Goal: Task Accomplishment & Management: Complete application form

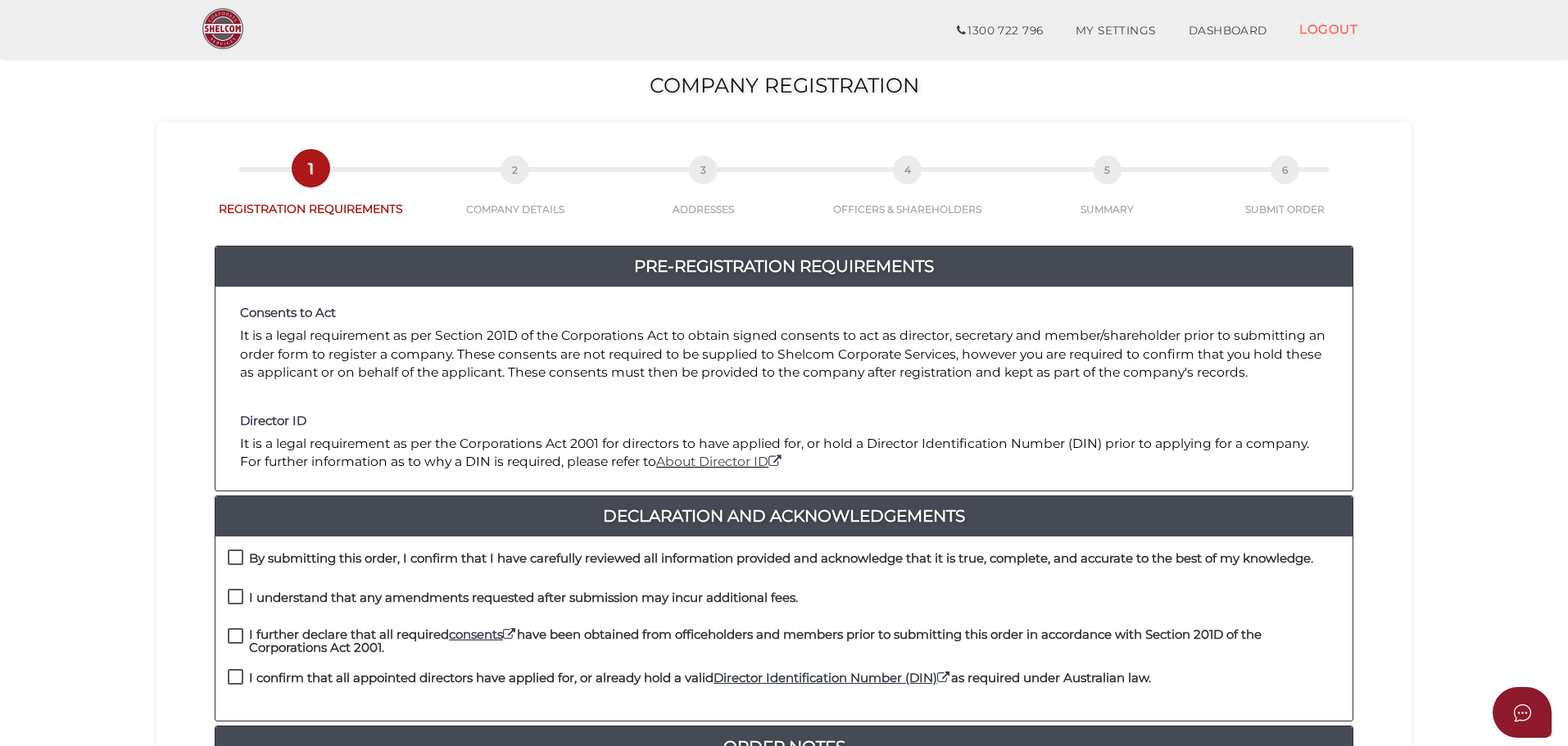
scroll to position [246, 0]
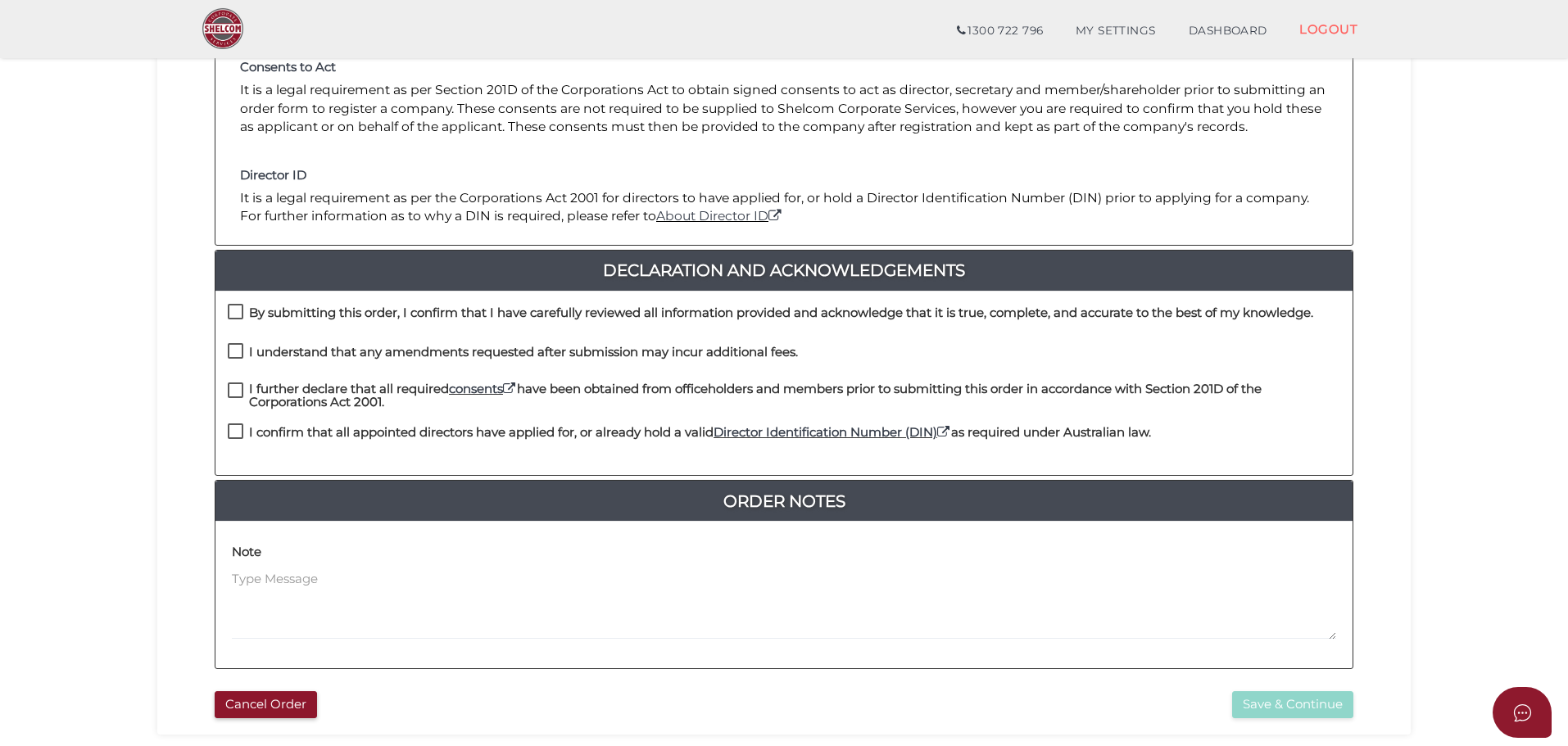
click at [230, 311] on label "By submitting this order, I confirm that I have carefully reviewed all informat…" at bounding box center [770, 317] width 1085 height 21
checkbox input "true"
drag, startPoint x: 239, startPoint y: 355, endPoint x: 239, endPoint y: 381, distance: 26.0
click at [239, 356] on label "I understand that any amendments requested after submission may incur additiona…" at bounding box center [513, 356] width 570 height 21
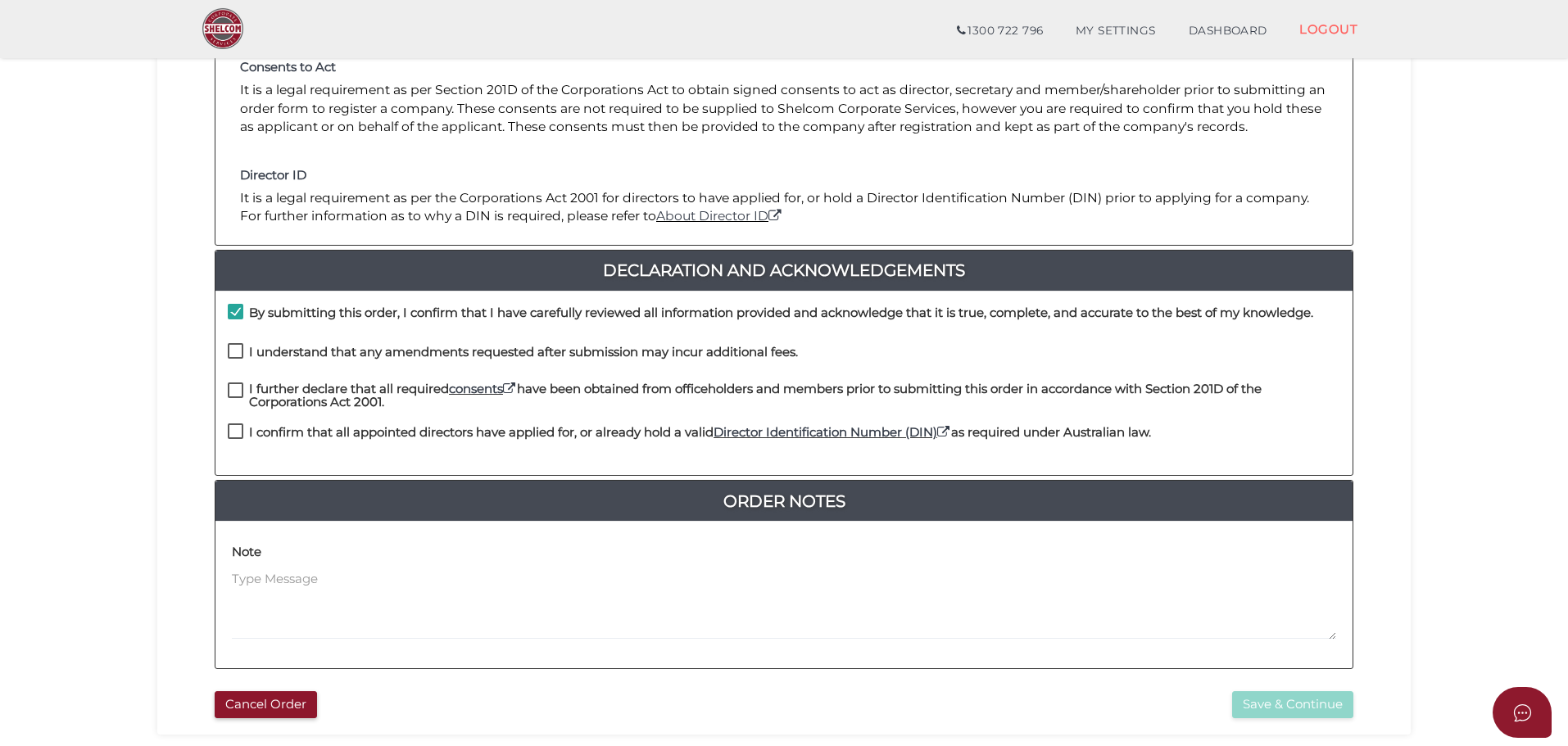
drag, startPoint x: 238, startPoint y: 386, endPoint x: 236, endPoint y: 437, distance: 51.0
click at [238, 387] on label "I further declare that all required consents have been obtained from officehold…" at bounding box center [784, 392] width 1112 height 21
checkbox input "true"
click at [235, 436] on label "I confirm that all appointed directors have applied for, or already hold a vali…" at bounding box center [689, 436] width 923 height 21
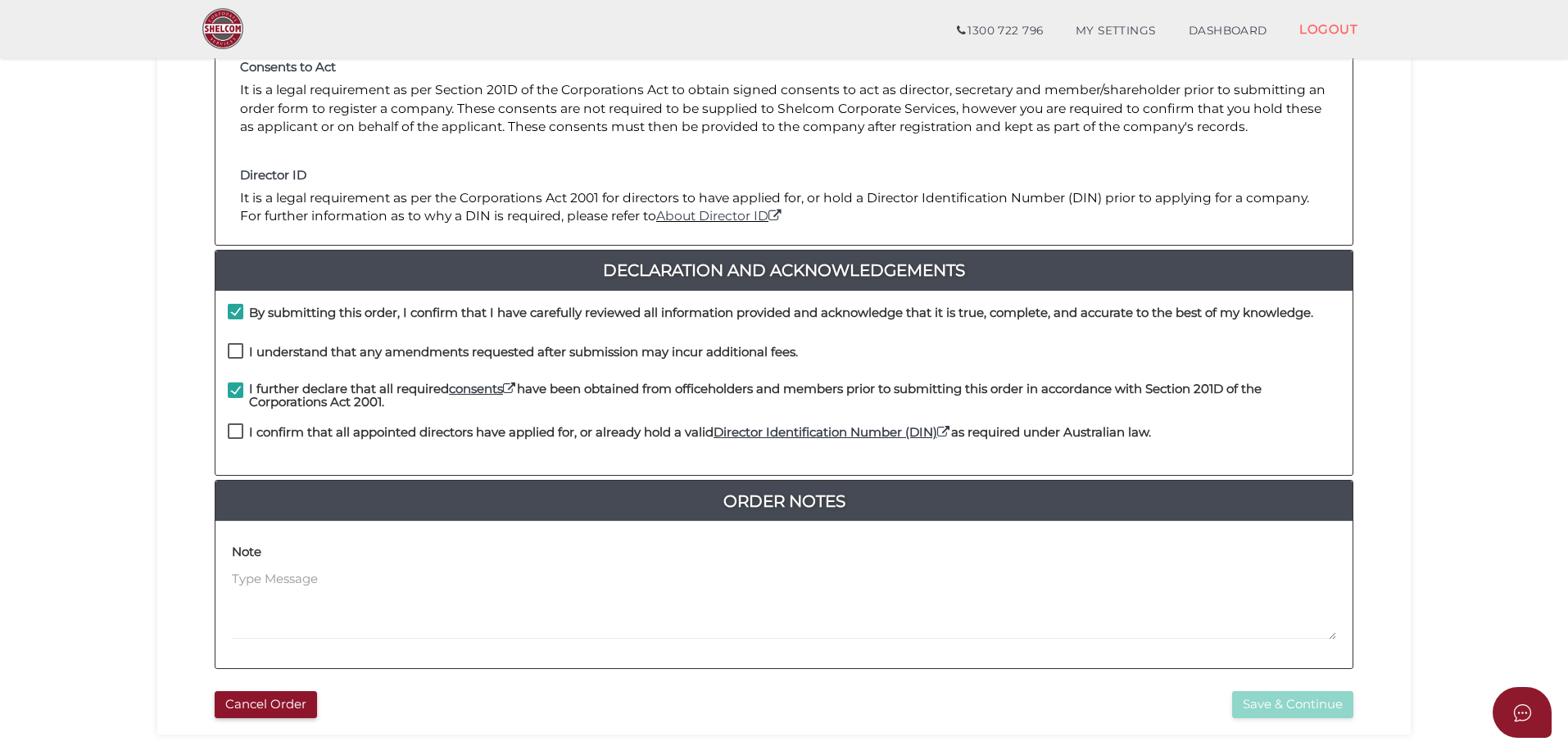
checkbox input "true"
click at [238, 346] on label "I understand that any amendments requested after submission may incur additiona…" at bounding box center [513, 356] width 570 height 21
checkbox input "true"
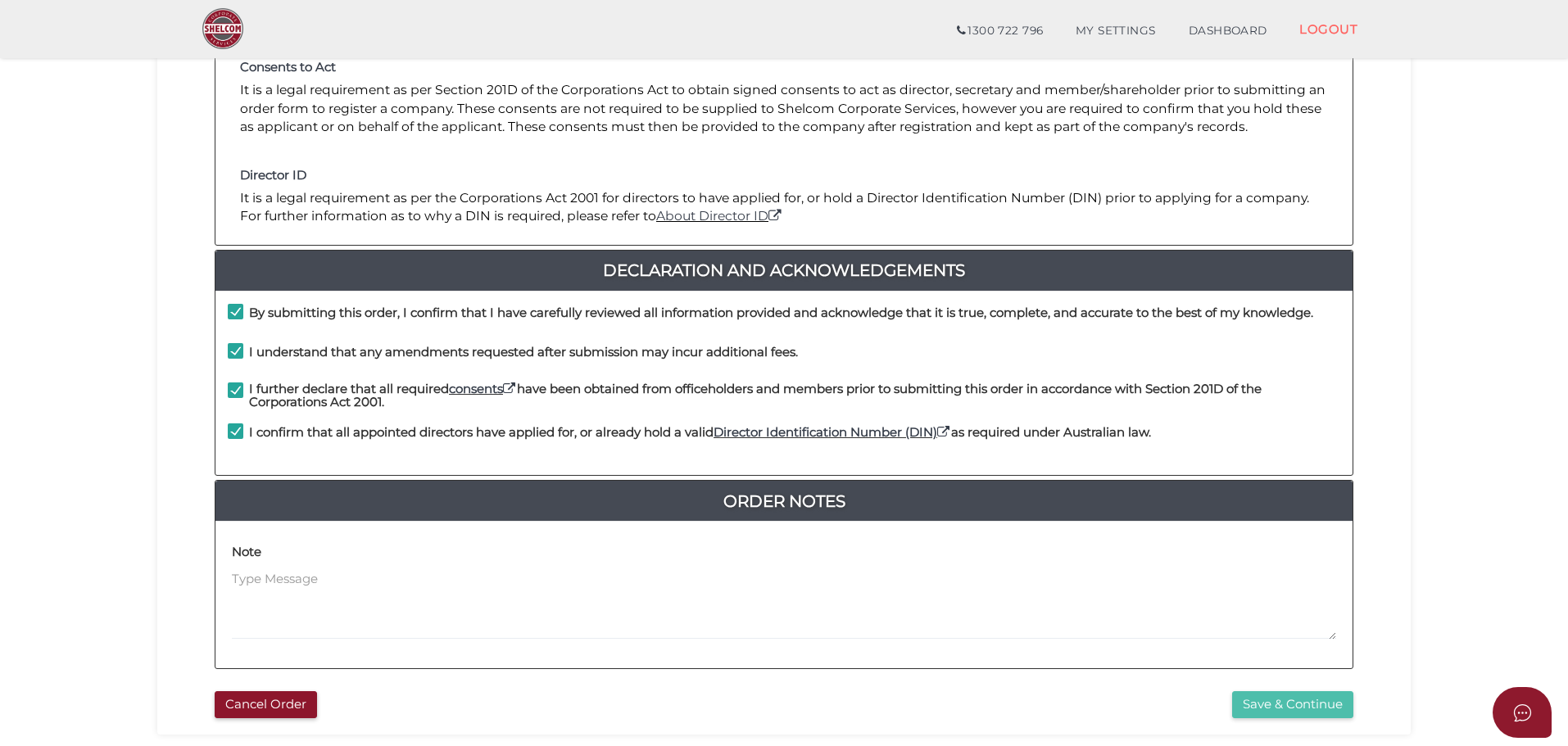
click at [1285, 702] on button "Save & Continue" at bounding box center [1292, 704] width 121 height 27
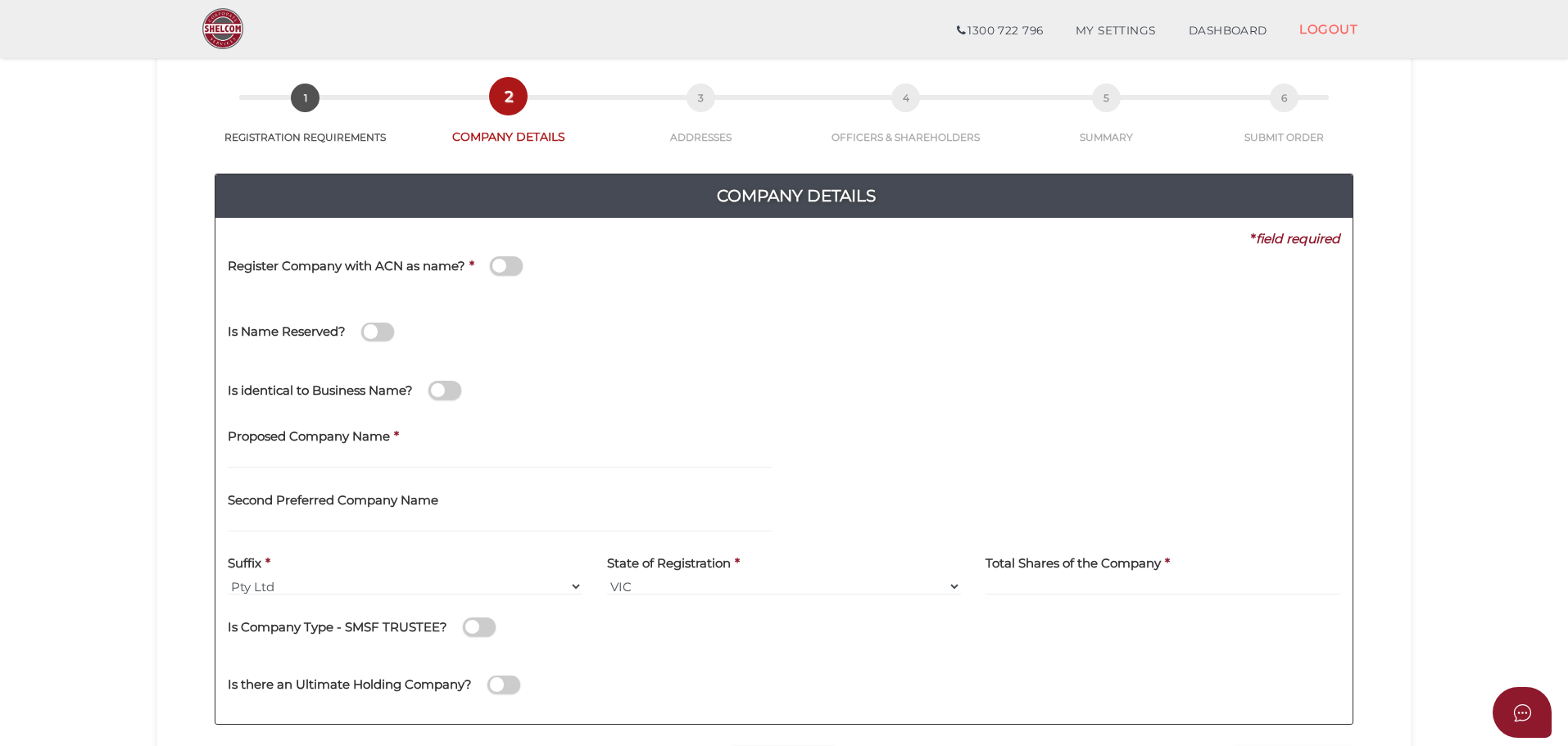
scroll to position [163, 0]
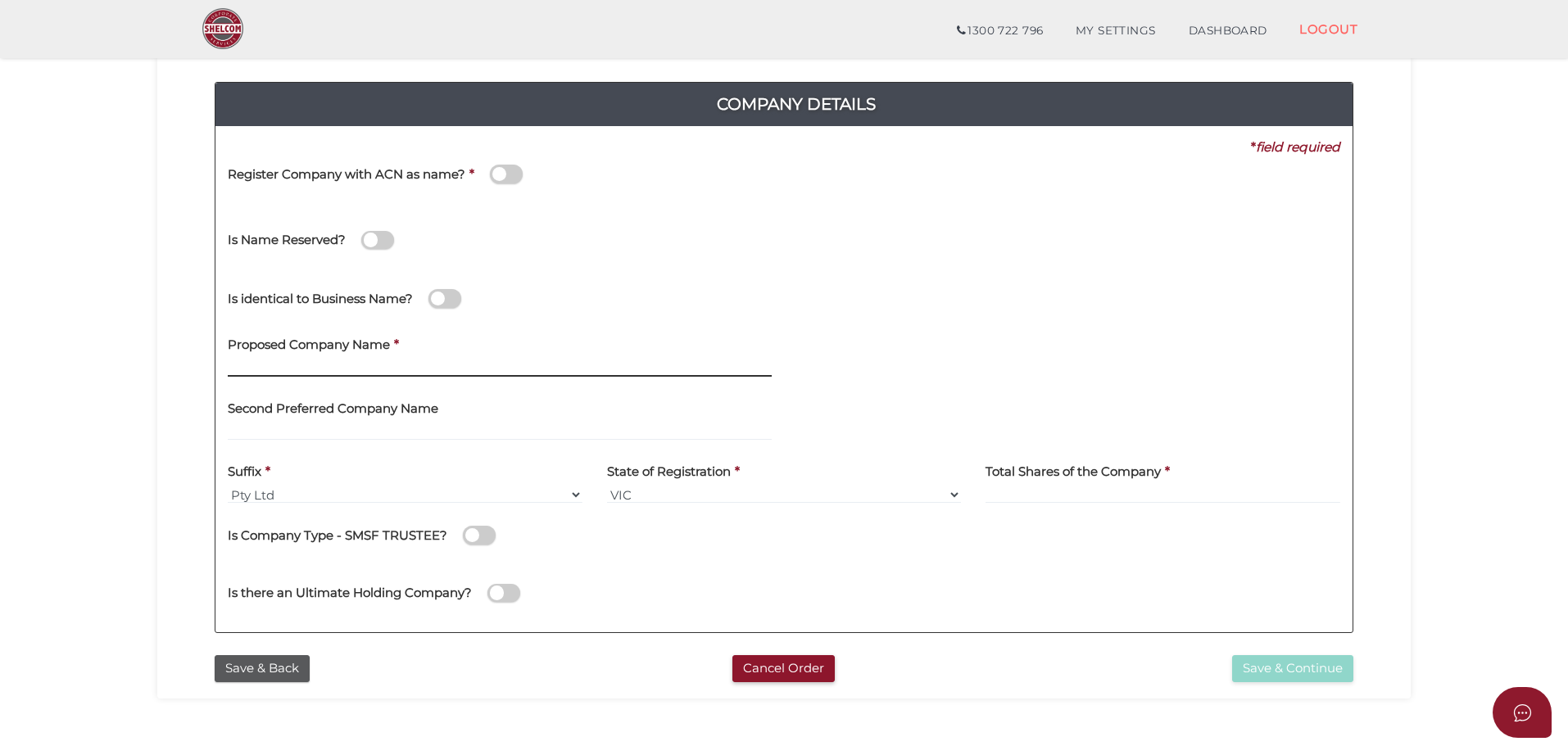
click at [250, 365] on input "text" at bounding box center [500, 367] width 544 height 18
type input "J.C.G INVESTMENTS"
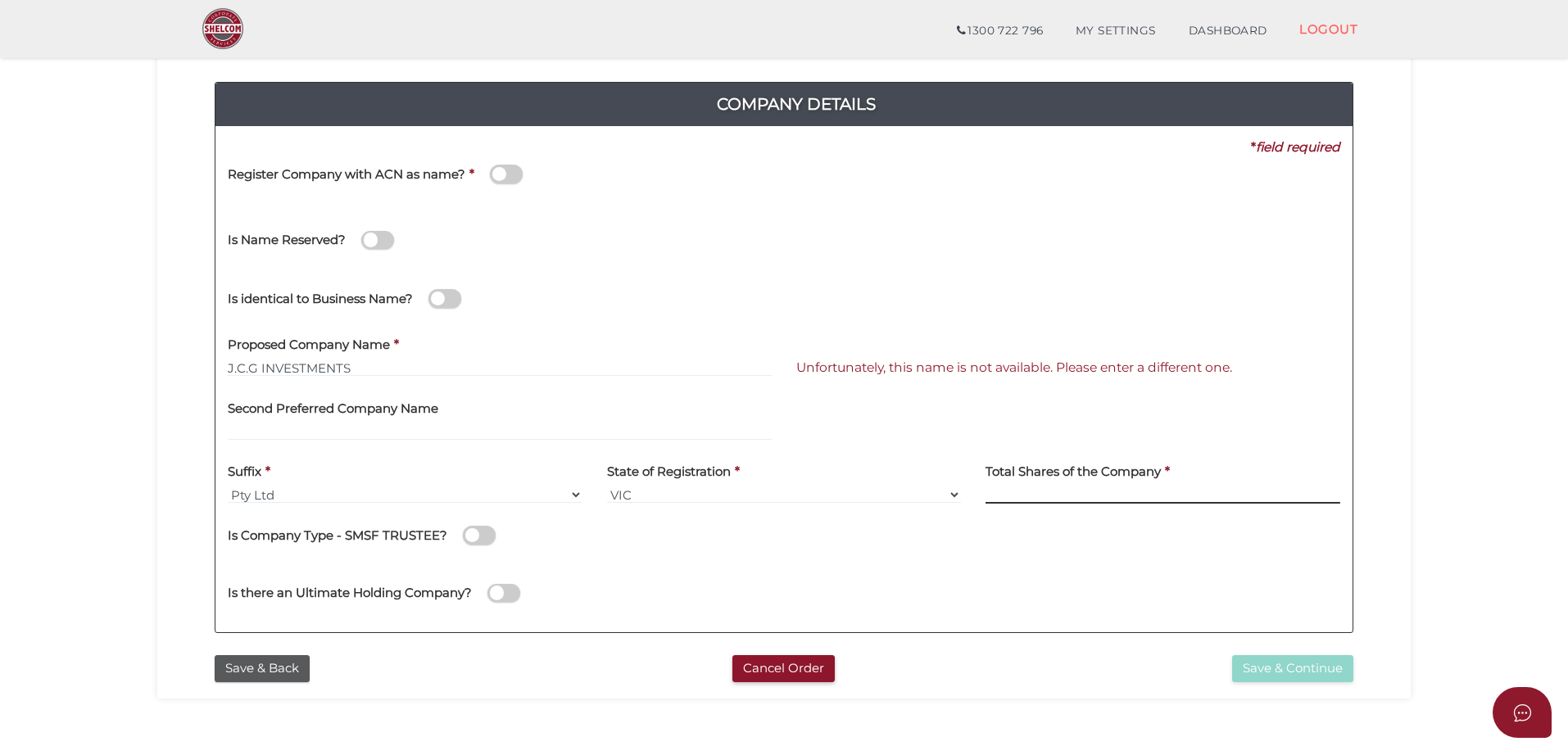
click at [1024, 498] on input at bounding box center [1163, 494] width 355 height 18
type input "10"
click at [353, 365] on input "J.C.G INVESTMENTS" at bounding box center [500, 367] width 544 height 18
click at [1020, 494] on input "10" at bounding box center [1163, 494] width 355 height 18
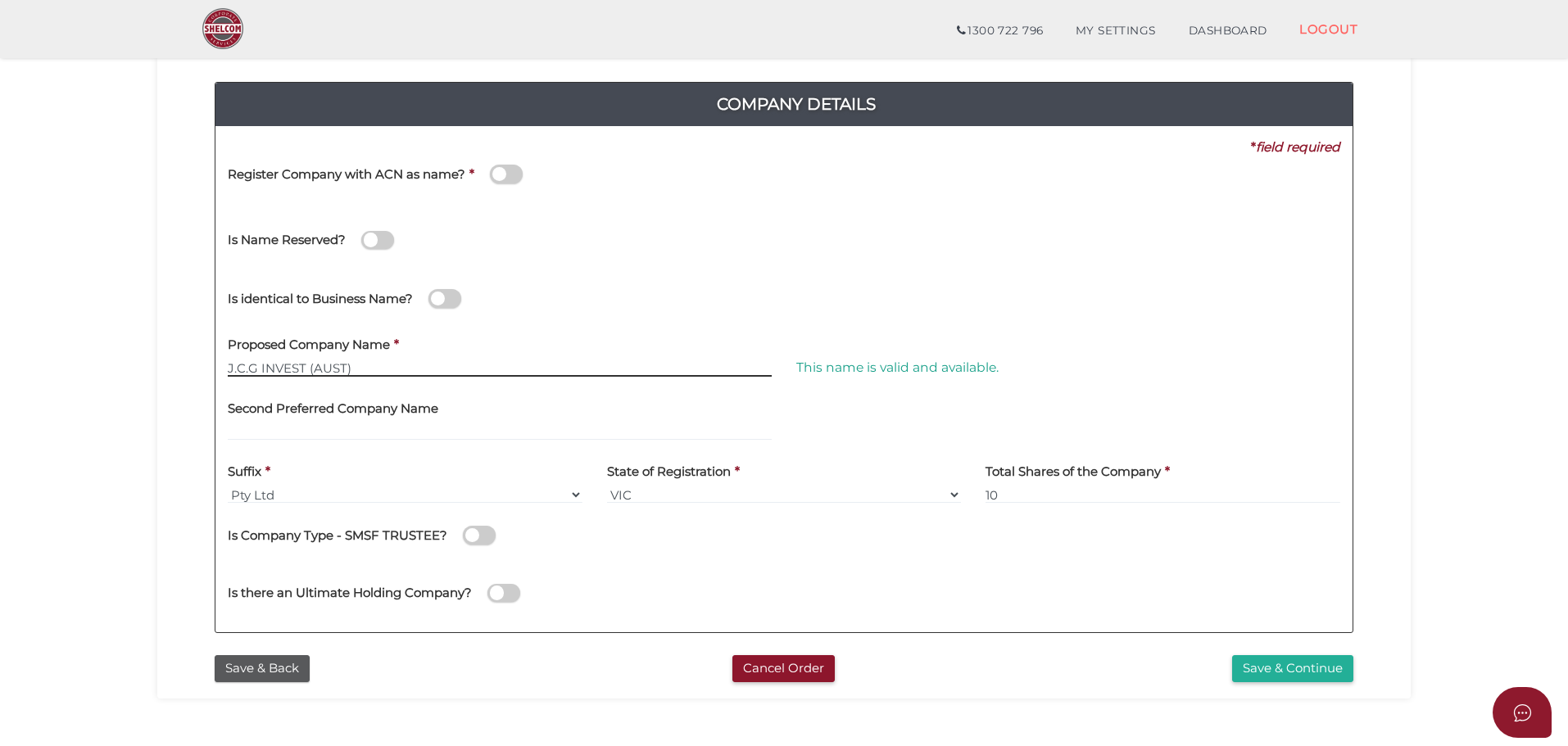
click at [357, 368] on input "J.C.G INVEST (AUST)" at bounding box center [500, 367] width 544 height 18
type input "J.C.G INVEST"
click at [1023, 503] on input "10" at bounding box center [1163, 494] width 355 height 18
click at [1276, 664] on button "Save & Continue" at bounding box center [1292, 668] width 121 height 27
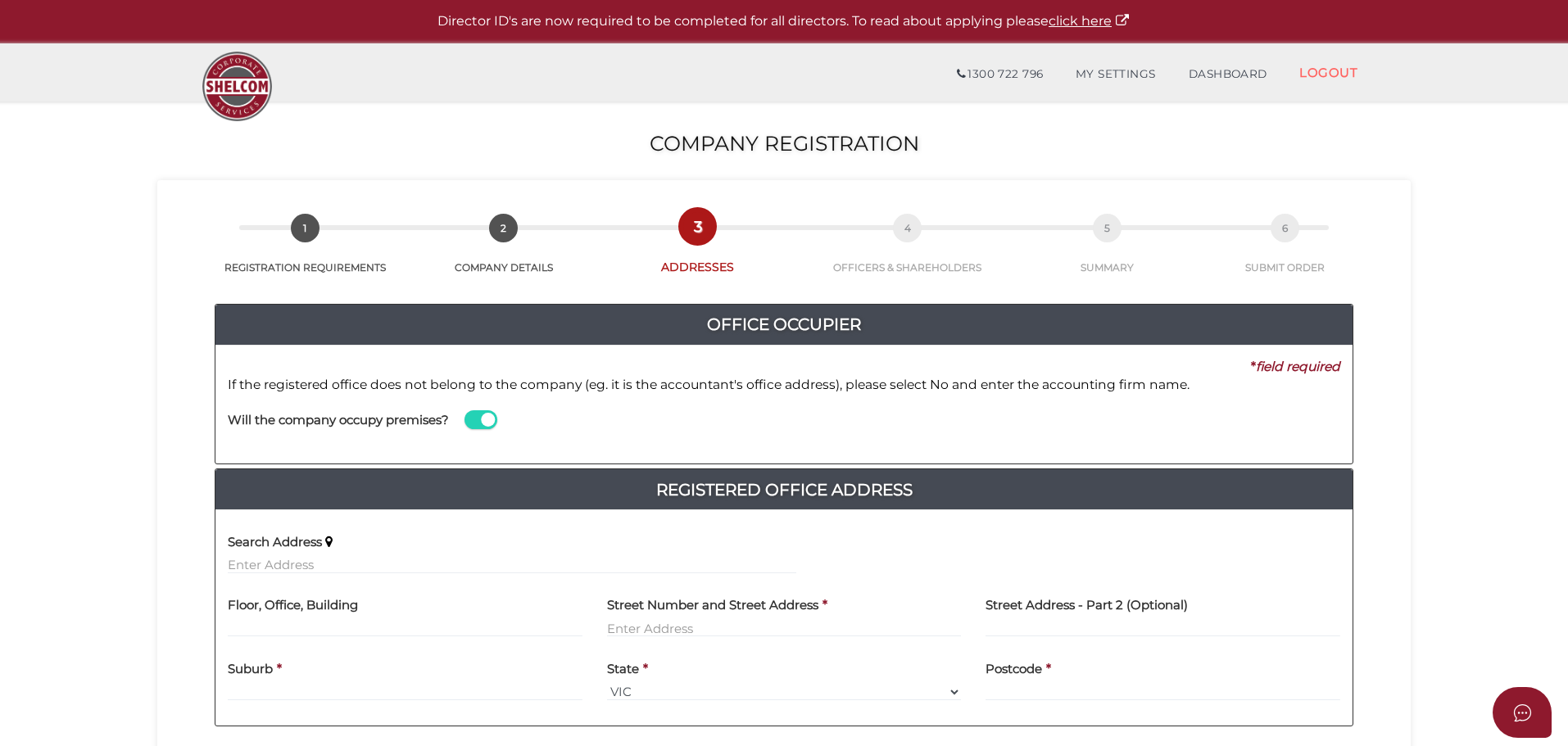
click at [471, 421] on span at bounding box center [481, 420] width 33 height 19
click at [0, 0] on input "checkbox" at bounding box center [0, 0] width 0 height 0
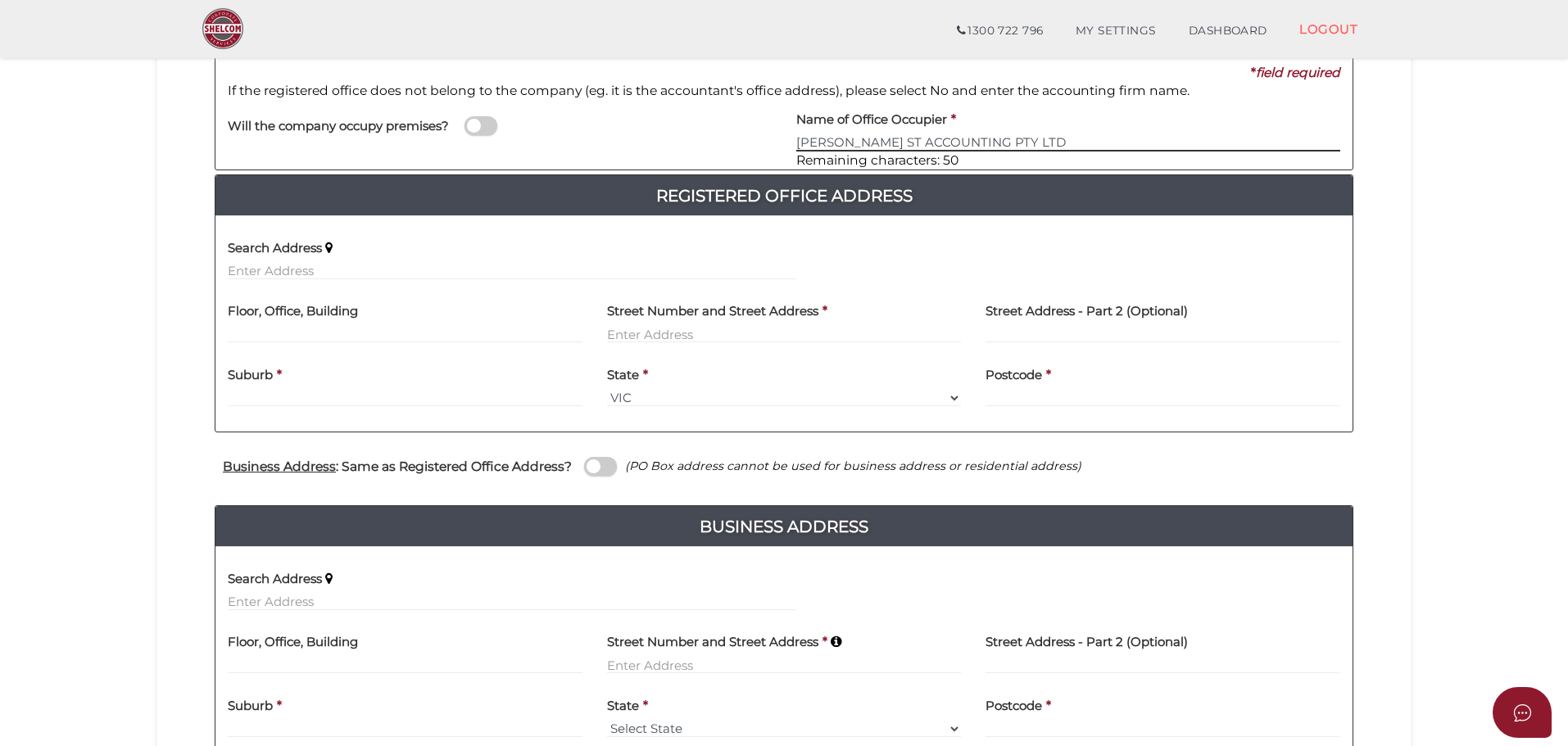
scroll to position [246, 0]
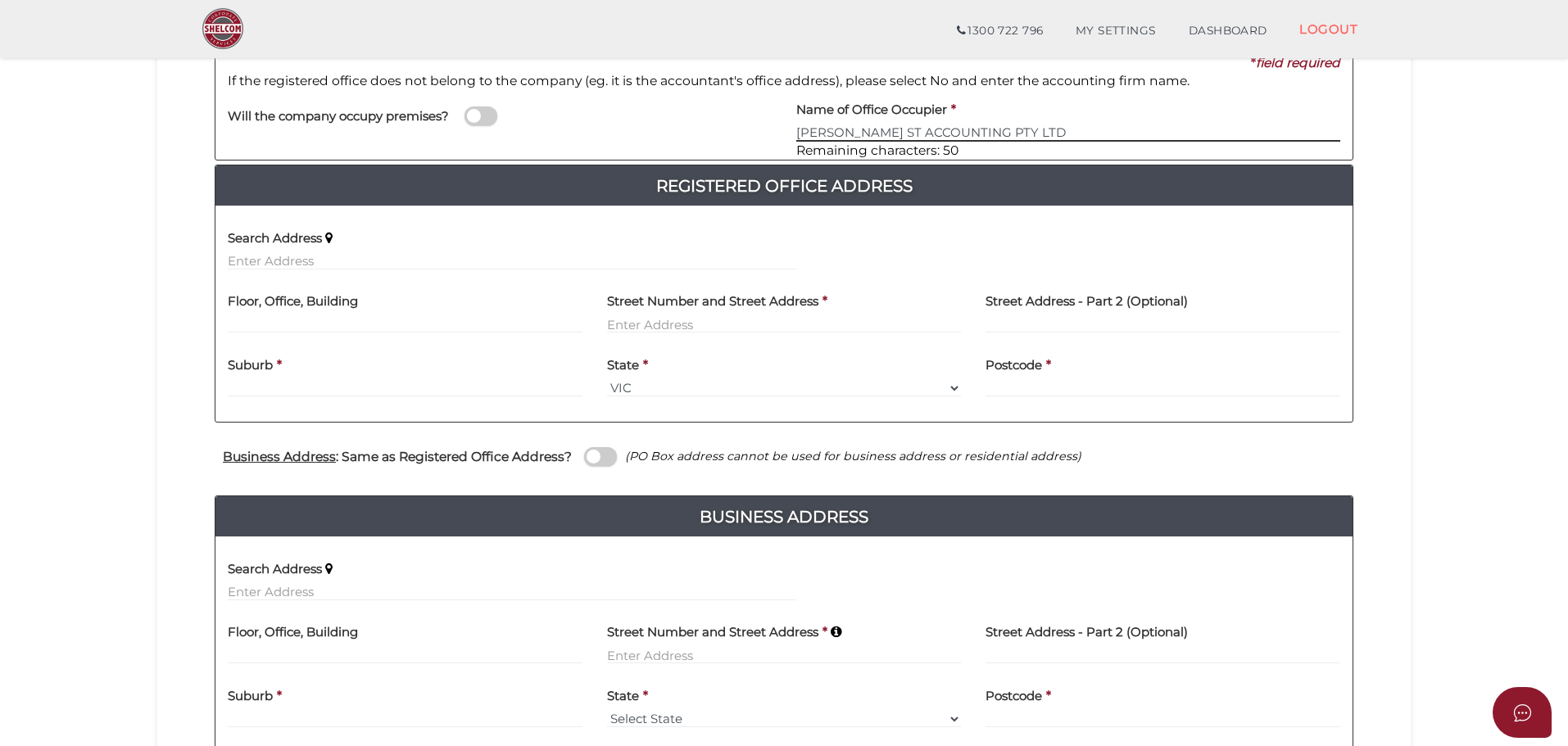
type input "ROBINSON ST ACCOUNTING PTY LTD"
click at [235, 323] on input "text" at bounding box center [405, 324] width 355 height 18
type input "2"
click at [239, 324] on input "text" at bounding box center [405, 324] width 355 height 18
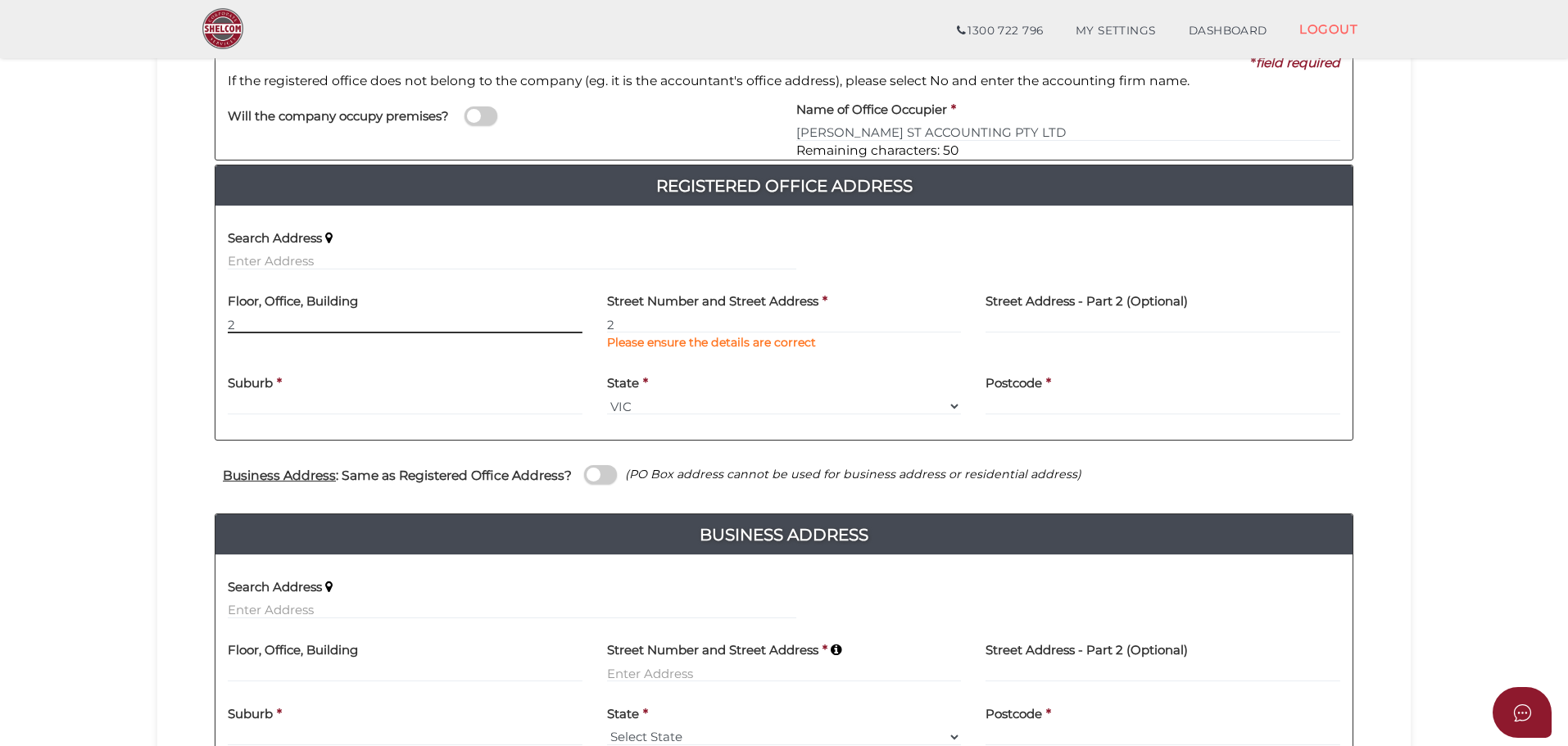
type input "2"
type input "73 ROBINSON STREET"
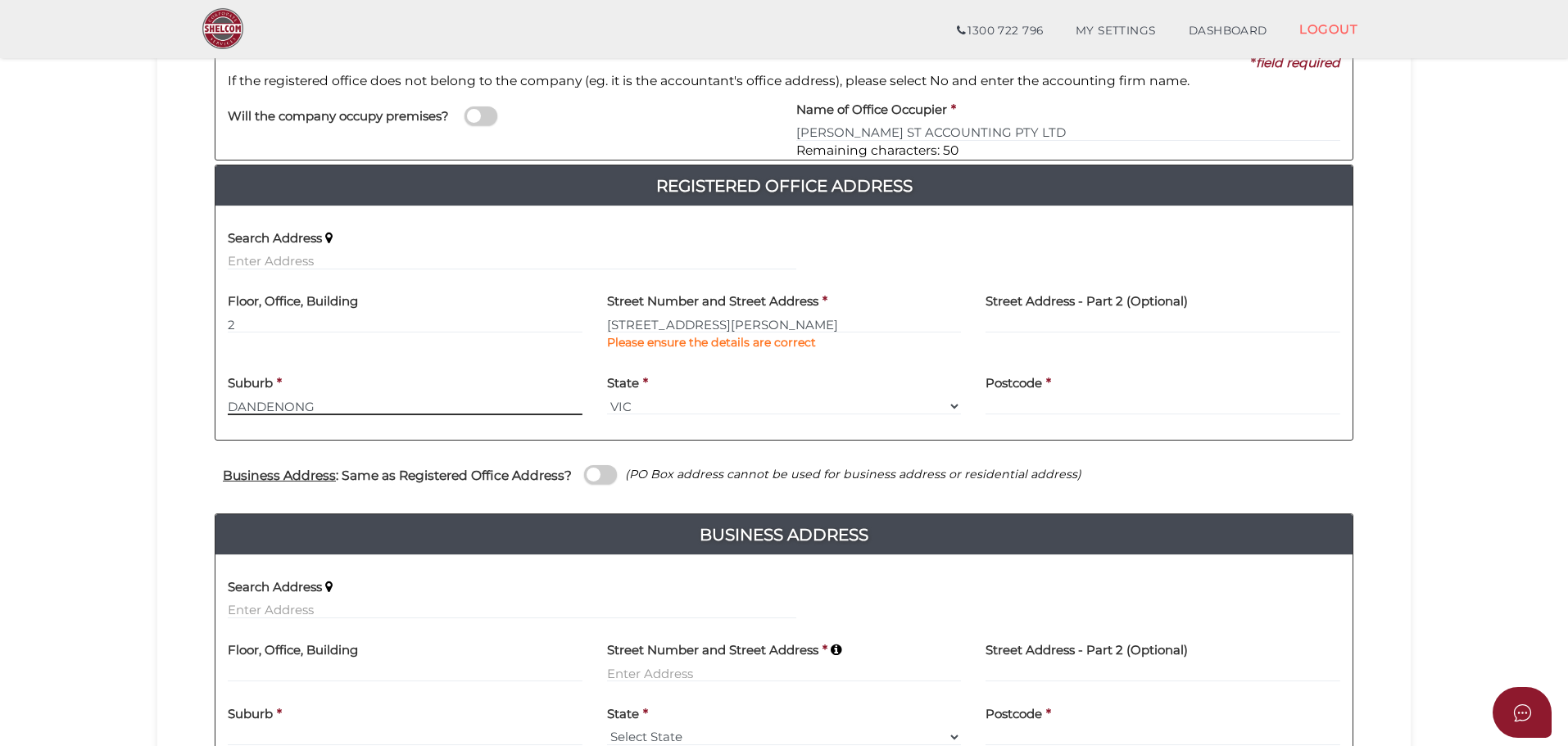
type input "DANDENONG"
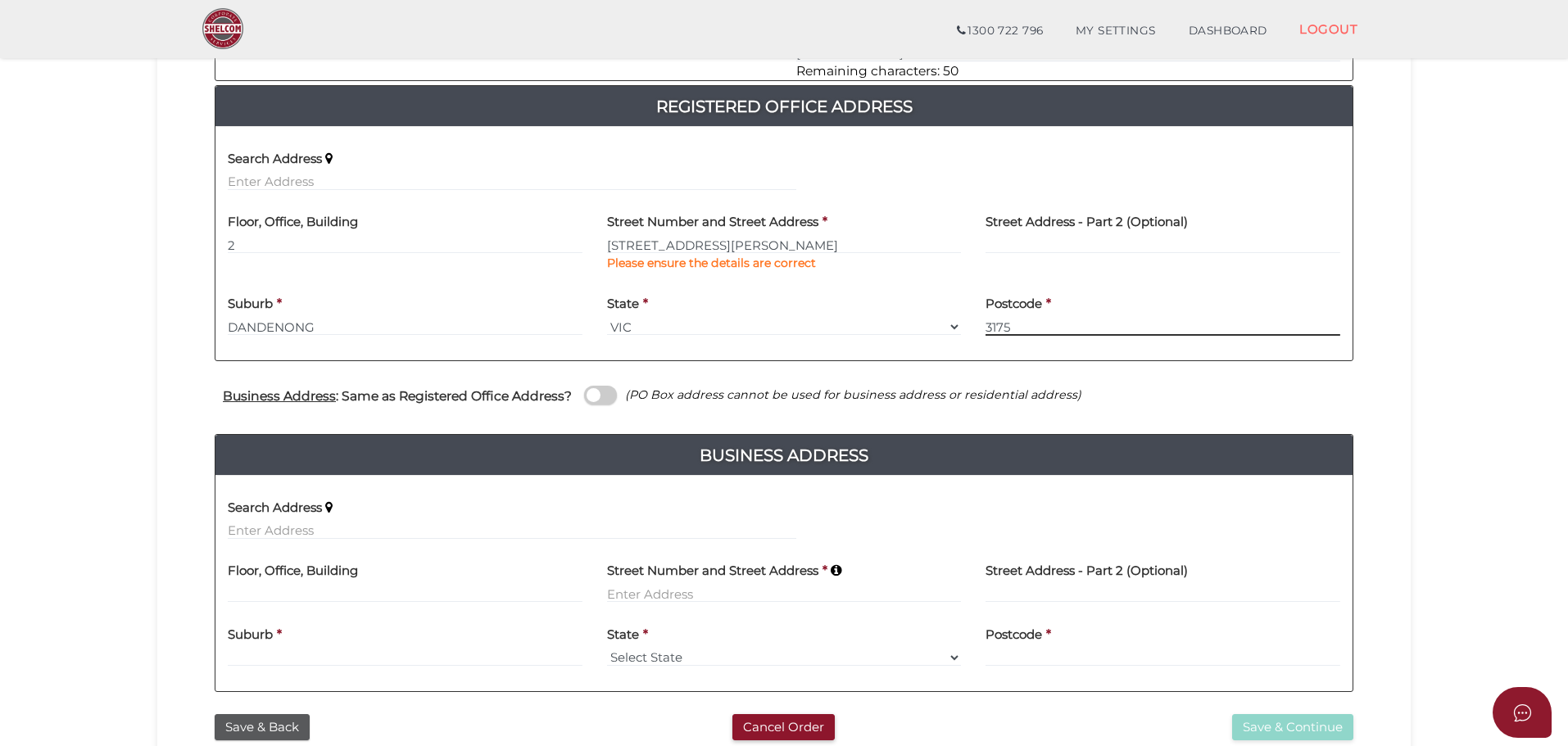
scroll to position [466, 0]
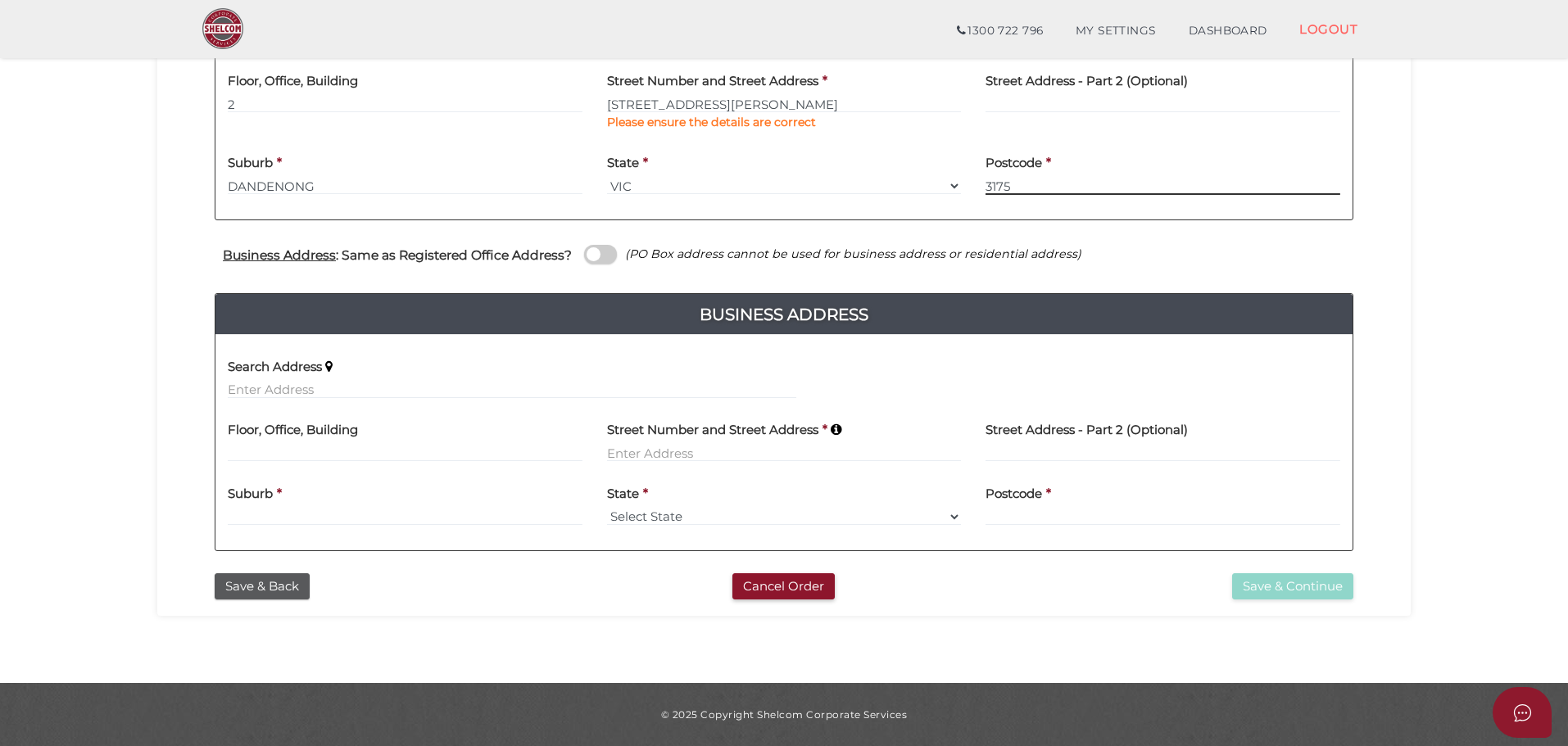
type input "3175"
click at [611, 451] on input at bounding box center [784, 453] width 355 height 18
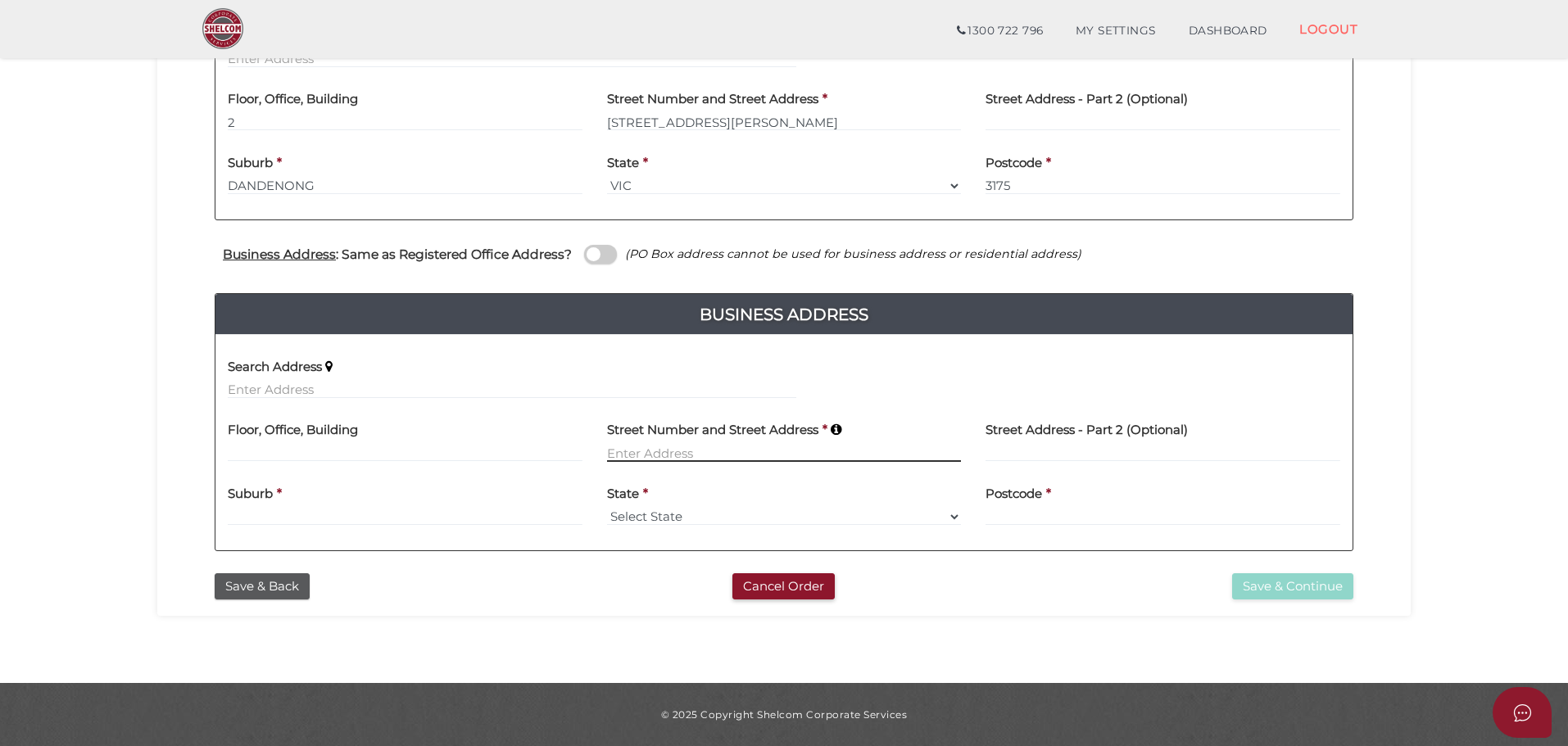
scroll to position [448, 0]
type input "275 SEVEN MILE ROAD"
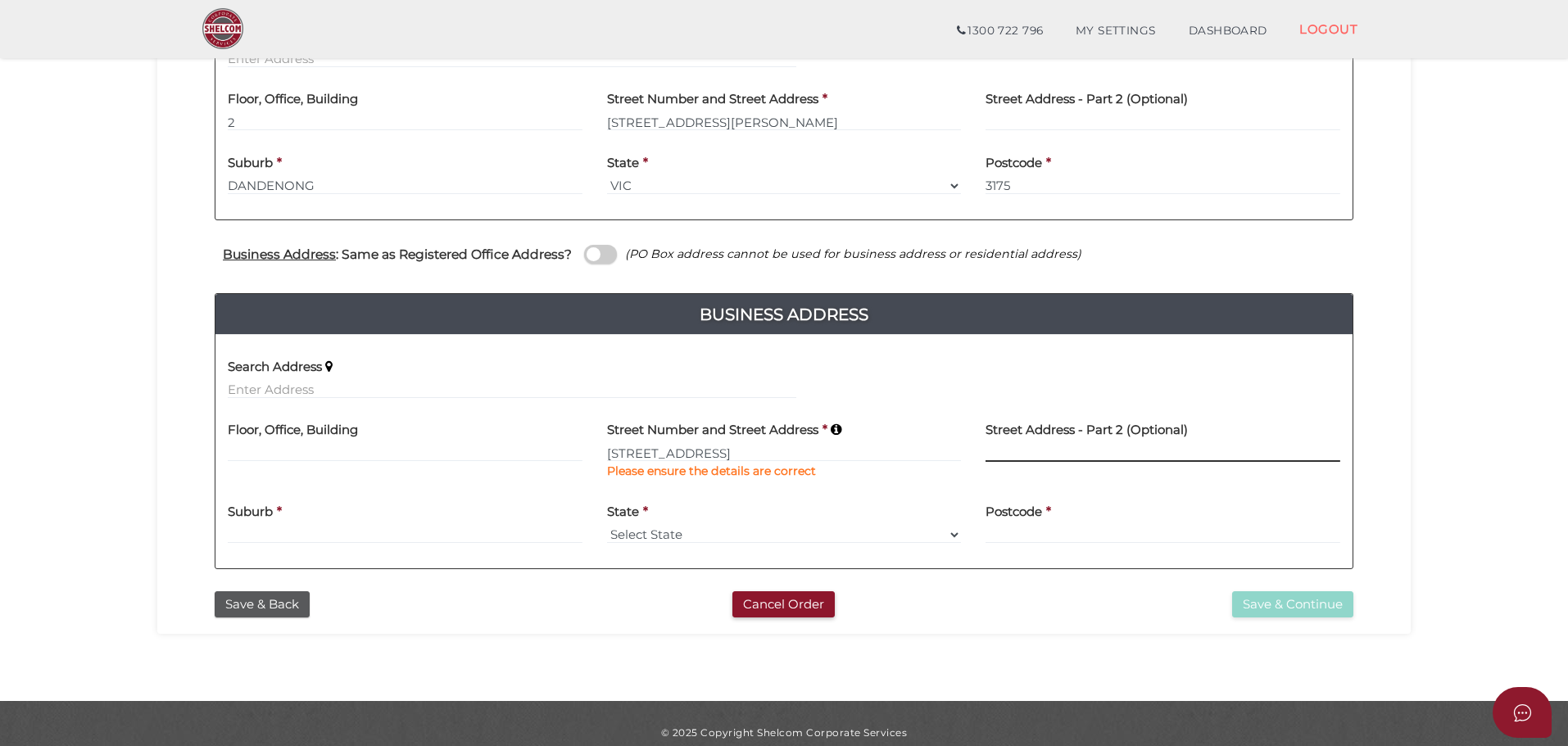
scroll to position [466, 0]
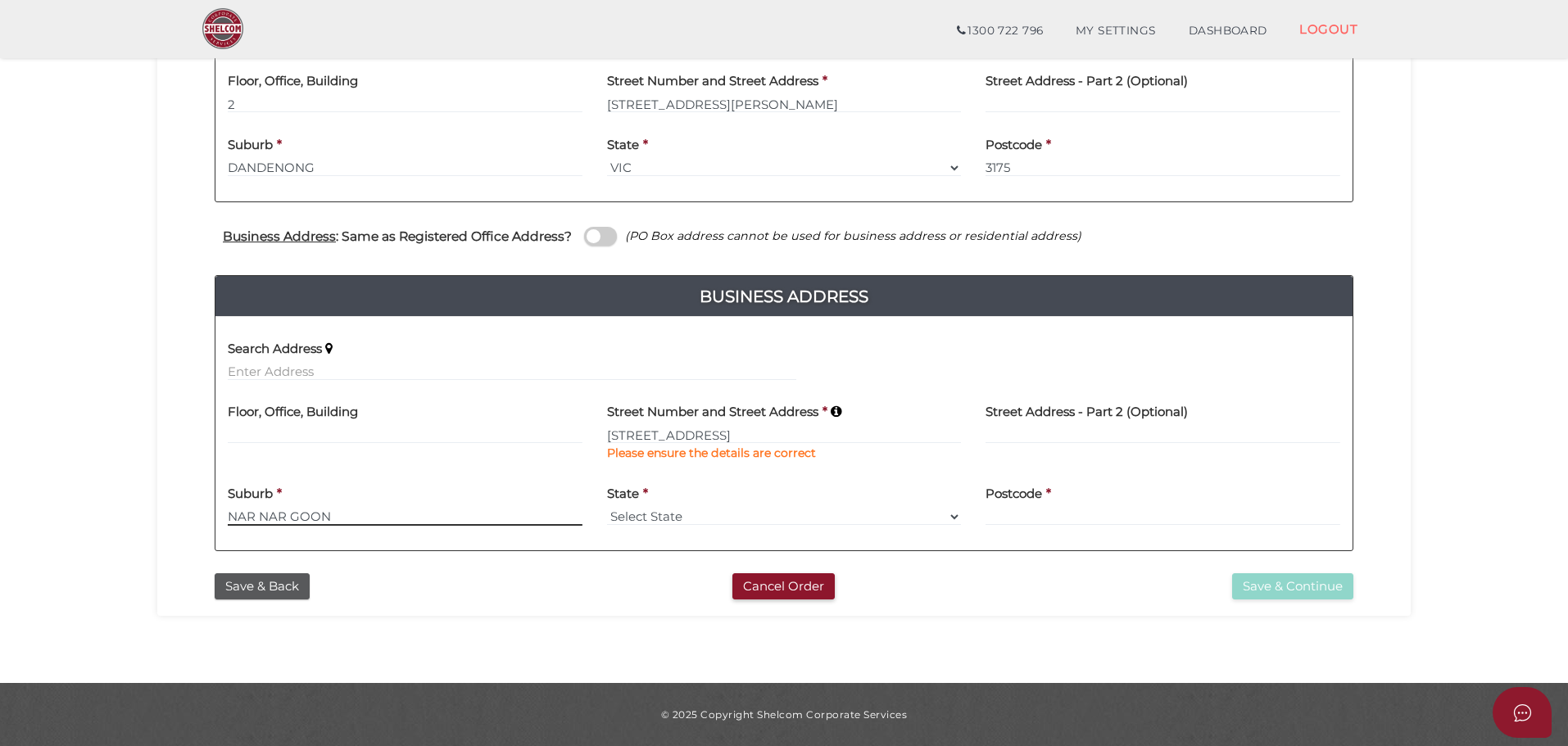
type input "NAR NAR GOON"
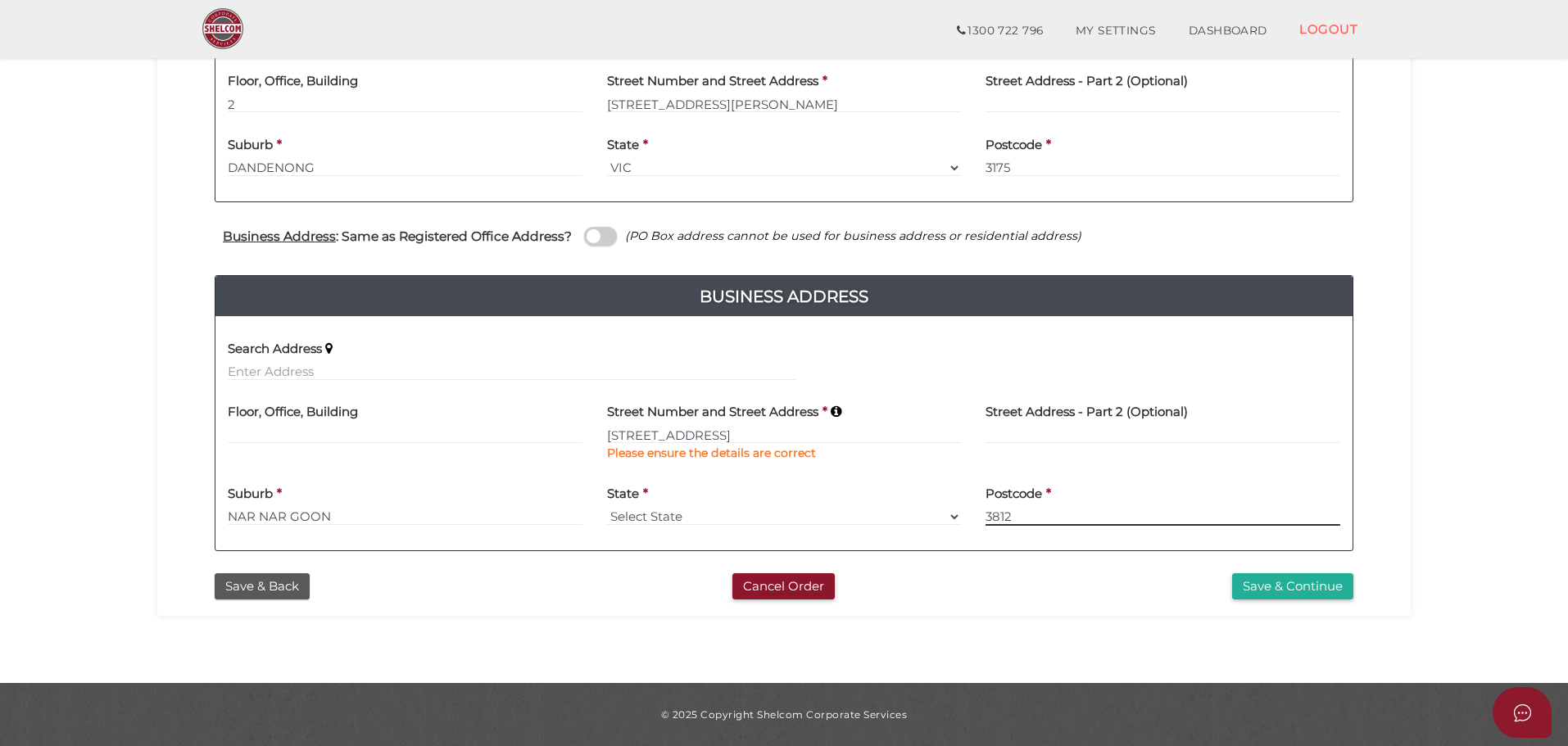
type input "3812"
click at [673, 517] on select "Select State VIC ACT NSW NT QLD TAS WA SA" at bounding box center [784, 516] width 355 height 18
select select "VIC"
click at [607, 508] on select "Select State VIC ACT NSW NT QLD TAS WA SA" at bounding box center [784, 516] width 355 height 18
click at [1265, 579] on button "Save & Continue" at bounding box center [1292, 586] width 121 height 27
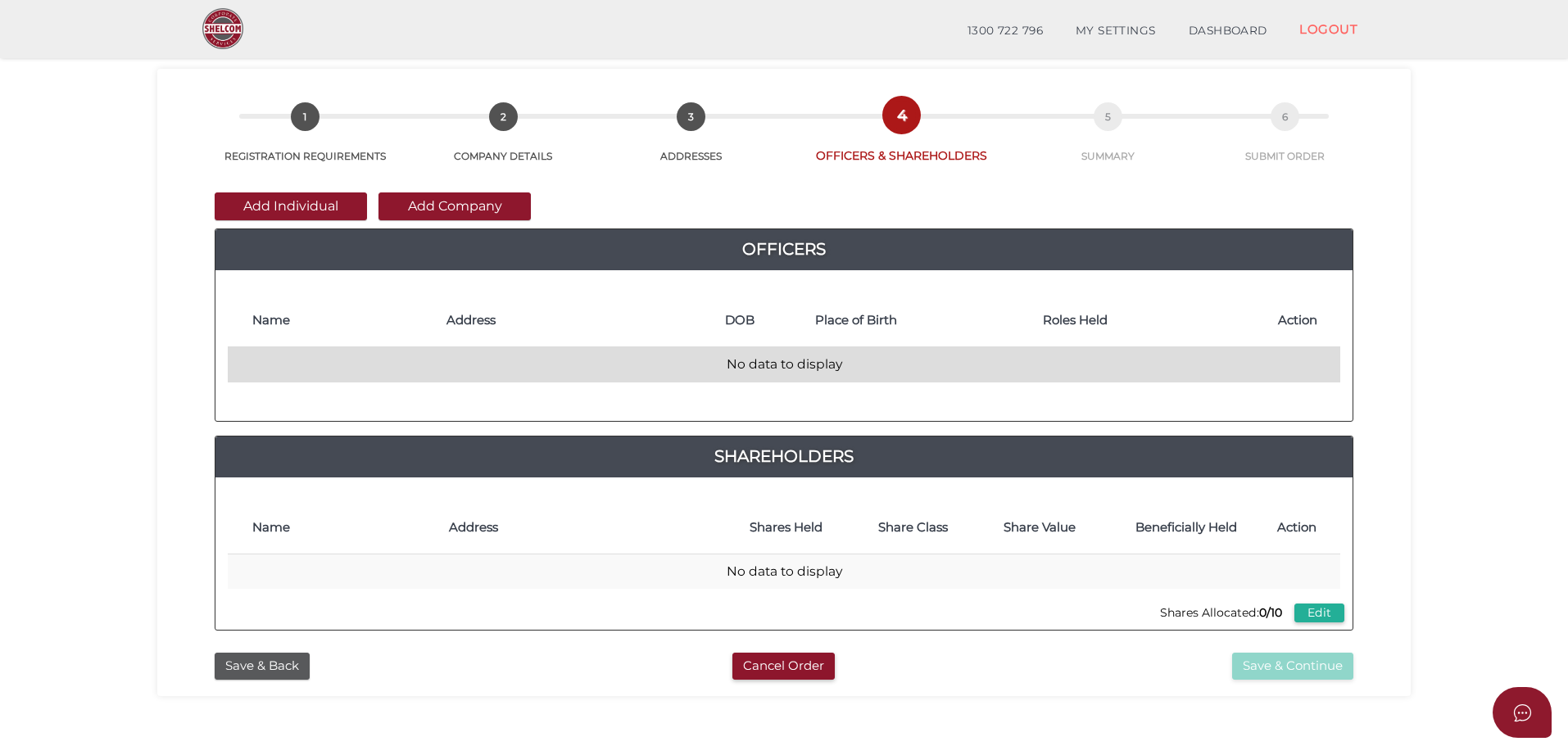
scroll to position [82, 0]
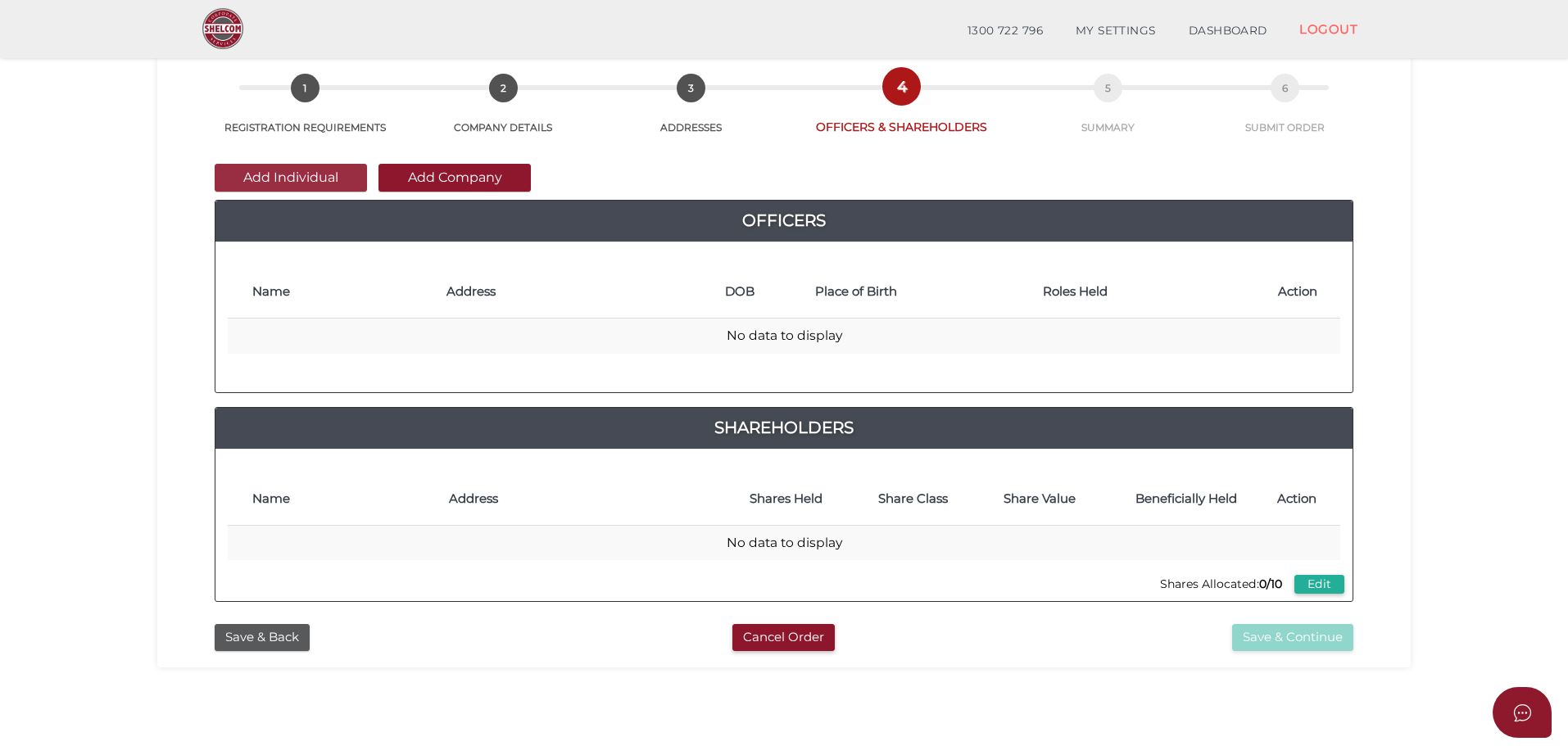
click at [261, 176] on button "Add Individual" at bounding box center [290, 177] width 152 height 28
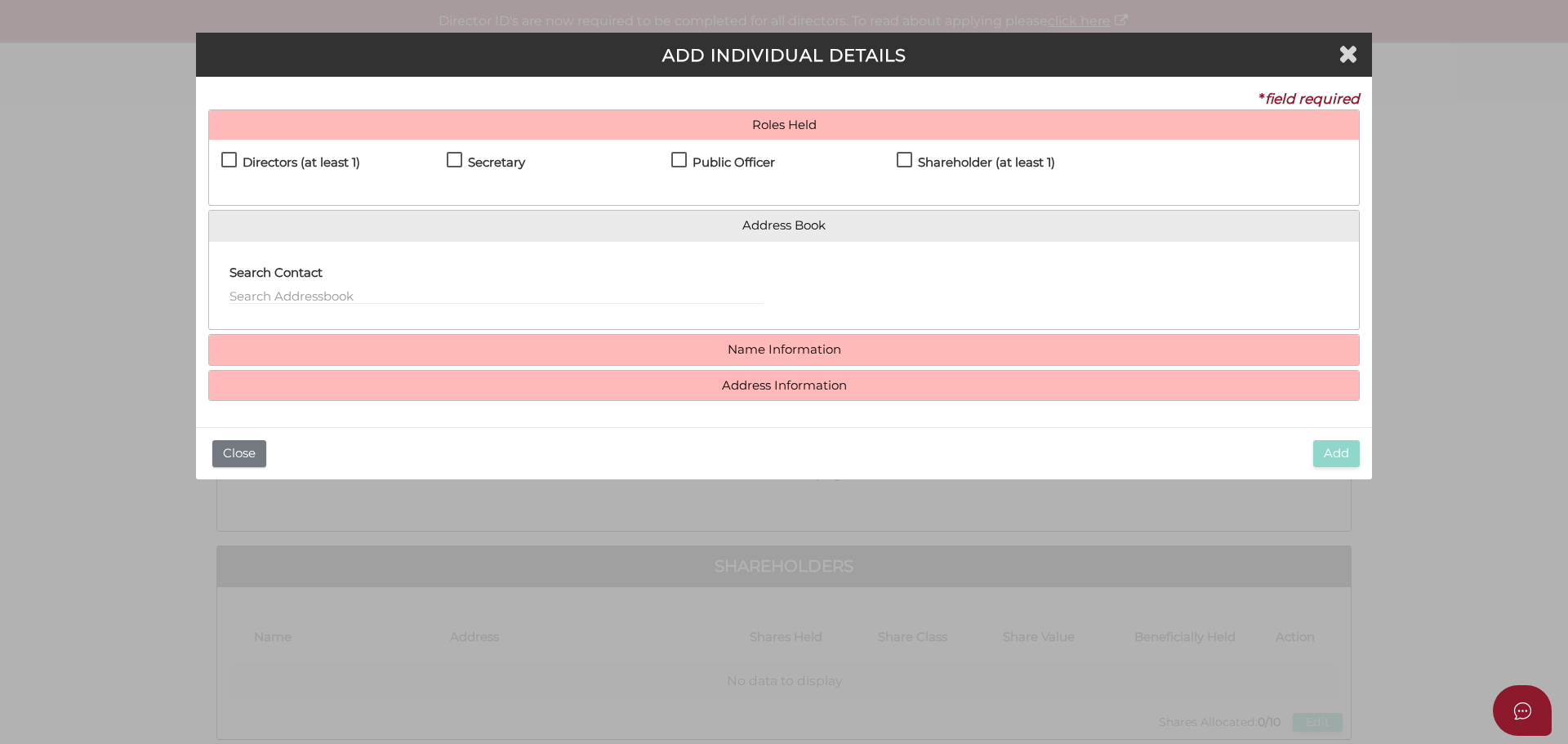
click at [228, 156] on label "Directors (at least 1)" at bounding box center [291, 166] width 139 height 21
checkbox input "true"
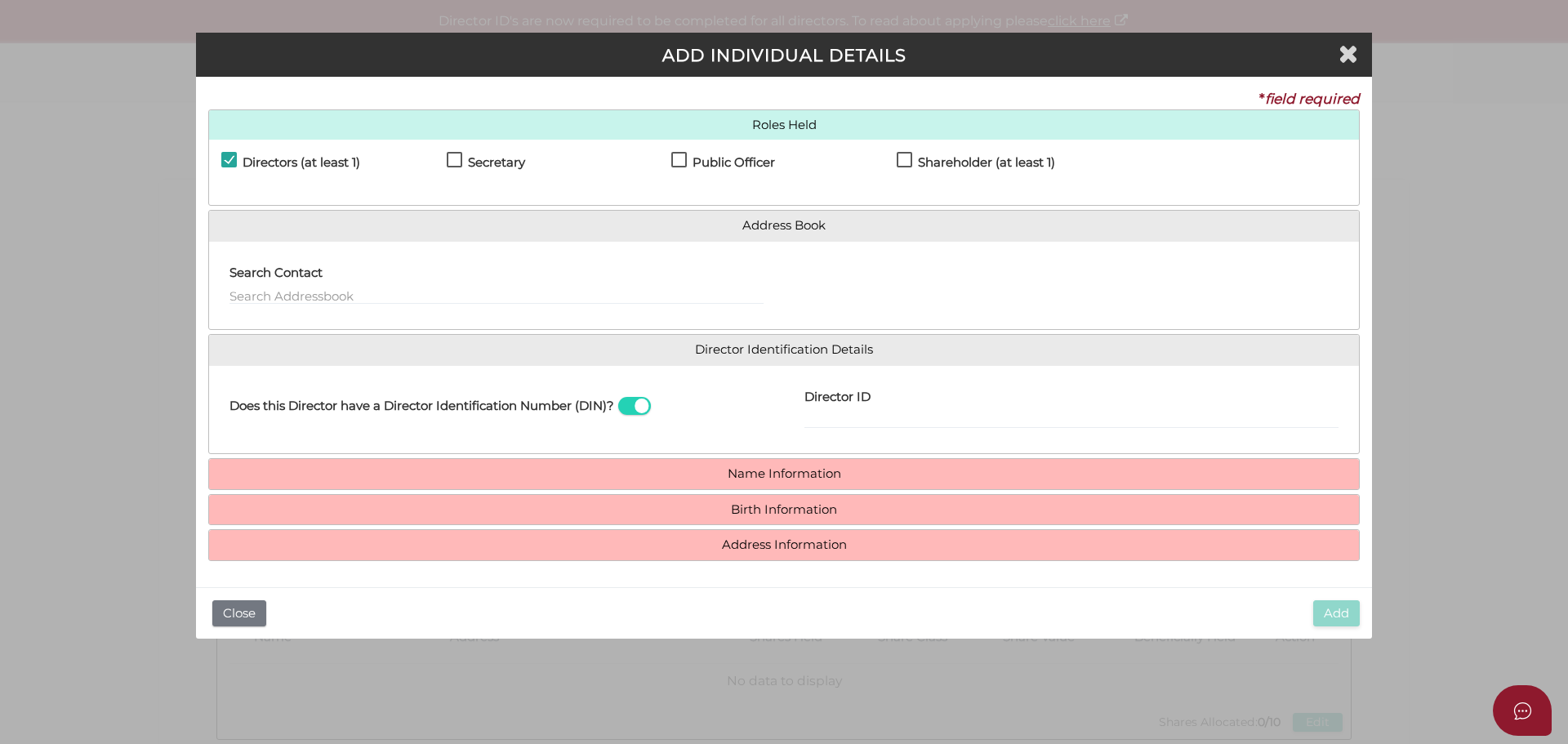
click at [452, 157] on label "Secretary" at bounding box center [486, 166] width 78 height 21
checkbox input "true"
click at [679, 156] on label "Public Officer" at bounding box center [723, 166] width 104 height 21
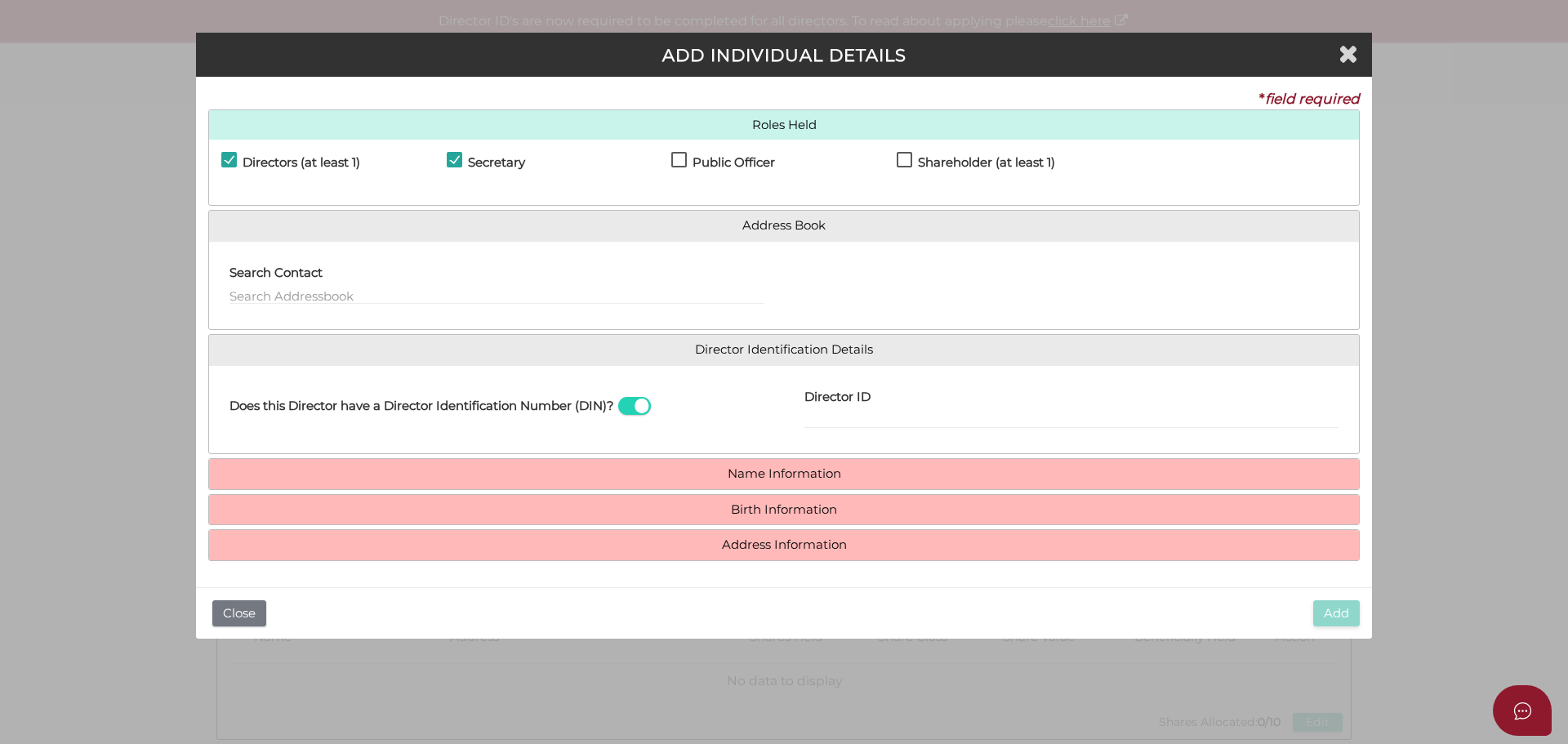
checkbox input "true"
click at [906, 158] on label "Shareholder (at least 1)" at bounding box center [976, 166] width 159 height 21
checkbox input "true"
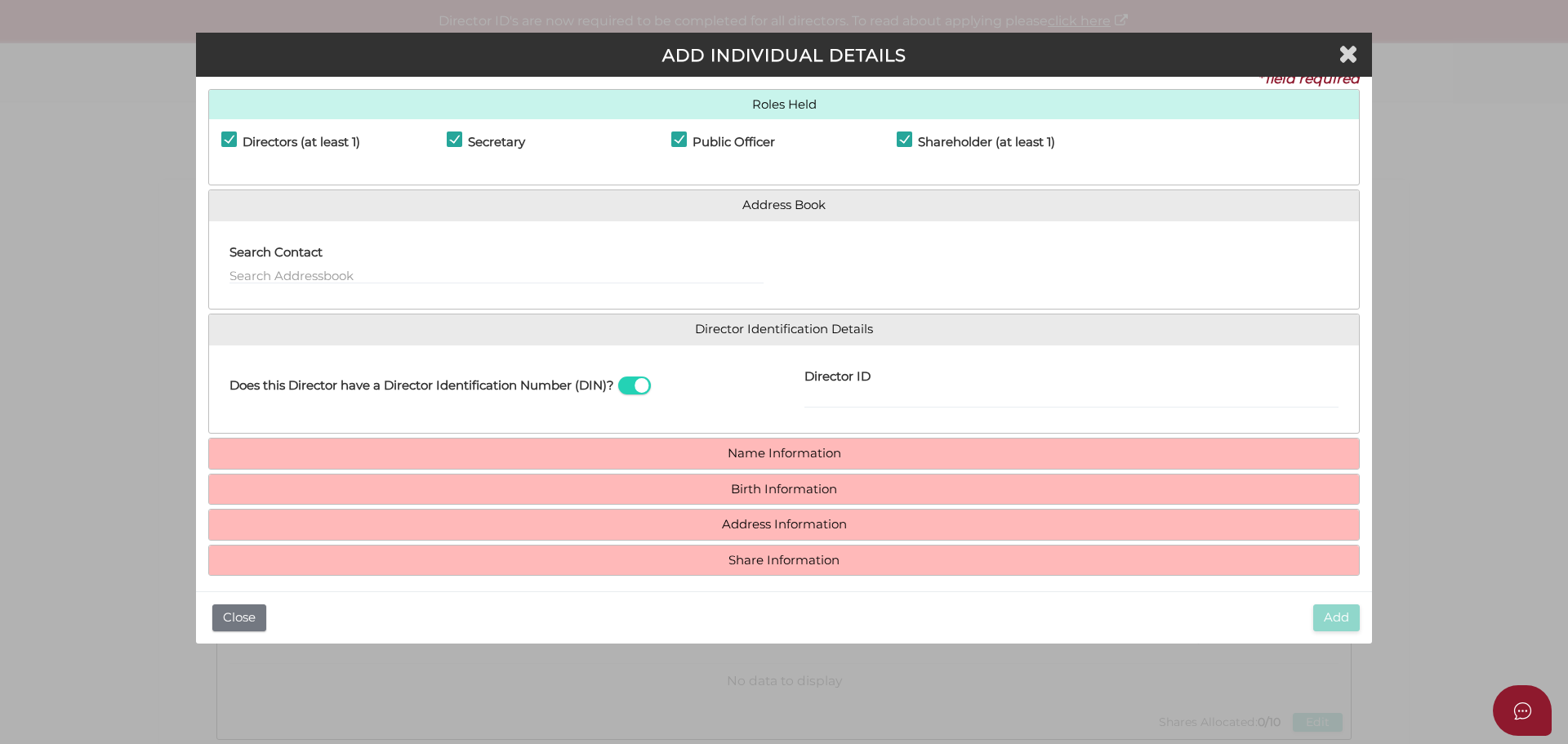
scroll to position [31, 0]
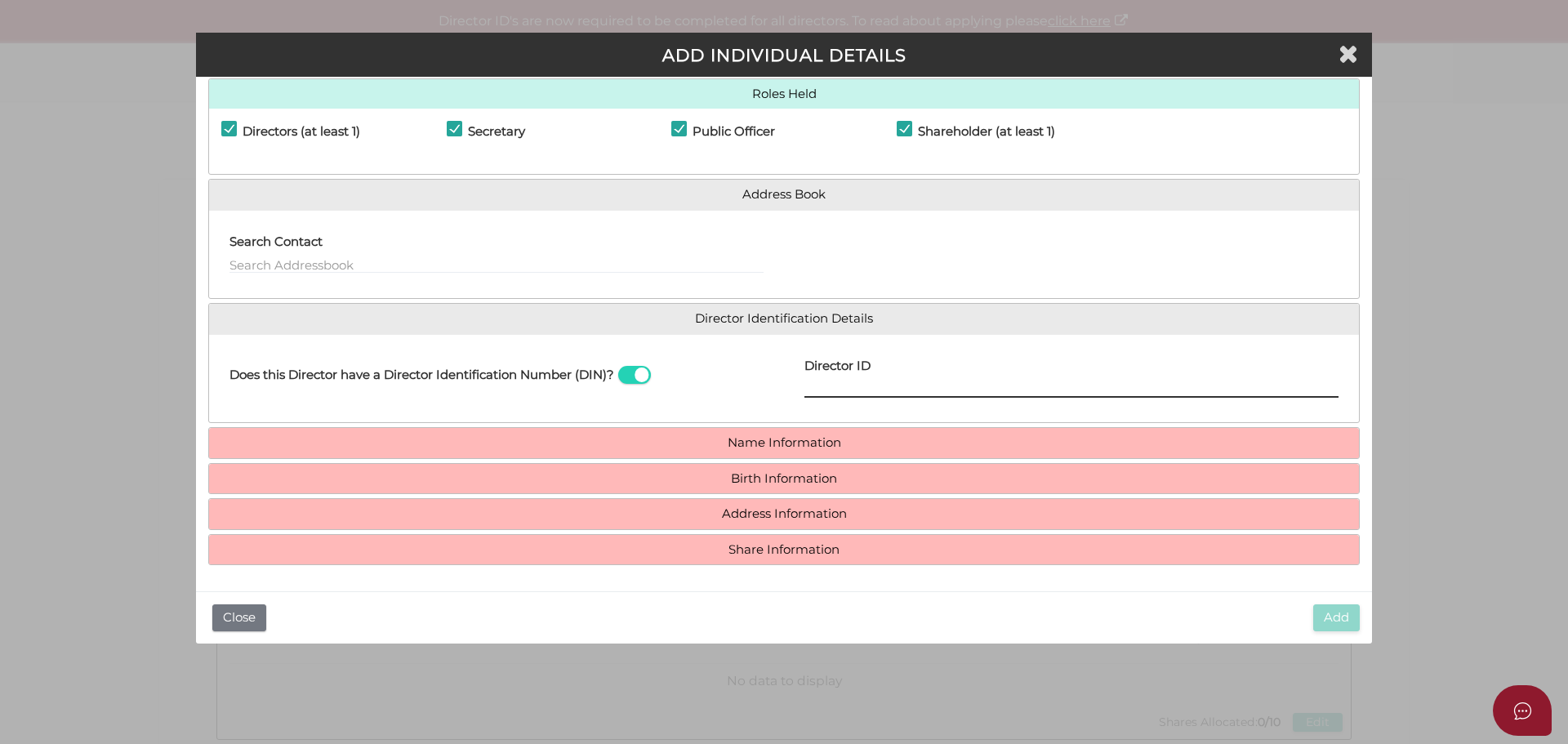
click at [829, 390] on input "Director ID" at bounding box center [1071, 389] width 534 height 18
type input "036723362803912"
click at [759, 450] on h4 "Name Information" at bounding box center [784, 443] width 1150 height 30
click at [743, 432] on h4 "Name Information" at bounding box center [784, 443] width 1150 height 30
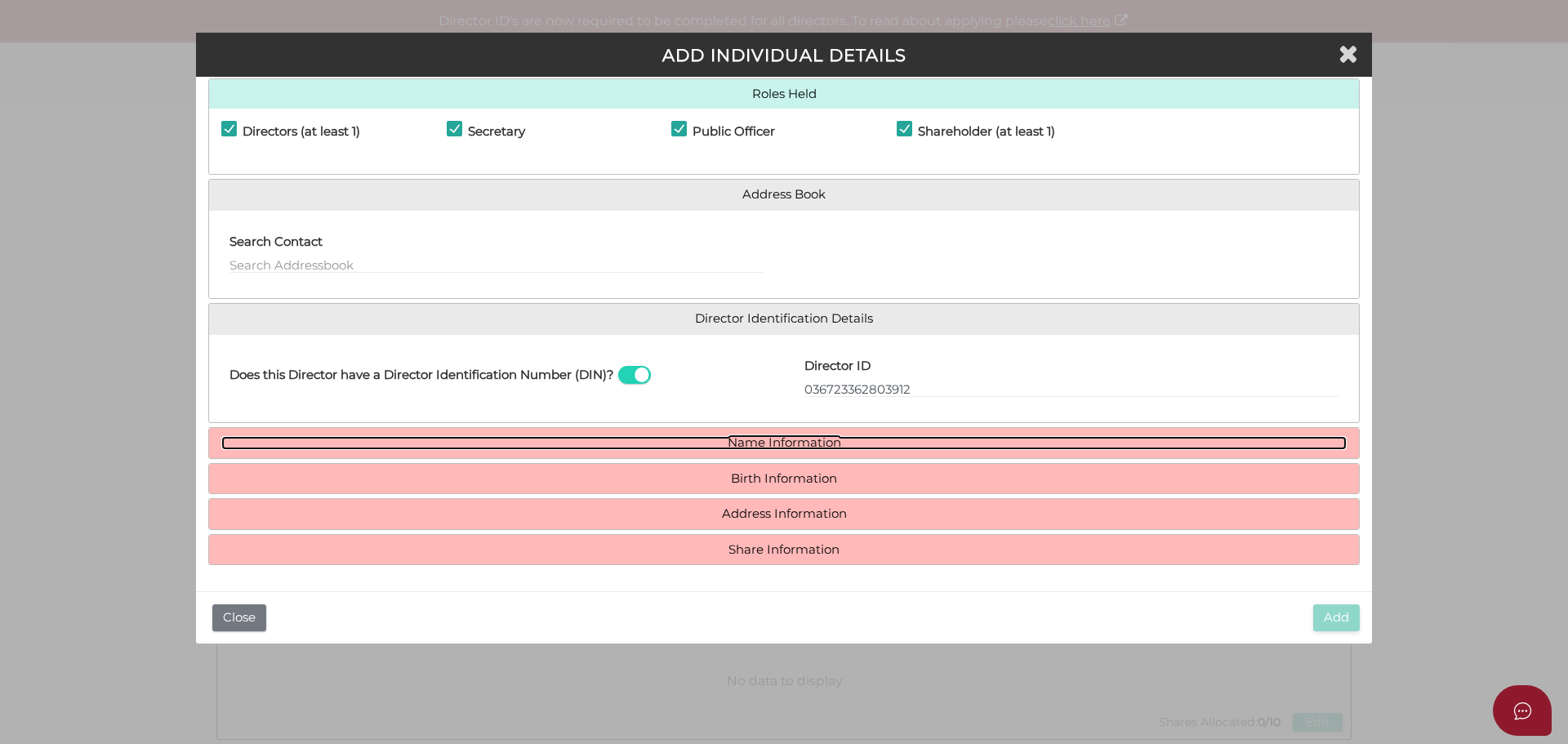
click at [739, 440] on link "Name Information" at bounding box center [784, 443] width 1125 height 14
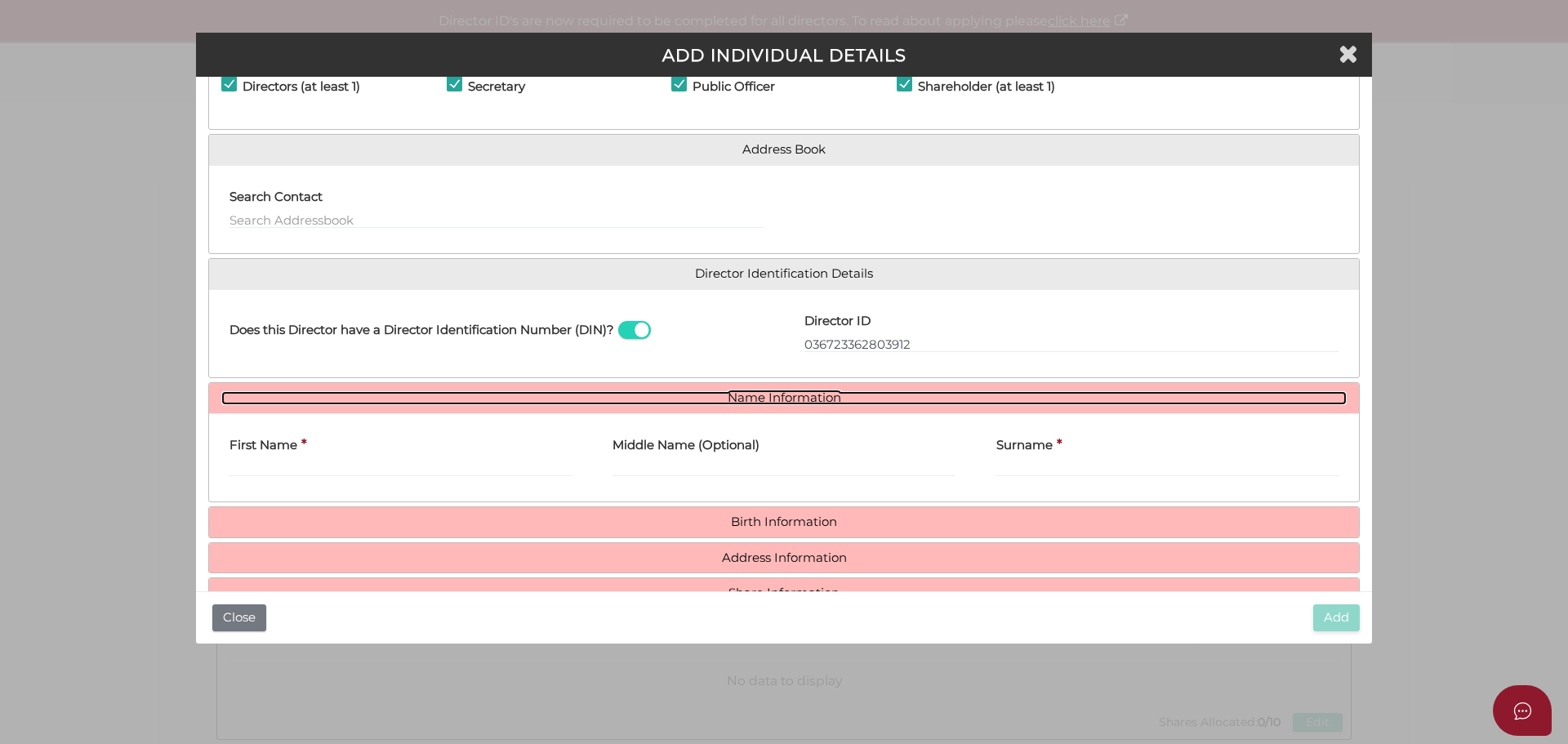
scroll to position [120, 0]
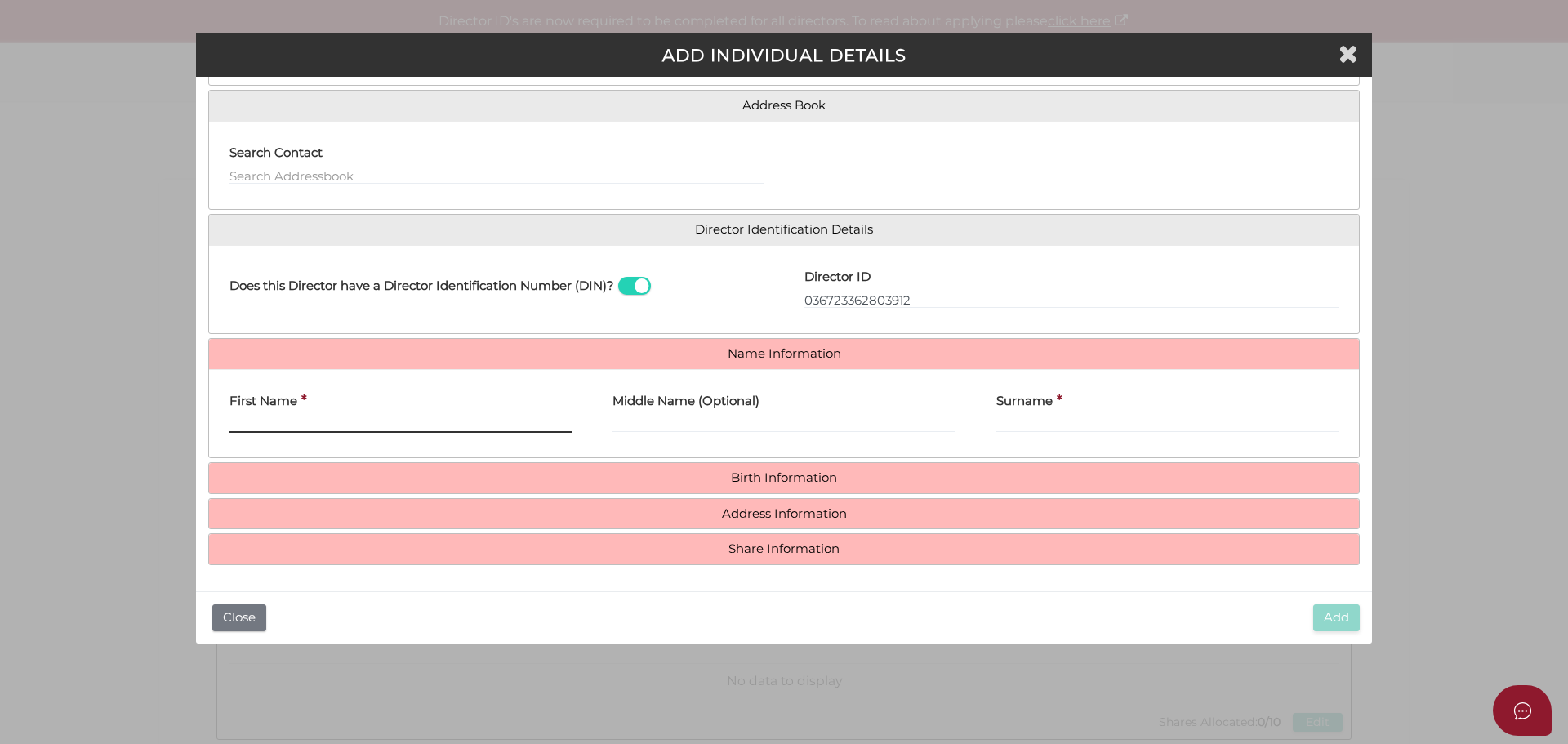
drag, startPoint x: 267, startPoint y: 430, endPoint x: 279, endPoint y: 431, distance: 12.0
click at [267, 430] on input "First Name" at bounding box center [400, 423] width 342 height 18
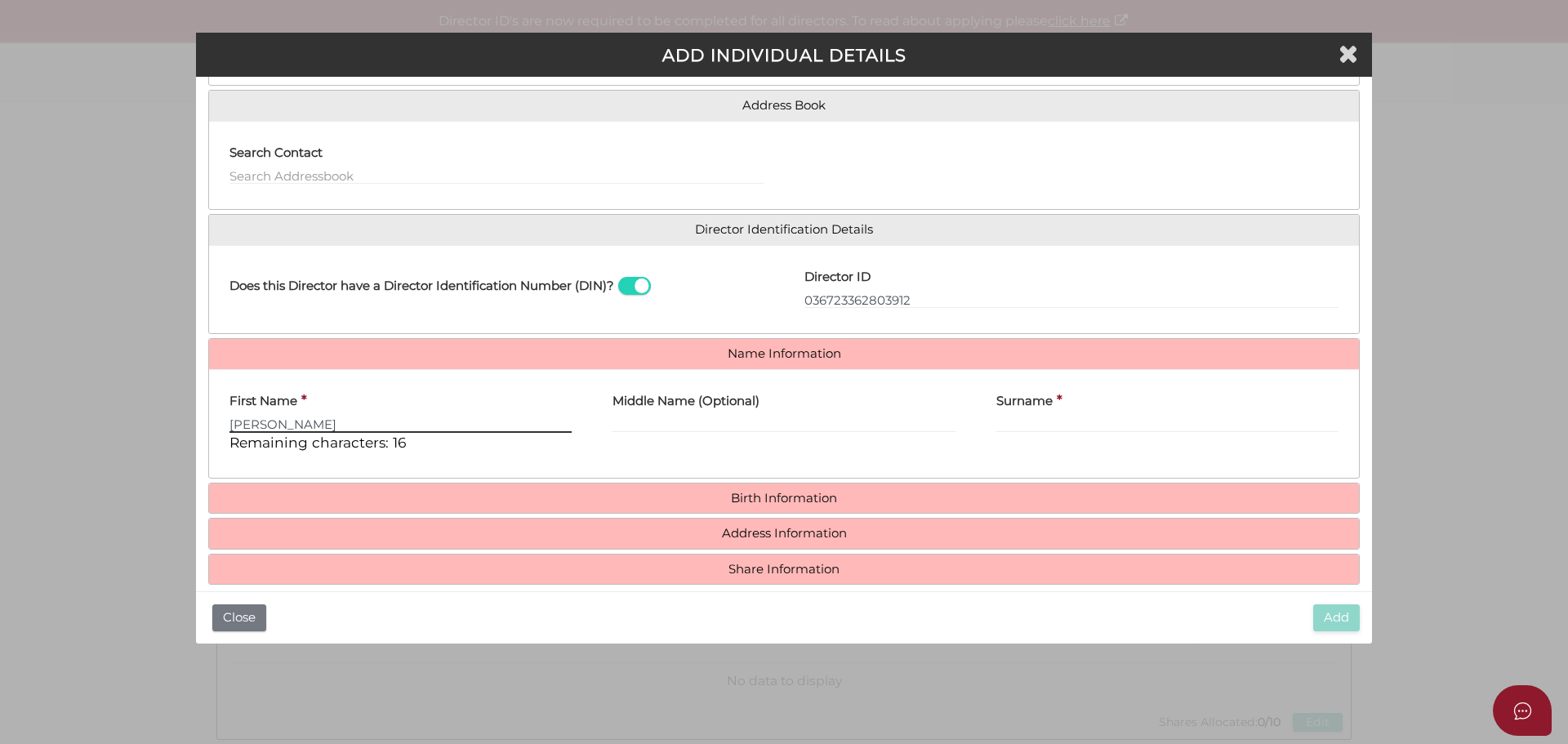
type input "JOHN"
type input "HARLAND"
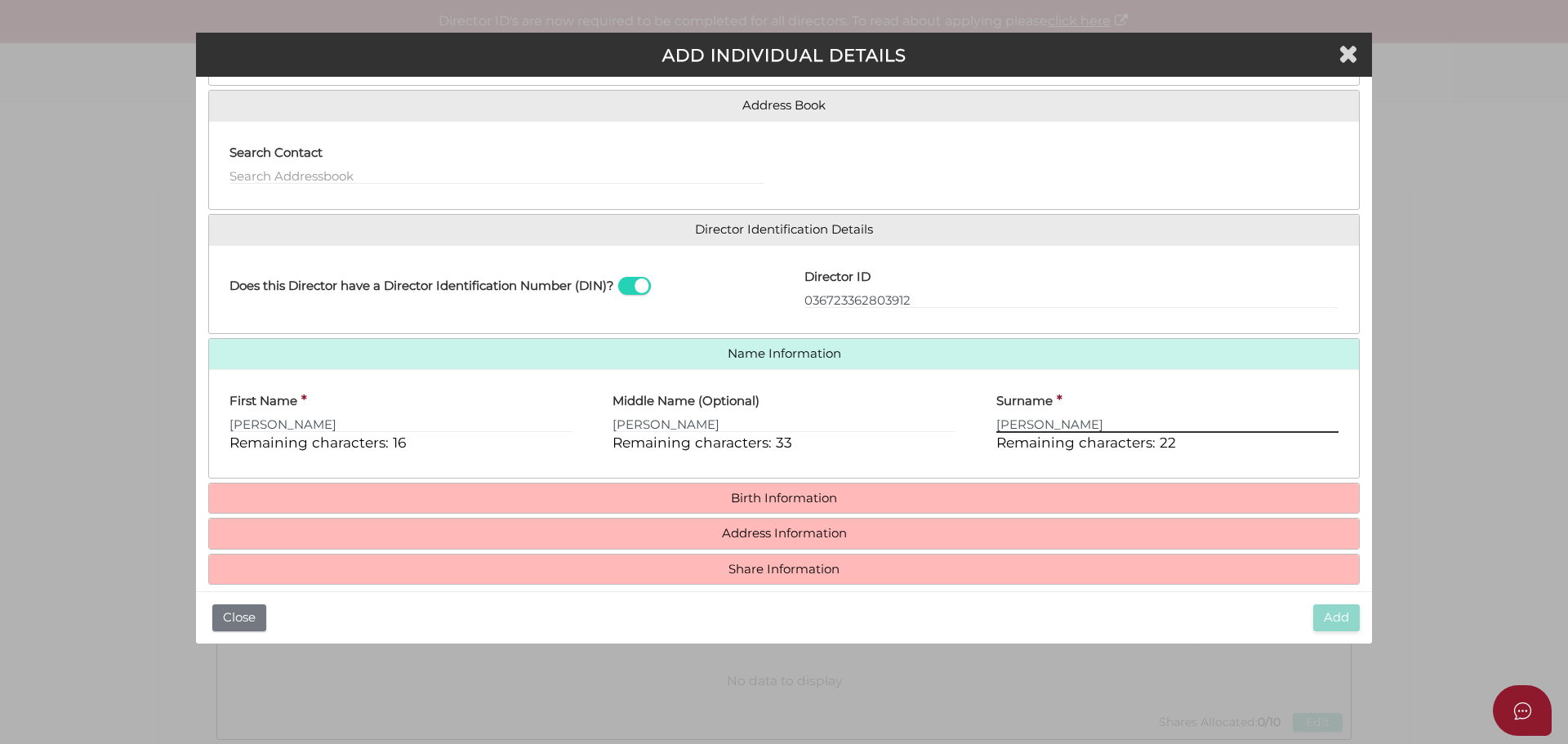
type input "[PERSON_NAME]"
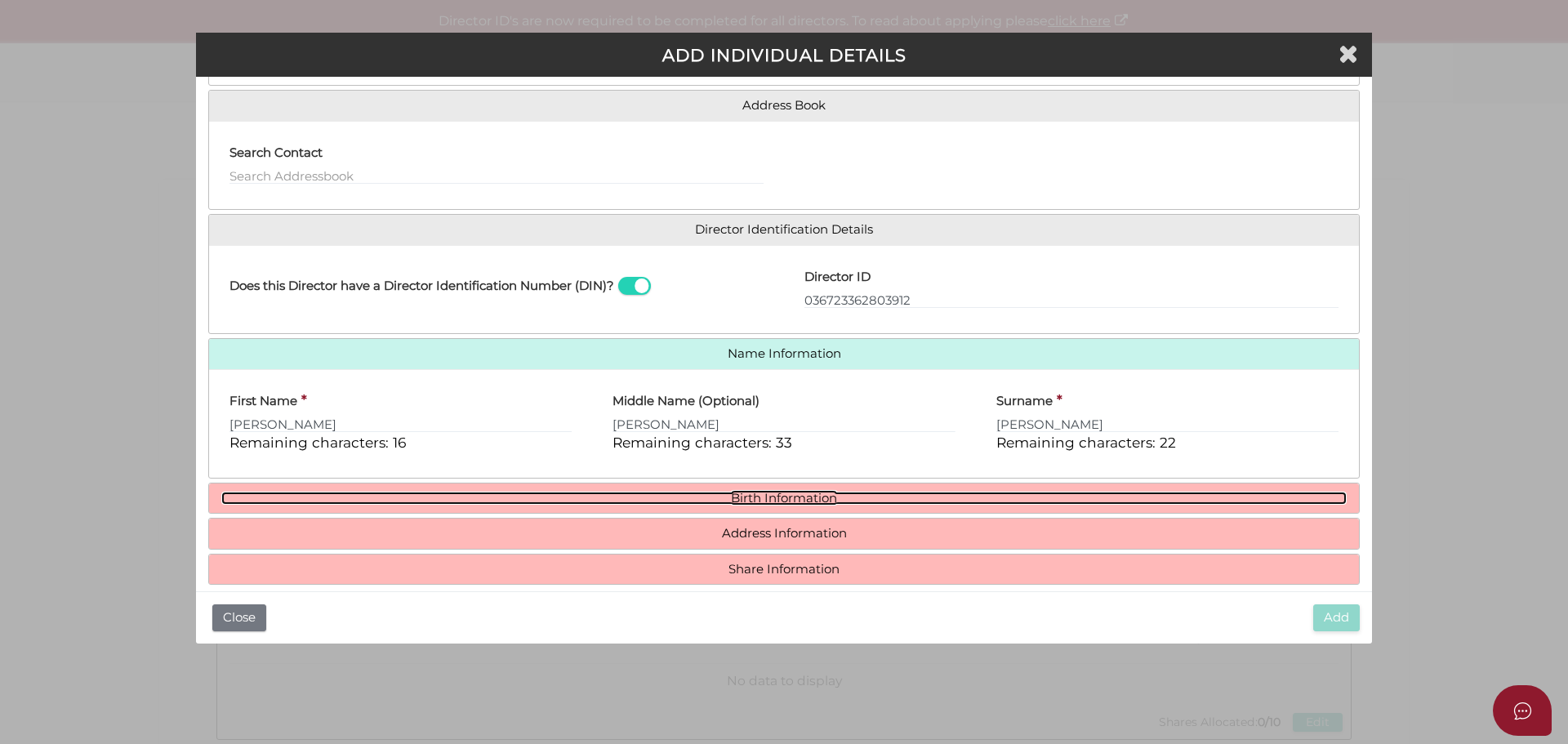
click at [775, 493] on link "Birth Information" at bounding box center [784, 499] width 1125 height 14
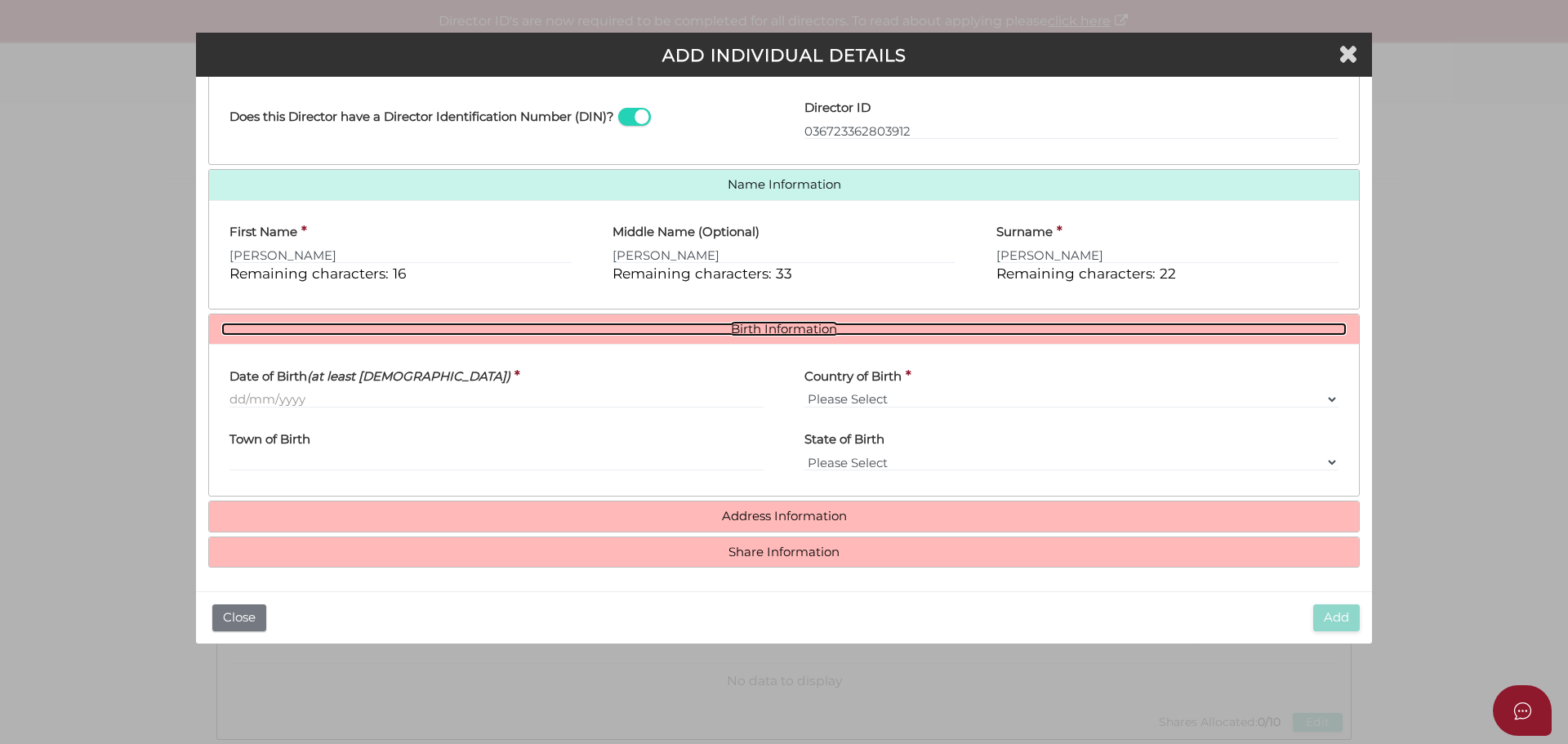
scroll to position [291, 0]
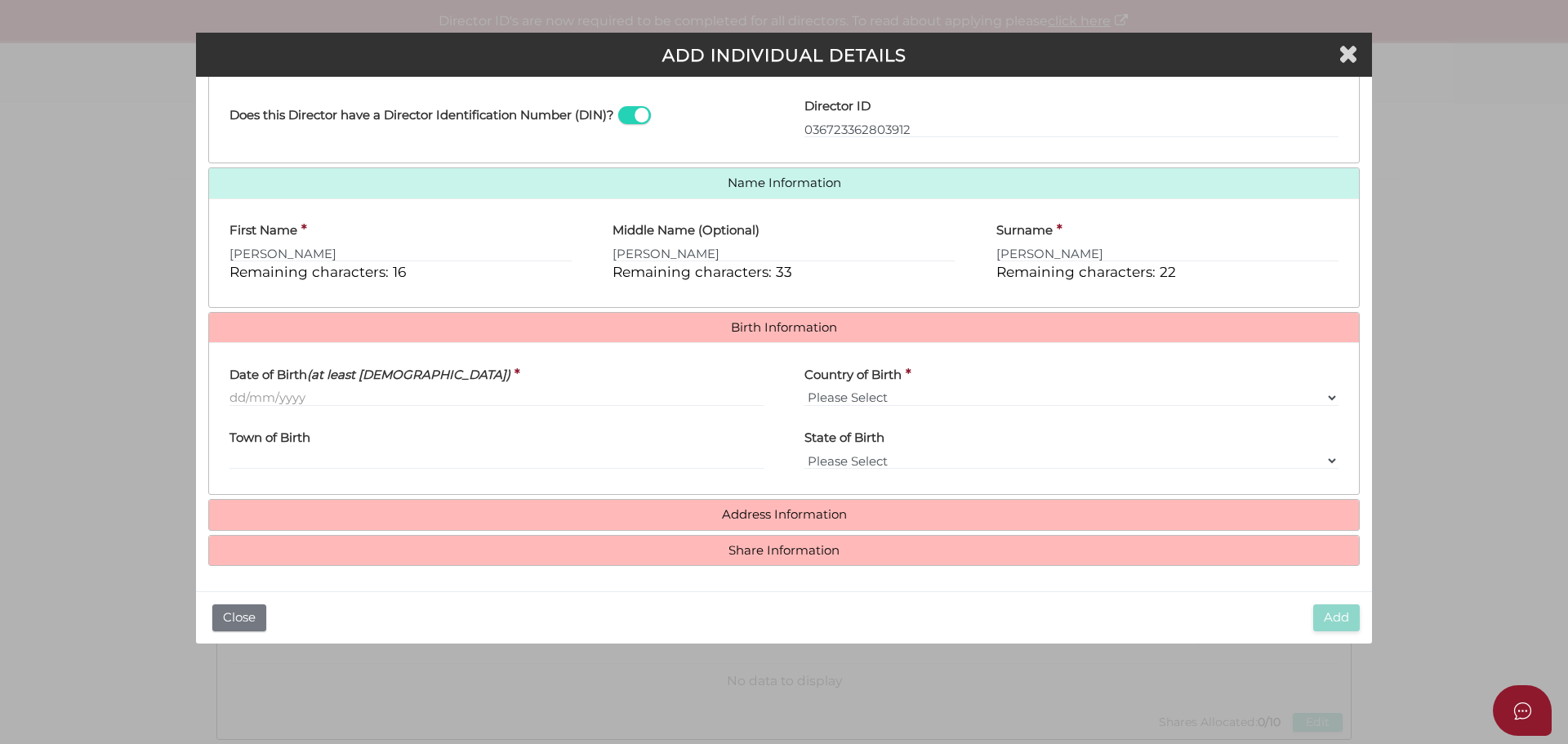
click at [227, 395] on div "Date of Birth (at least 18 years old) *" at bounding box center [497, 387] width 575 height 64
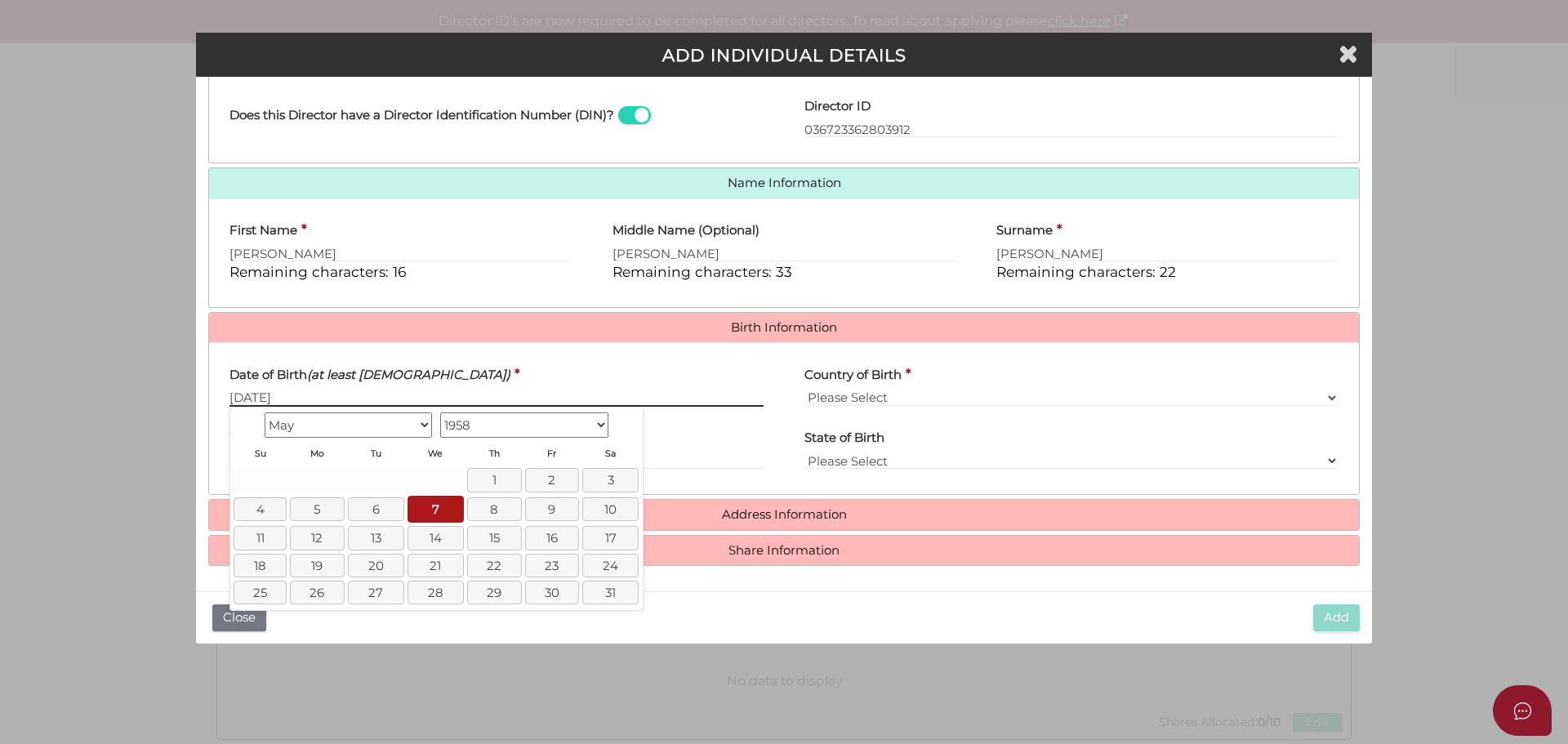
type input "[DATE]"
click at [861, 393] on select "Please Select v [GEOGRAPHIC_DATA] [GEOGRAPHIC_DATA] [GEOGRAPHIC_DATA] [GEOGRAPH…" at bounding box center [1071, 397] width 534 height 18
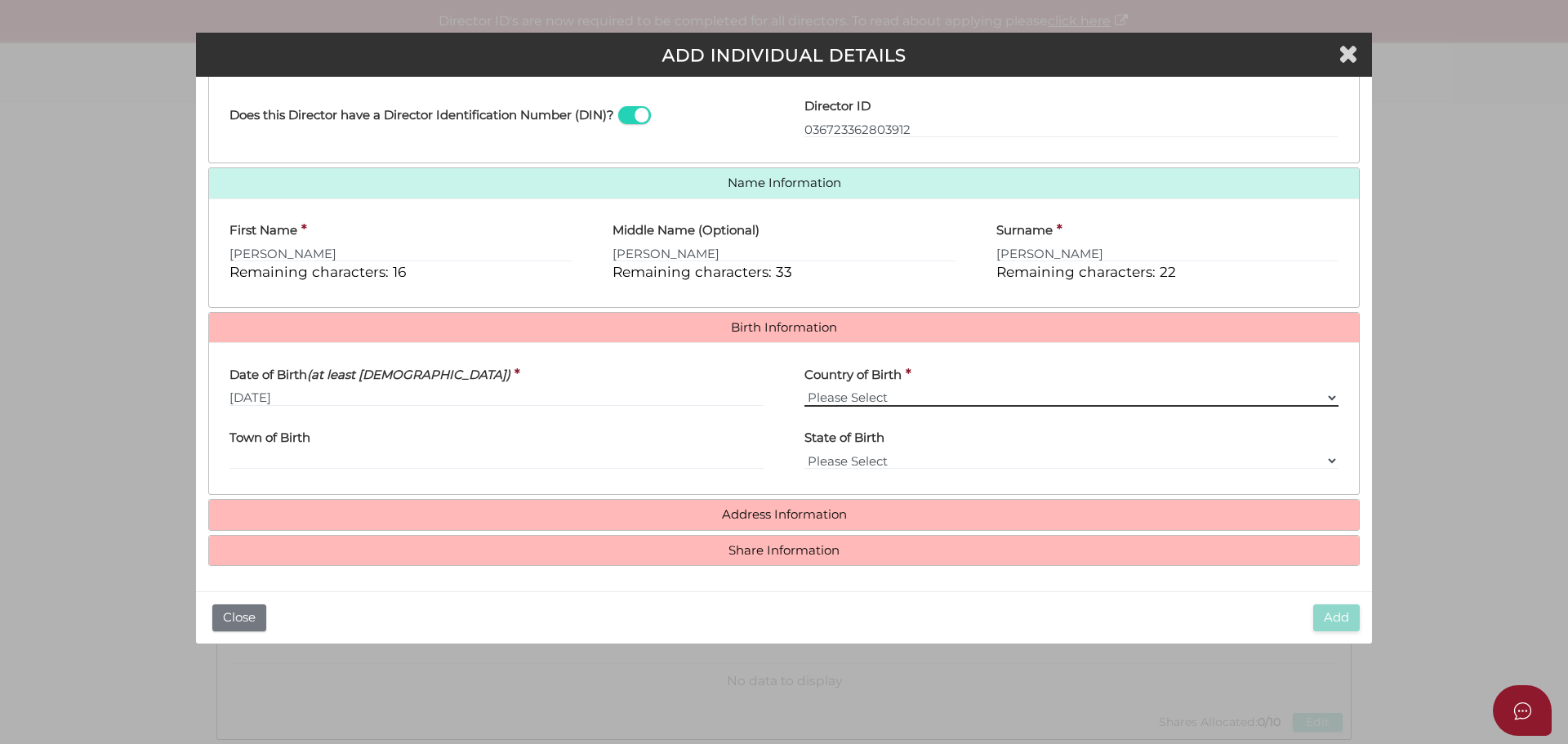
click at [852, 392] on select "Please Select v [GEOGRAPHIC_DATA] [GEOGRAPHIC_DATA] [GEOGRAPHIC_DATA] [GEOGRAPH…" at bounding box center [1071, 397] width 534 height 18
select select "[GEOGRAPHIC_DATA]"
click at [804, 389] on select "Please Select v [GEOGRAPHIC_DATA] [GEOGRAPHIC_DATA] [GEOGRAPHIC_DATA] [GEOGRAPH…" at bounding box center [1071, 397] width 534 height 18
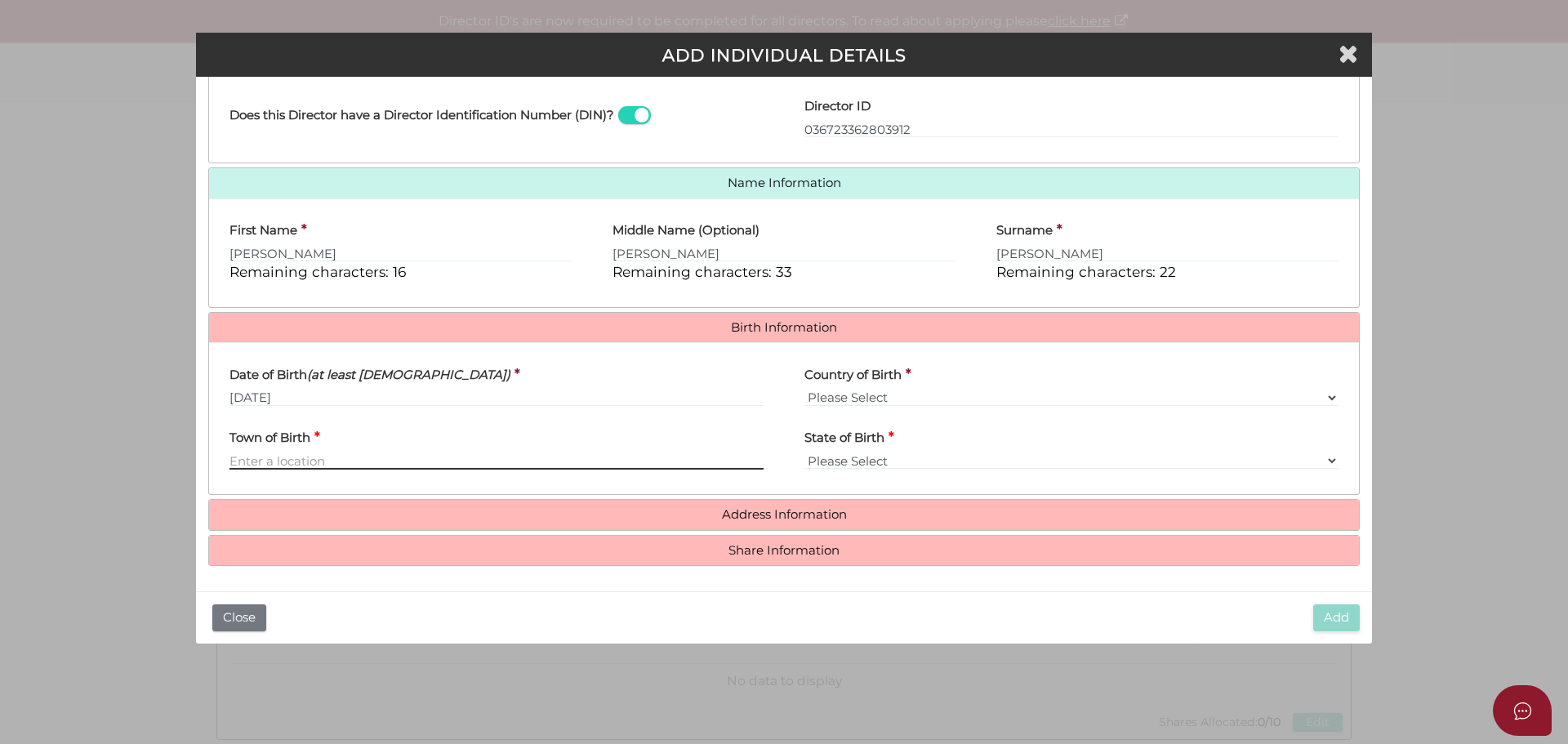
click at [269, 463] on input "Town of Birth" at bounding box center [496, 460] width 534 height 18
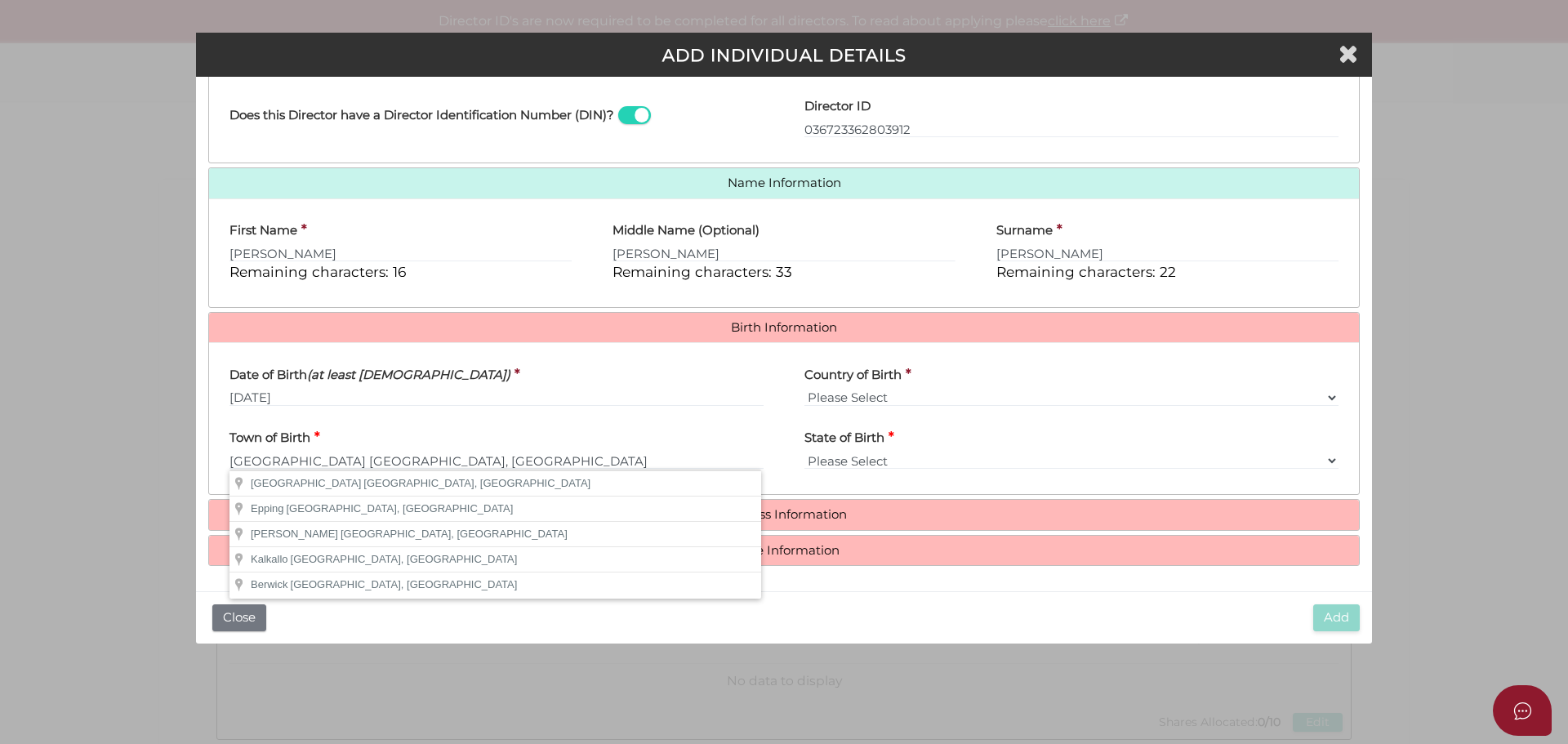
type input "[GEOGRAPHIC_DATA]"
select select "VIC"
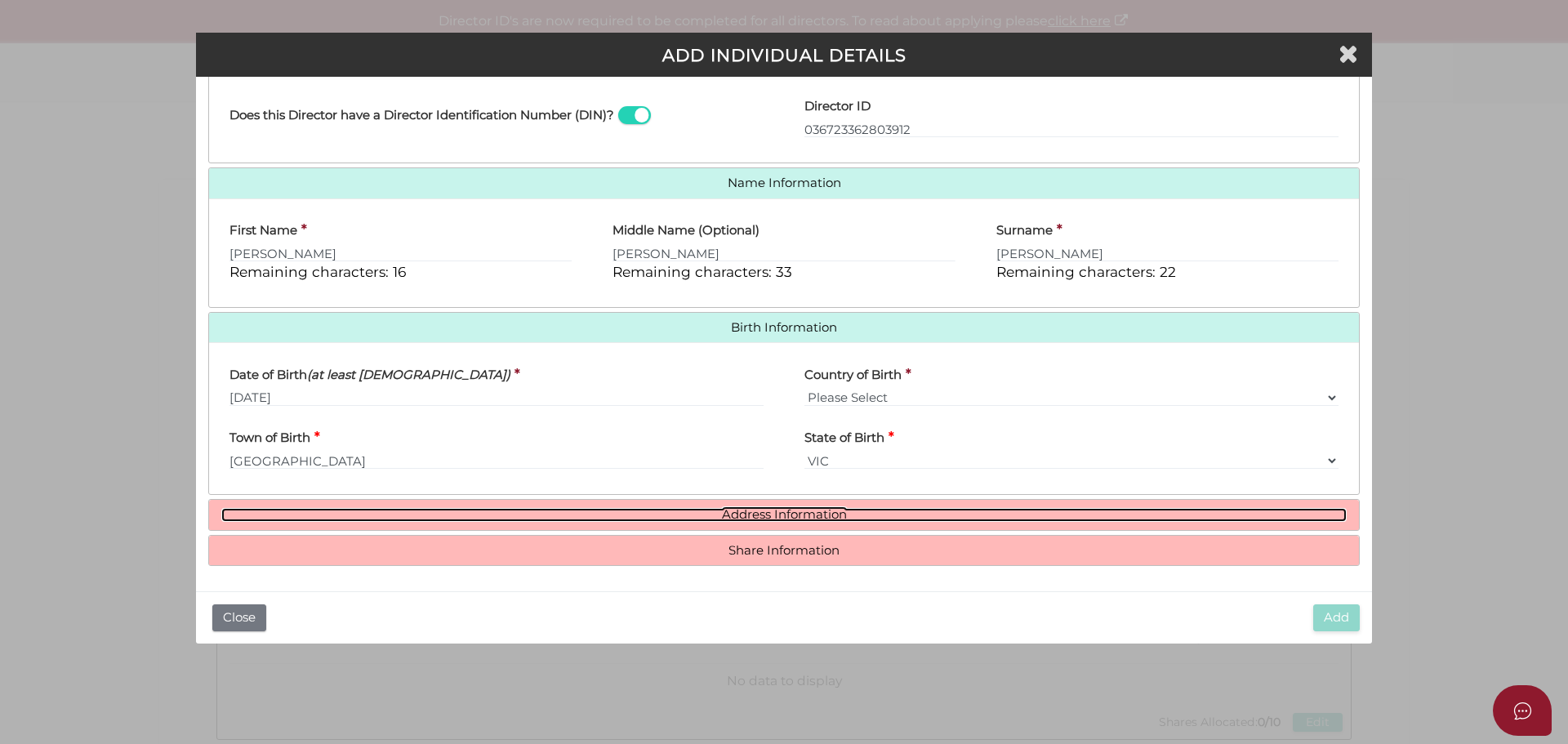
click at [778, 512] on link "Address Information" at bounding box center [784, 515] width 1125 height 14
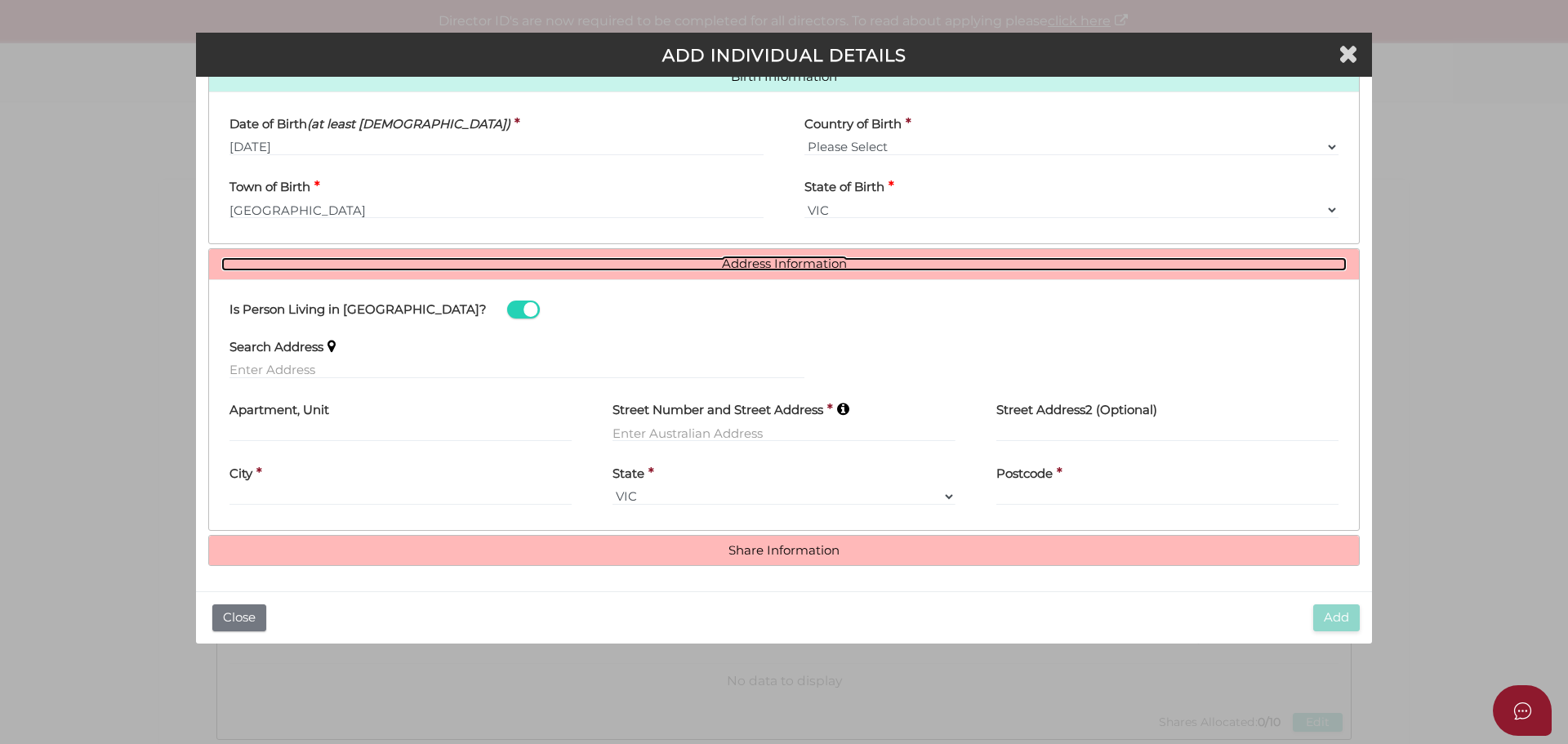
scroll to position [542, 0]
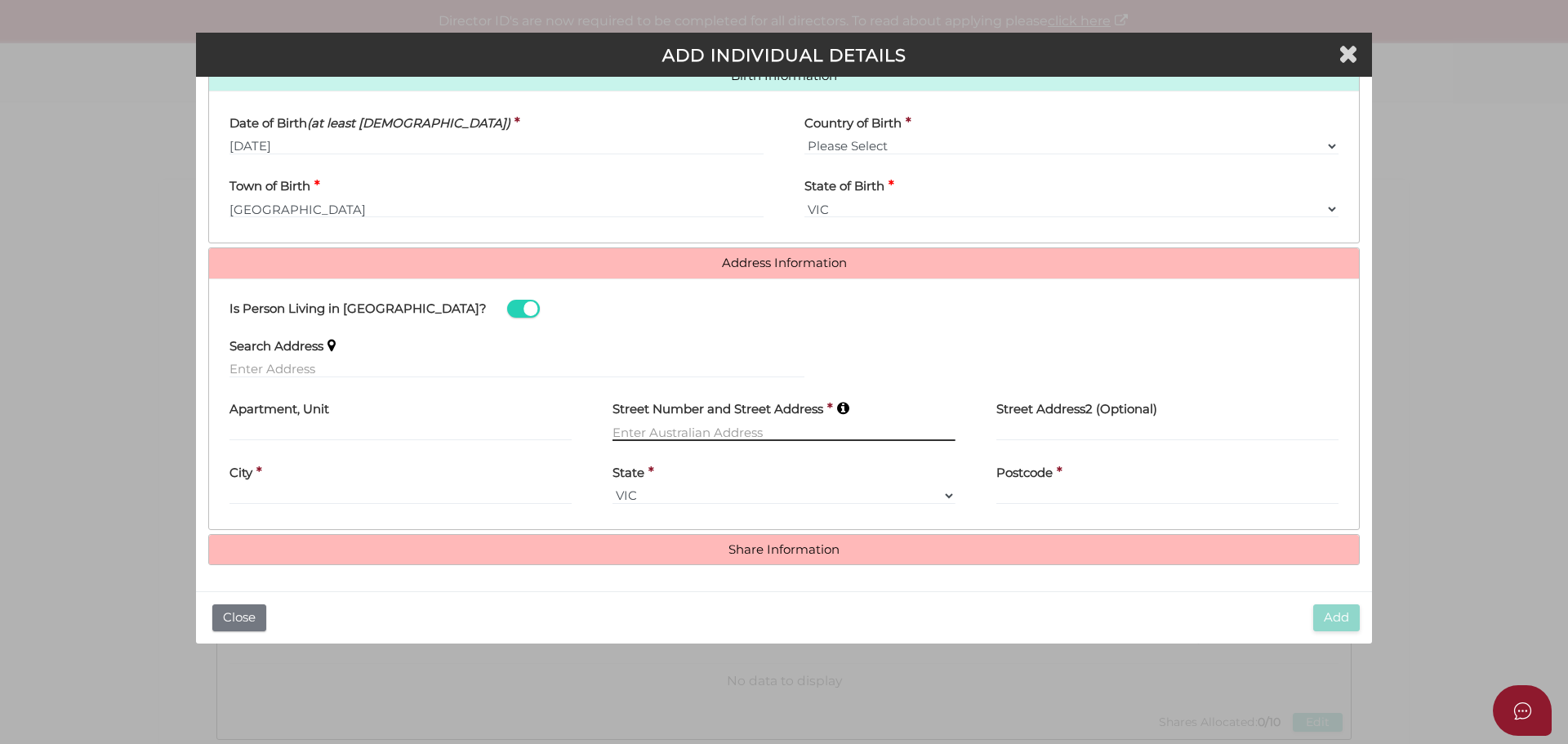
drag, startPoint x: 628, startPoint y: 432, endPoint x: 691, endPoint y: 432, distance: 63.0
click at [628, 432] on input "text" at bounding box center [784, 432] width 342 height 18
type input "275 SEVEN MILE ROAD"
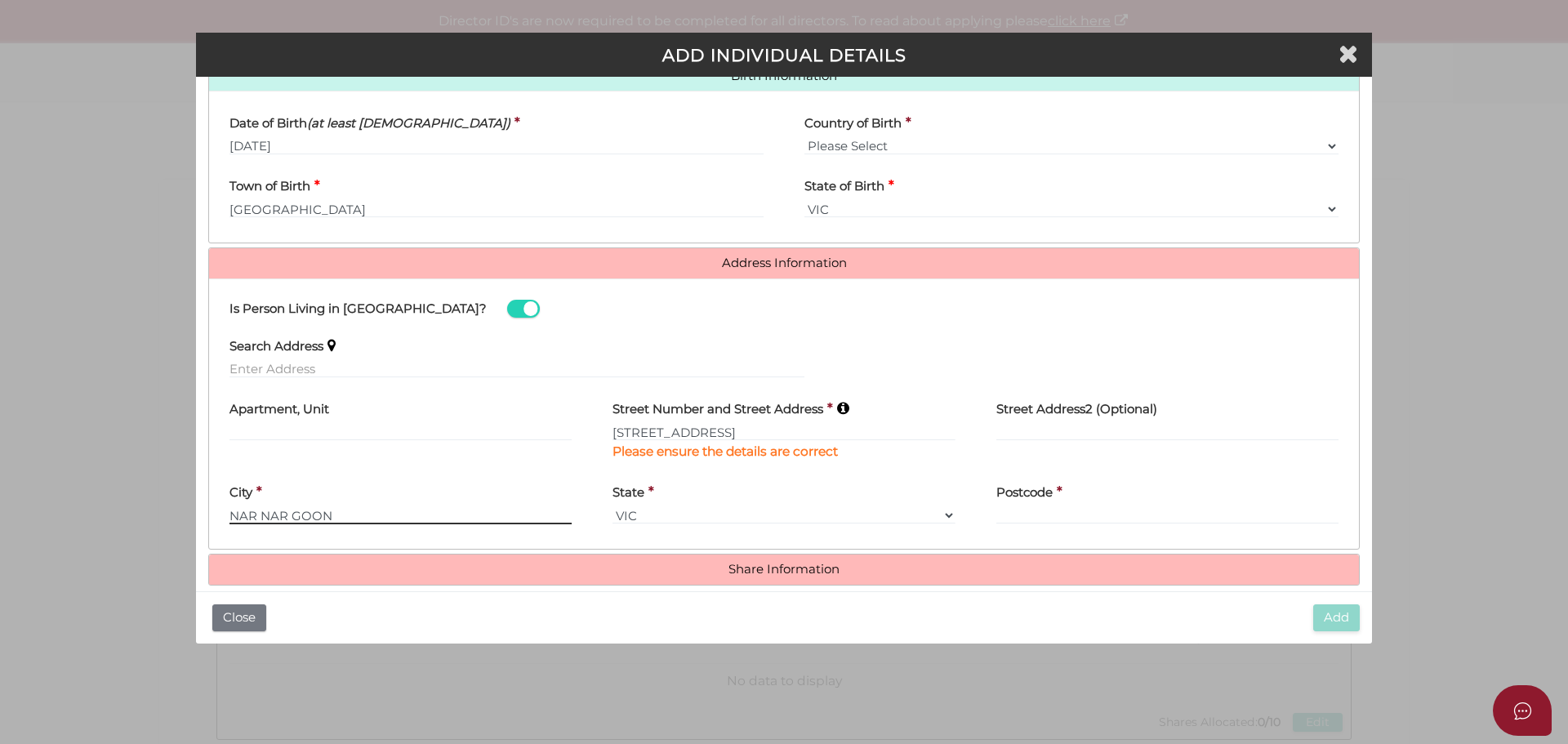
type input "NAR NAR GOON"
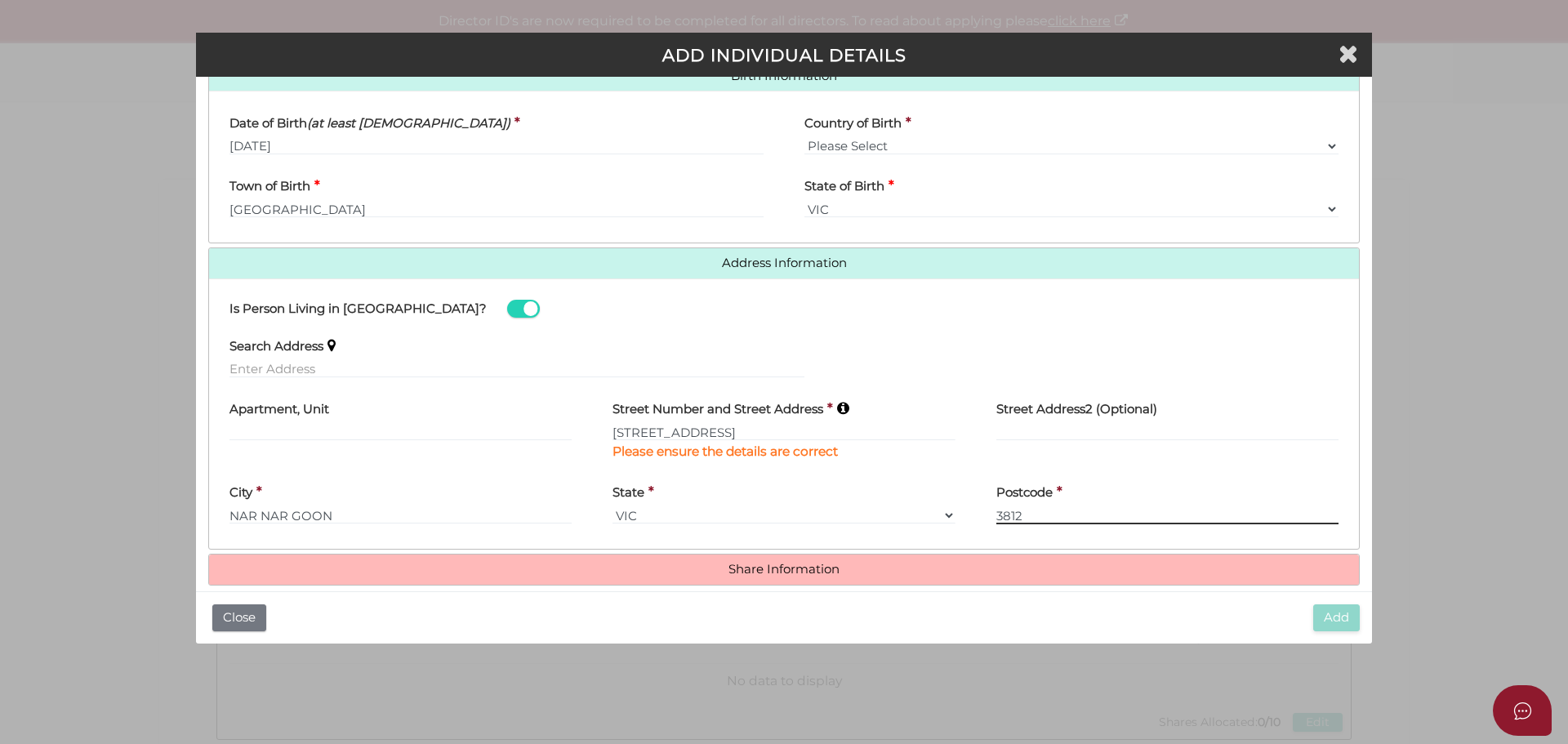
type input "3812"
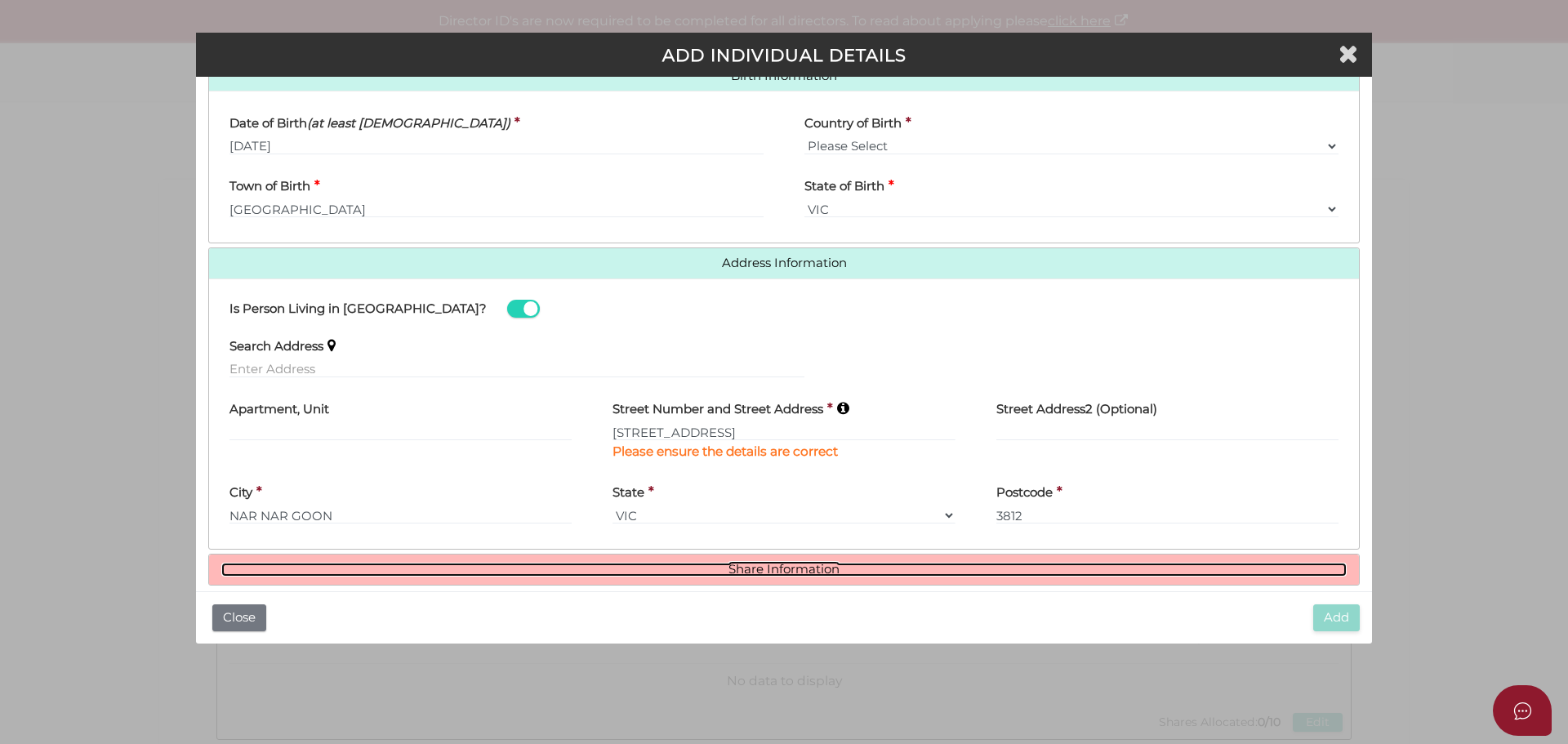
click at [748, 569] on link "Share Information" at bounding box center [784, 570] width 1125 height 14
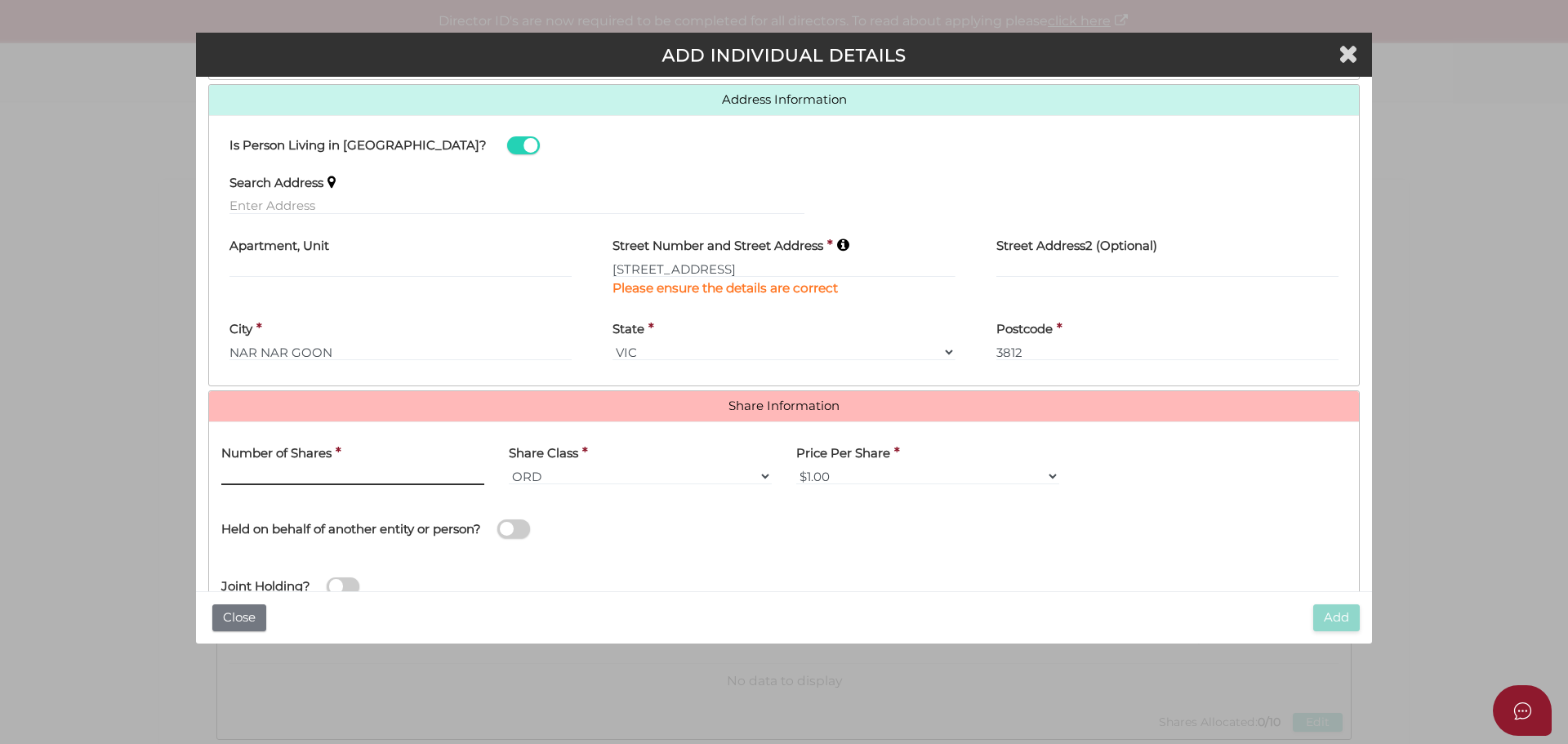
click at [252, 475] on input "text" at bounding box center [353, 475] width 263 height 18
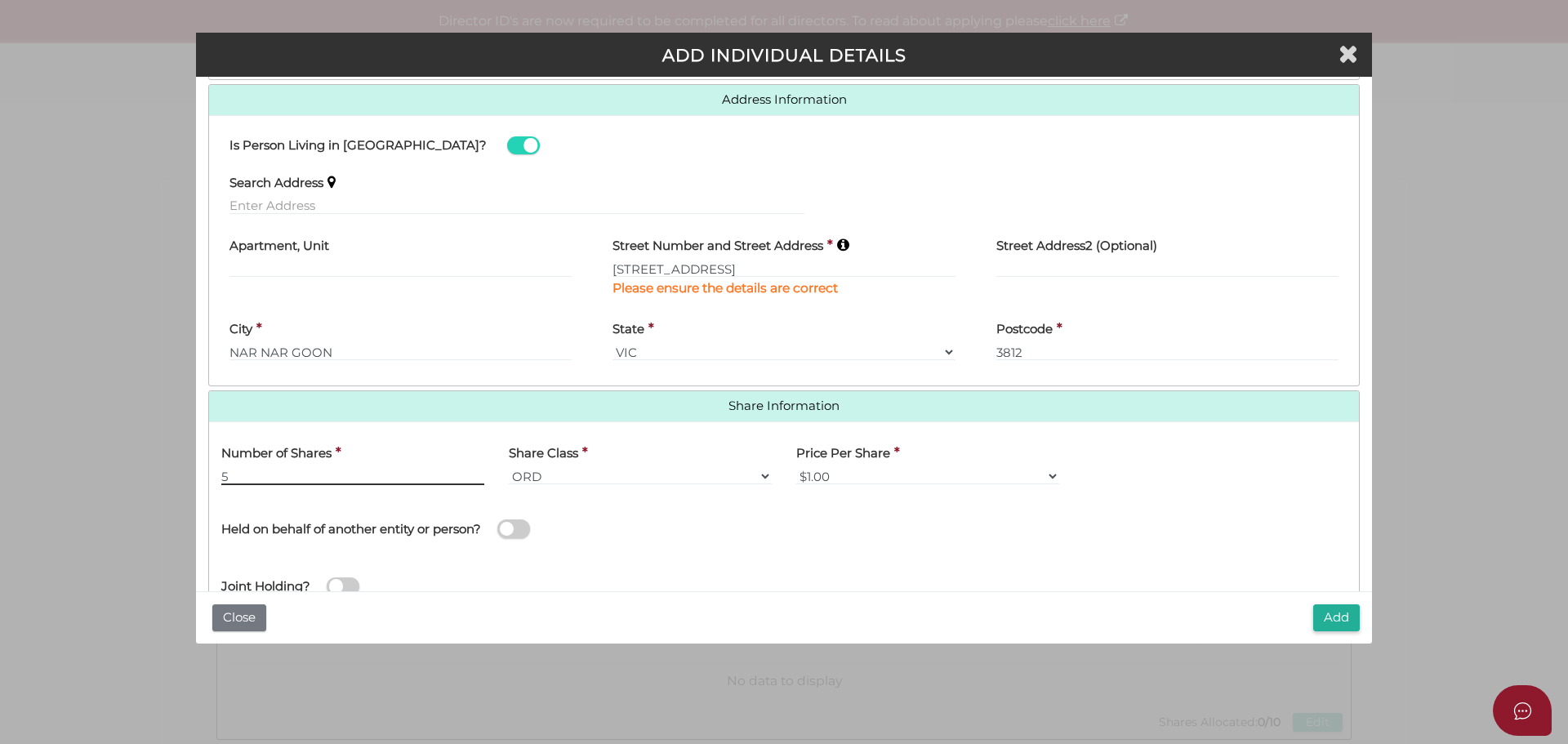
scroll to position [762, 0]
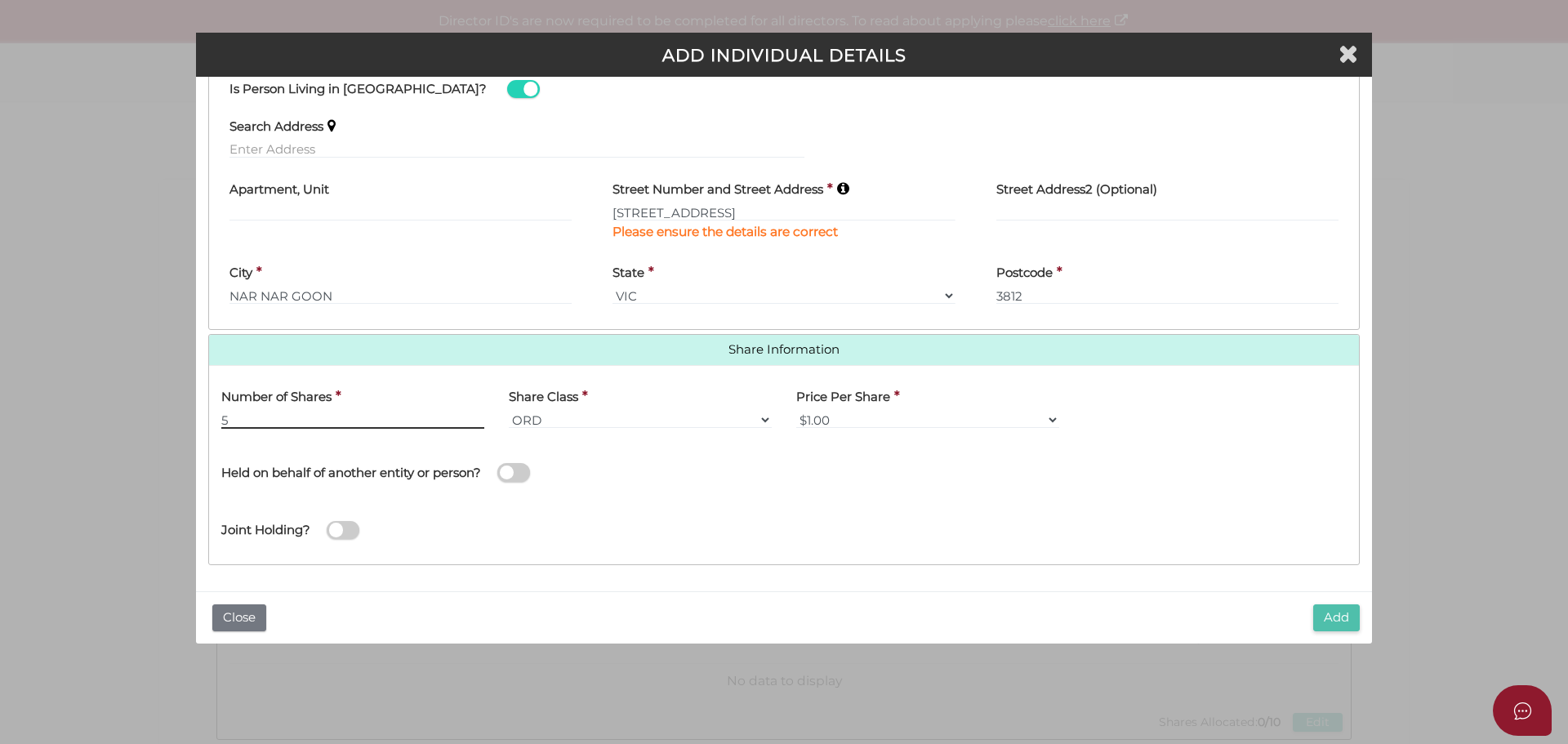
type input "5"
click at [1335, 617] on button "Add" at bounding box center [1336, 617] width 46 height 27
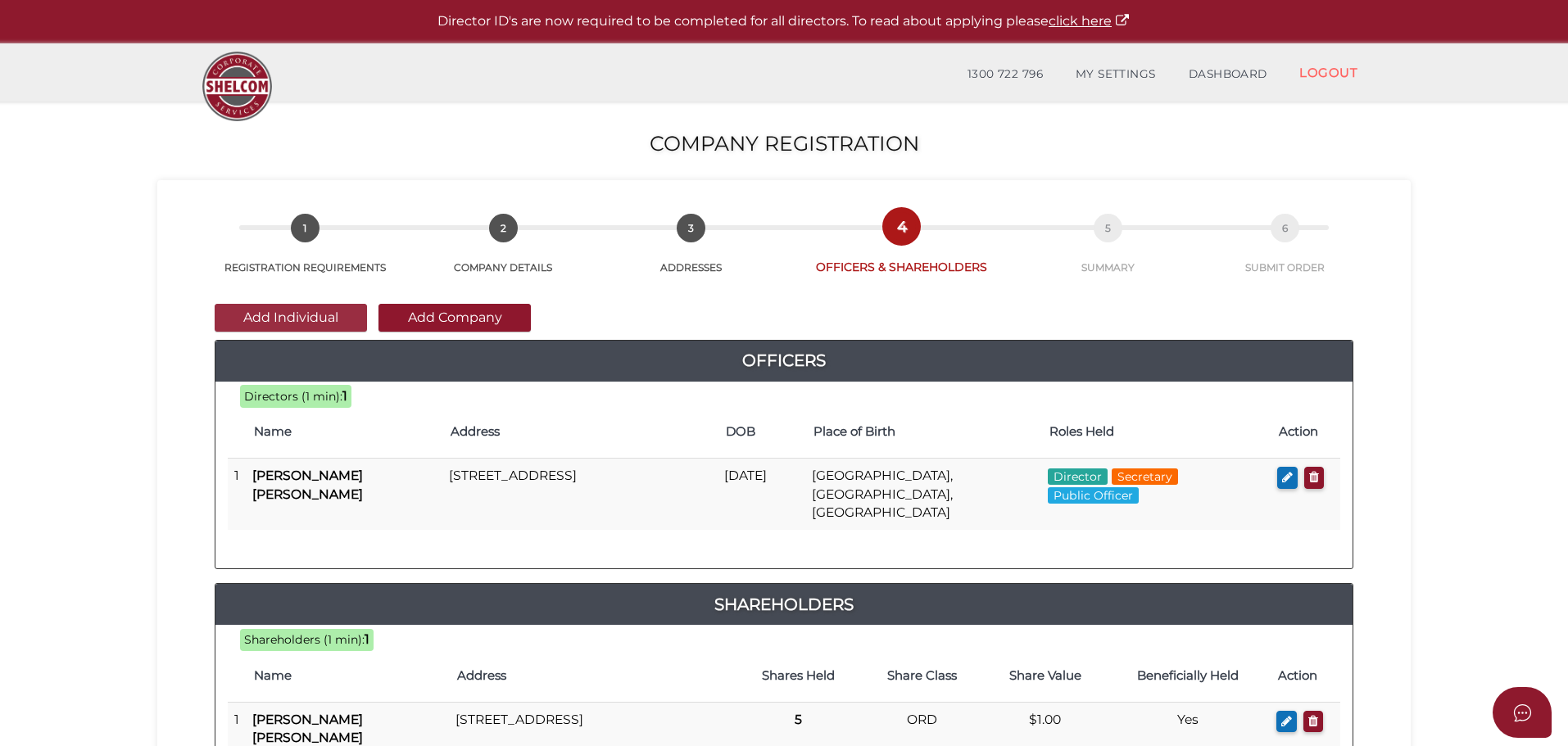
click at [266, 311] on button "Add Individual" at bounding box center [290, 318] width 152 height 28
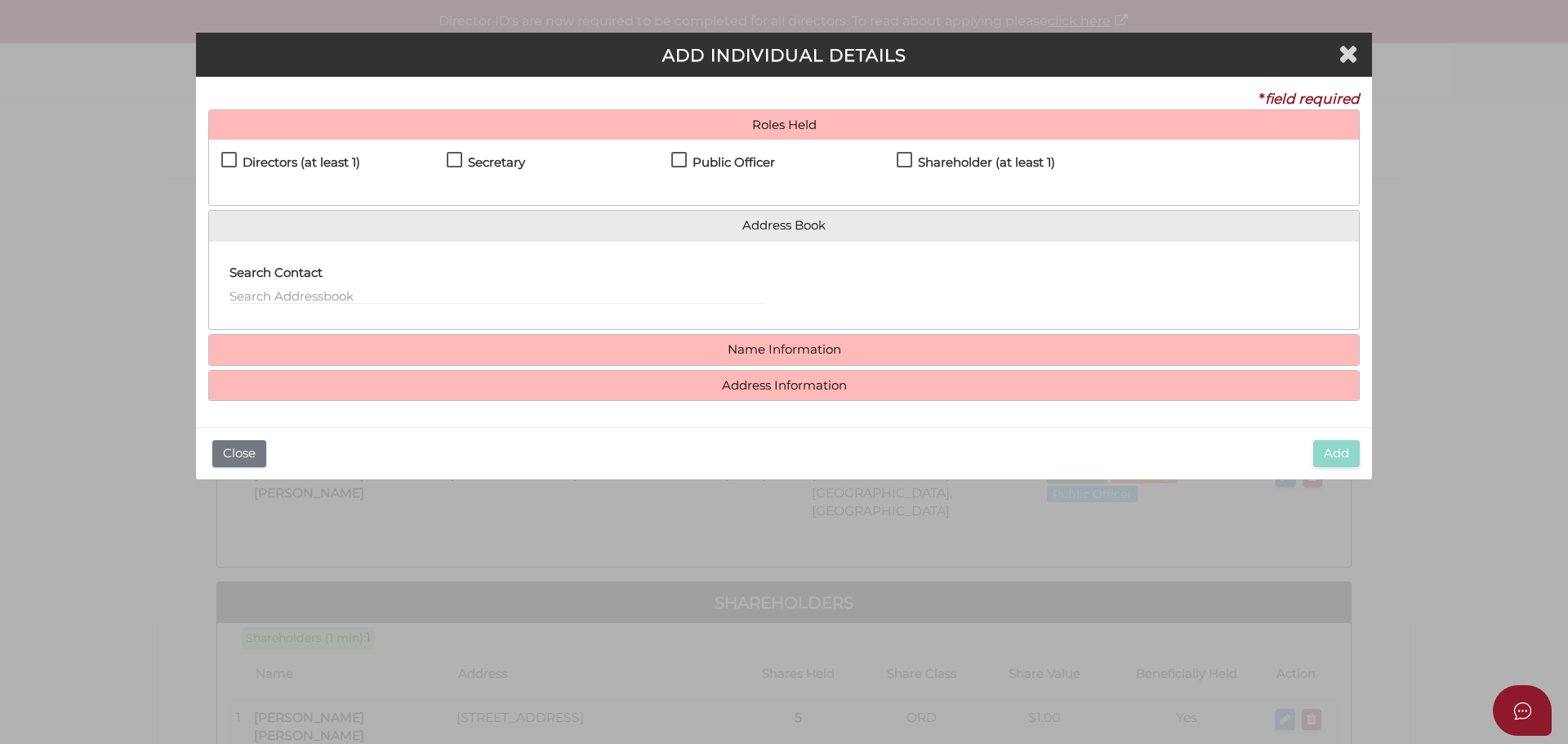
click at [229, 158] on label "Directors (at least 1)" at bounding box center [291, 166] width 139 height 21
checkbox input "true"
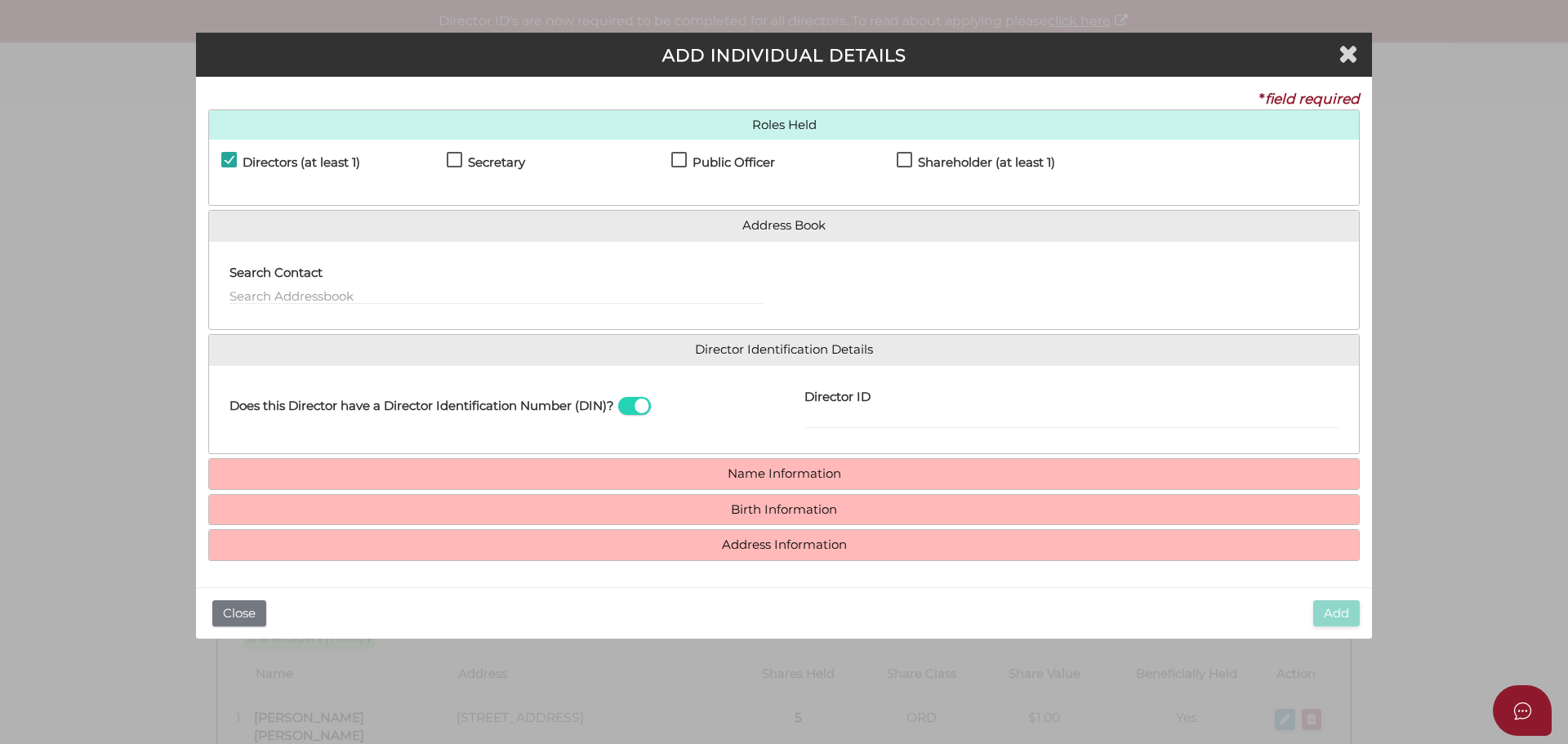
click at [906, 156] on label "Shareholder (at least 1)" at bounding box center [976, 166] width 159 height 21
checkbox input "true"
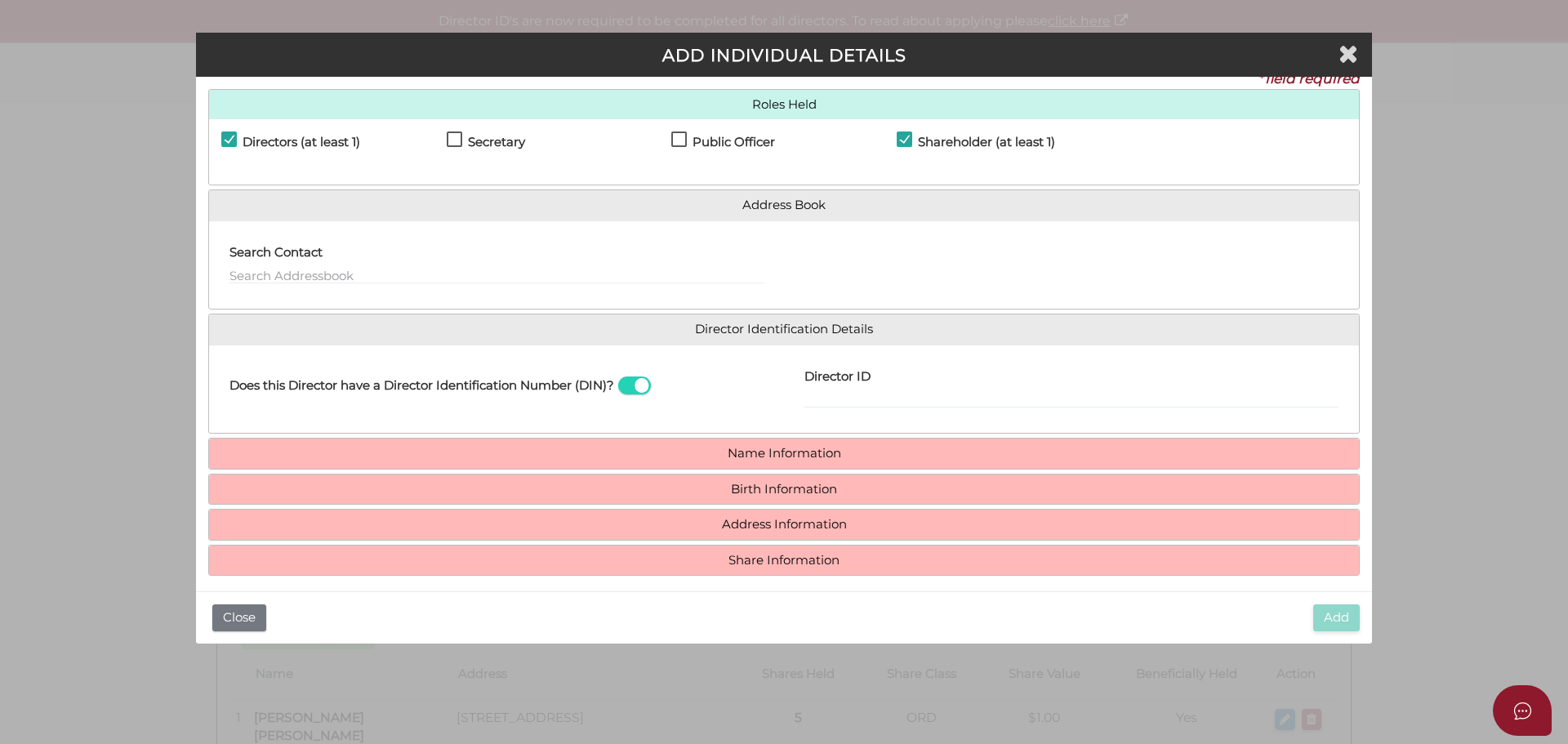
scroll to position [31, 0]
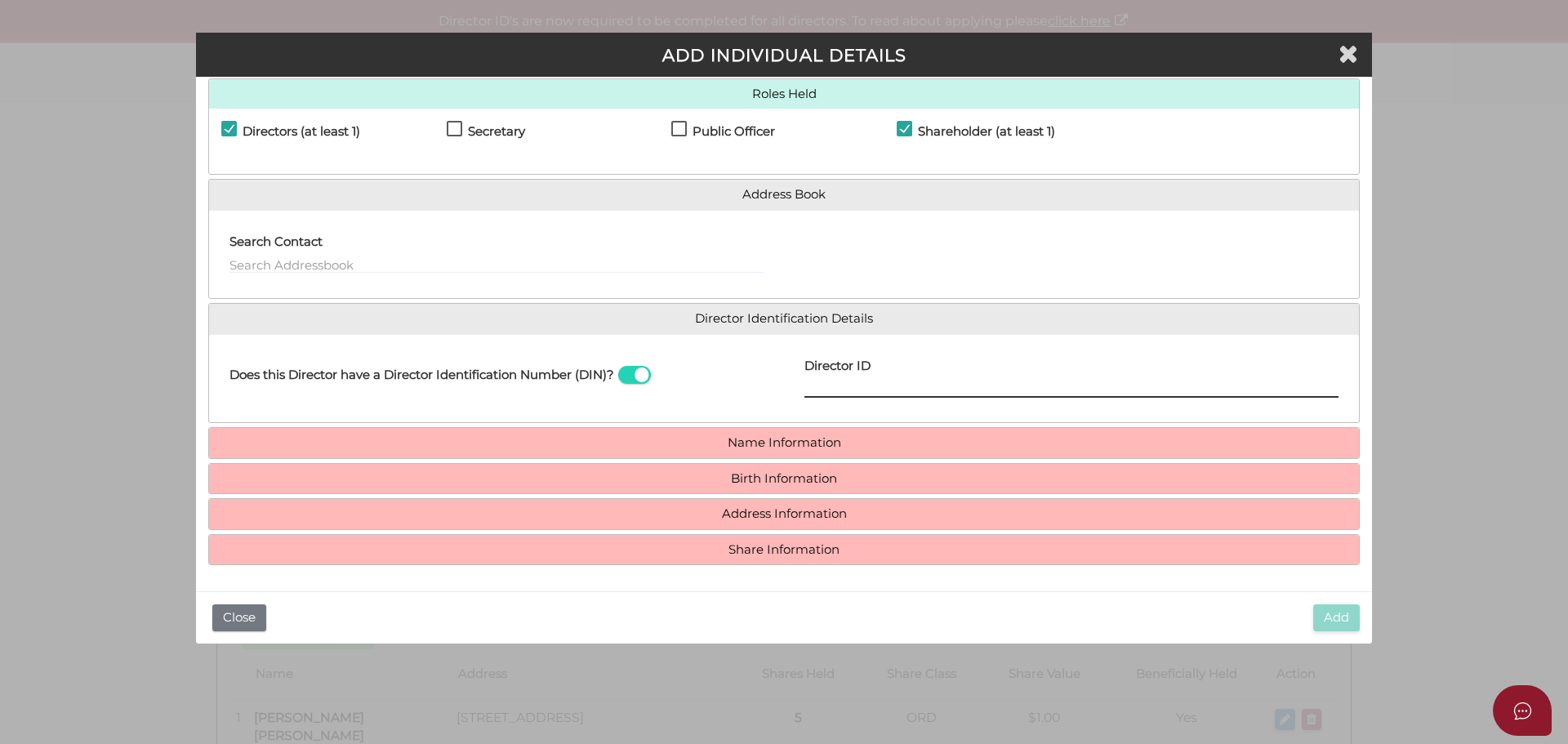
click at [814, 384] on input "Director ID" at bounding box center [1071, 389] width 534 height 18
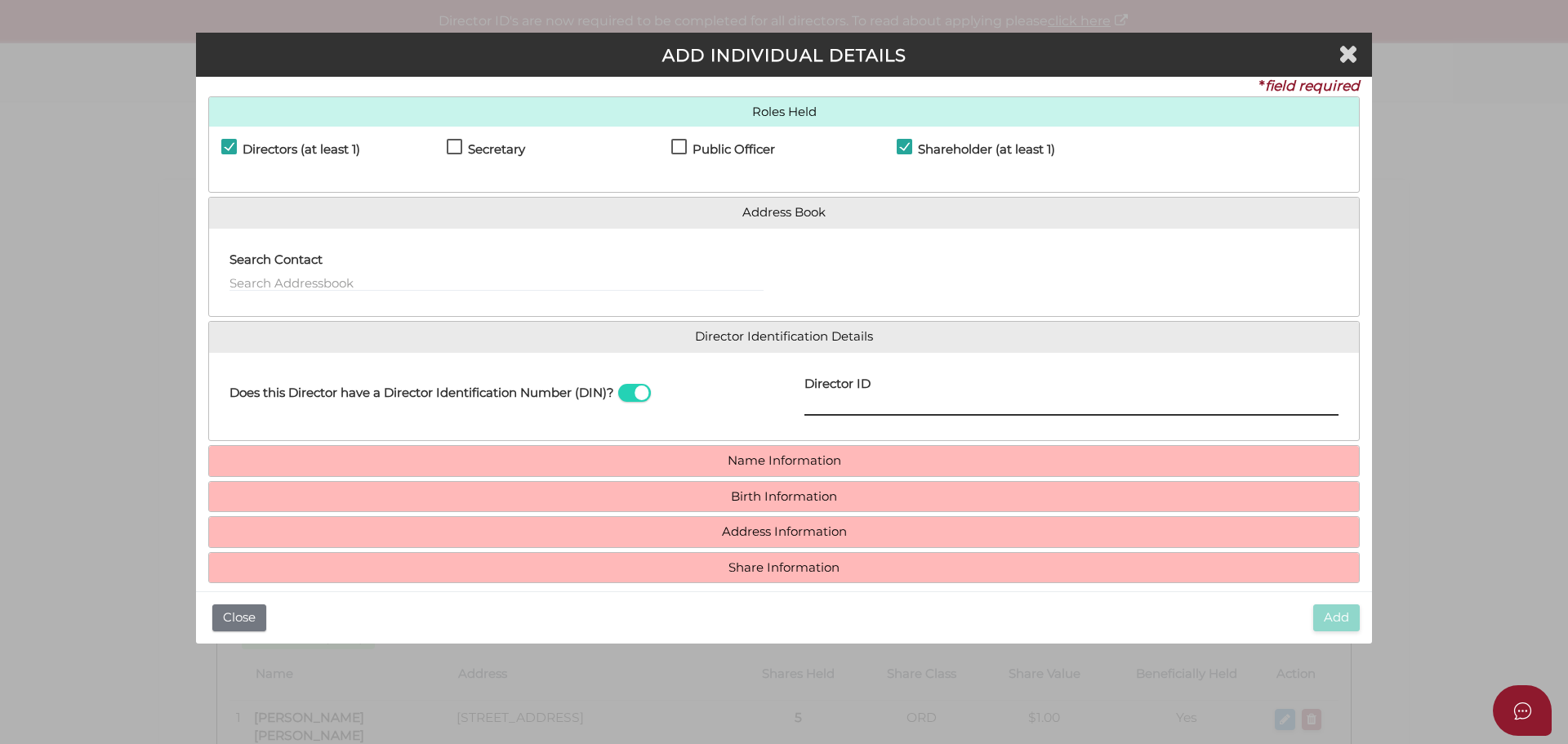
click at [811, 406] on input "Director ID" at bounding box center [1071, 406] width 534 height 18
type input "036098250320533"
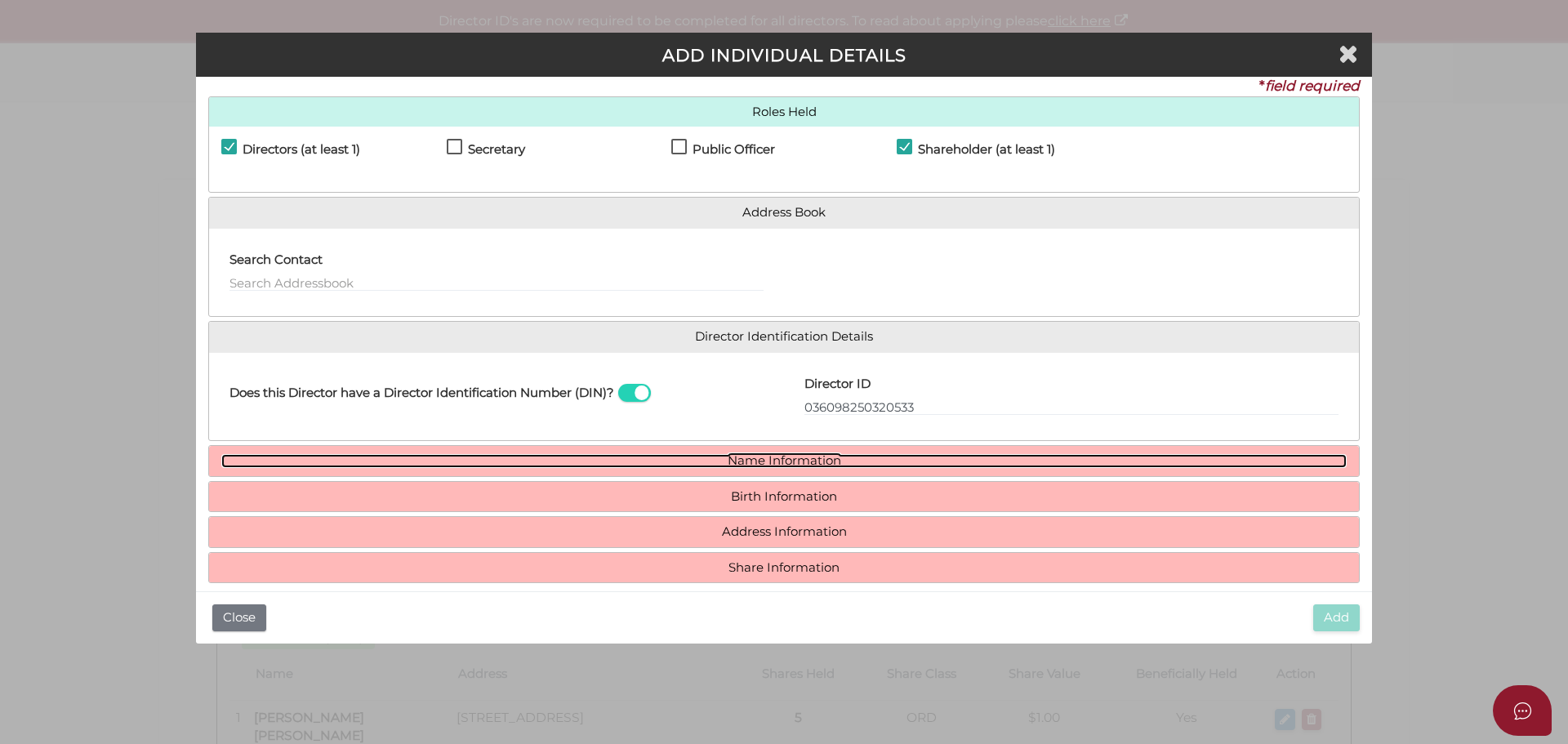
click at [753, 458] on link "Name Information" at bounding box center [784, 461] width 1125 height 14
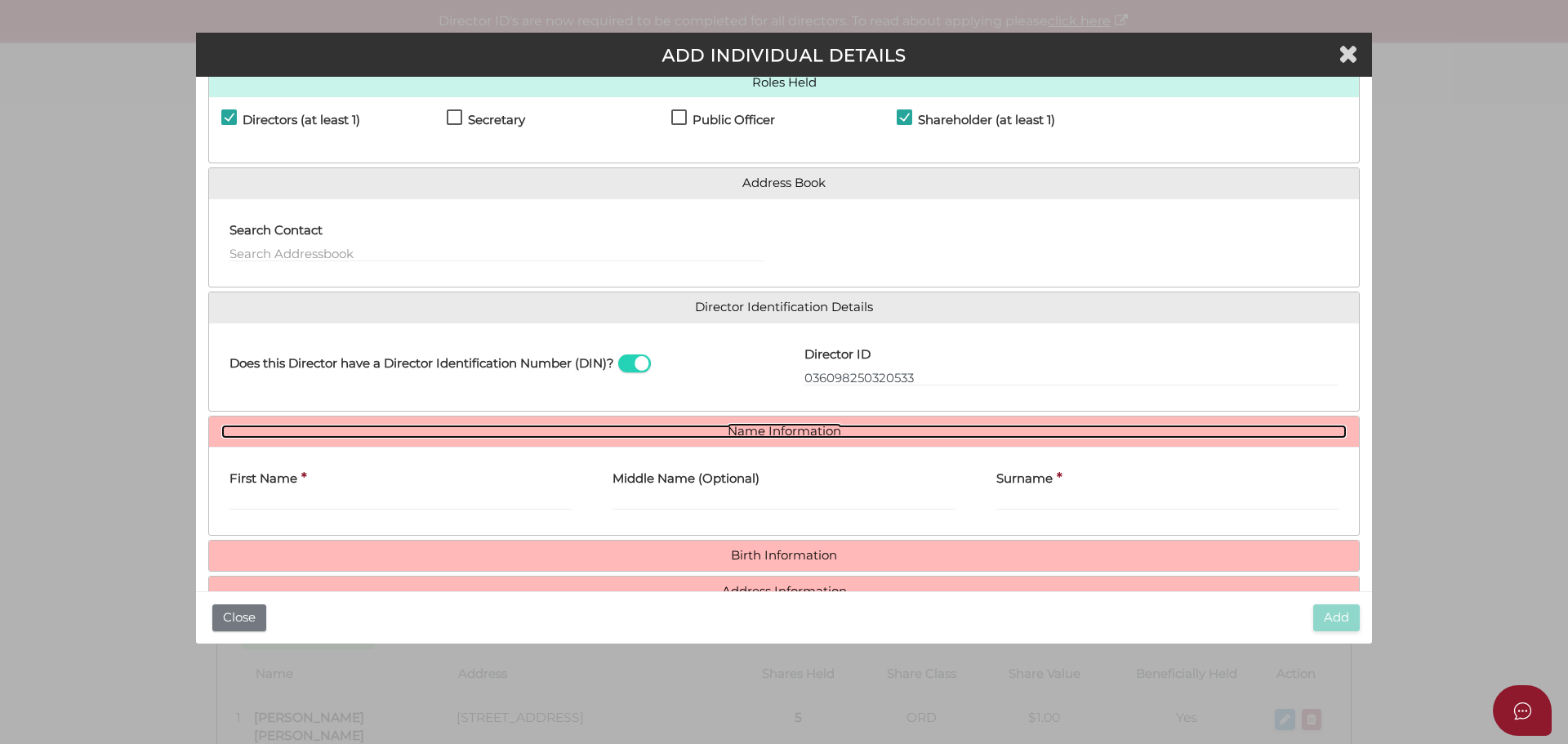
scroll to position [94, 0]
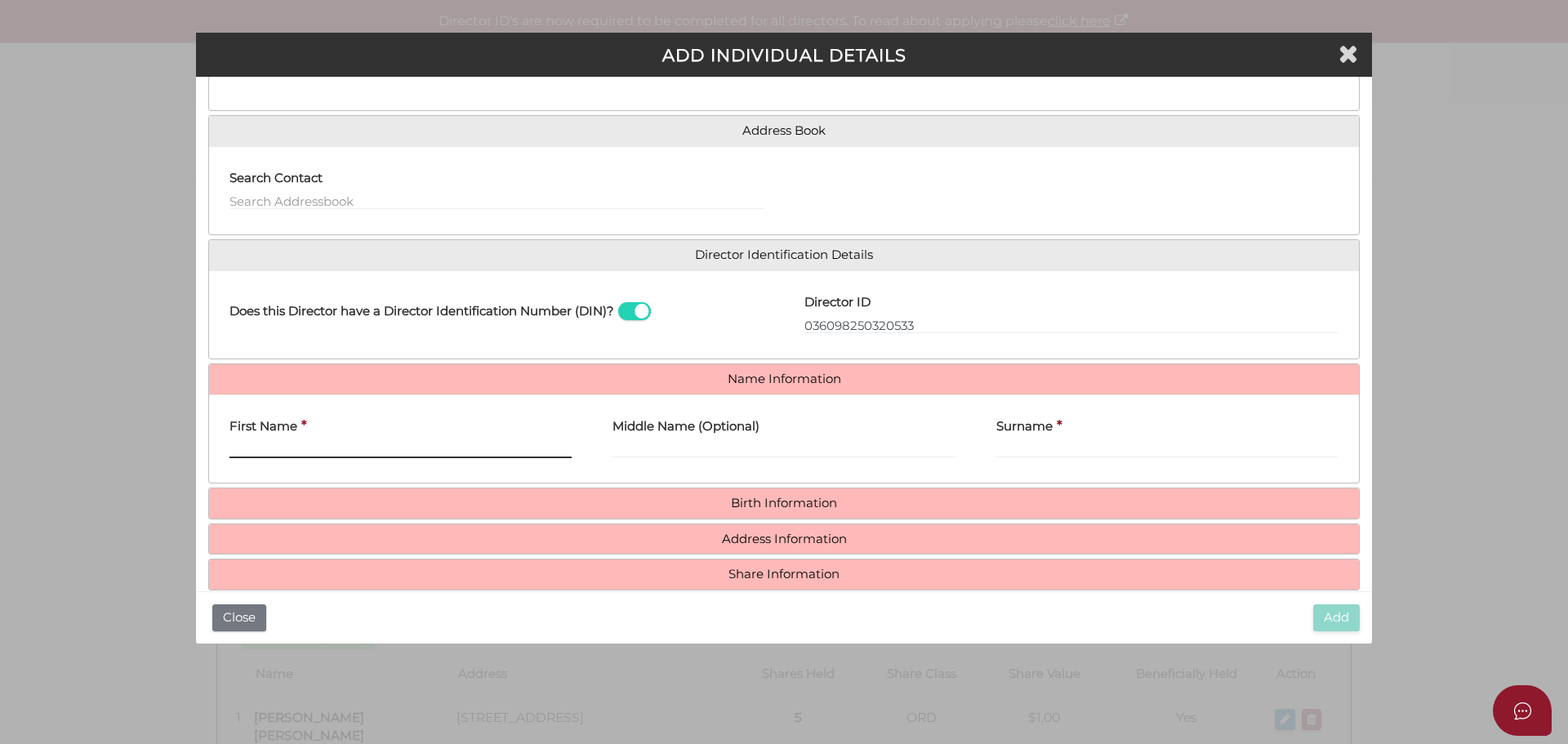
drag, startPoint x: 256, startPoint y: 457, endPoint x: 246, endPoint y: 451, distance: 11.7
click at [254, 456] on input "First Name" at bounding box center [400, 449] width 342 height 18
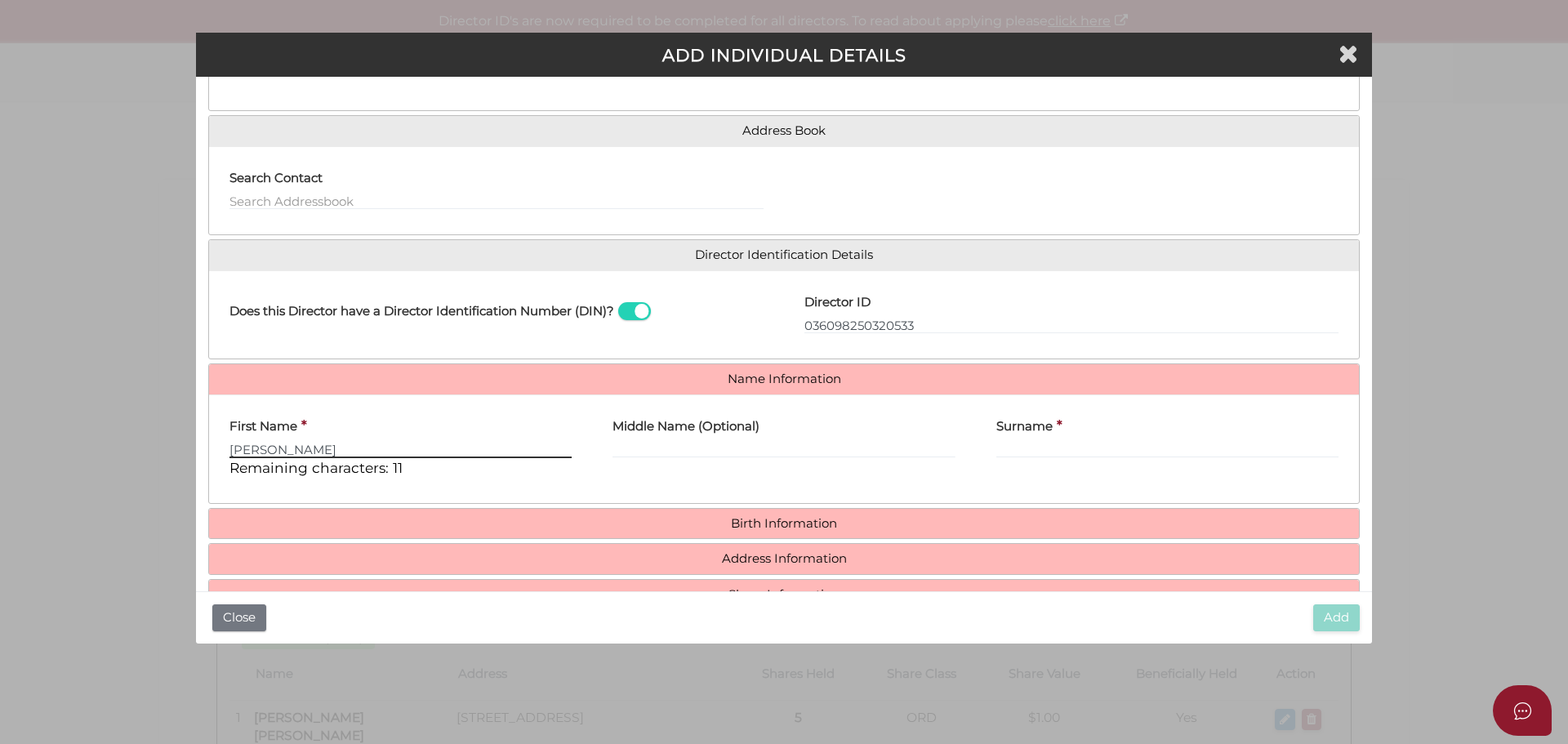
type input "CHERYLYNN"
type input "JOY"
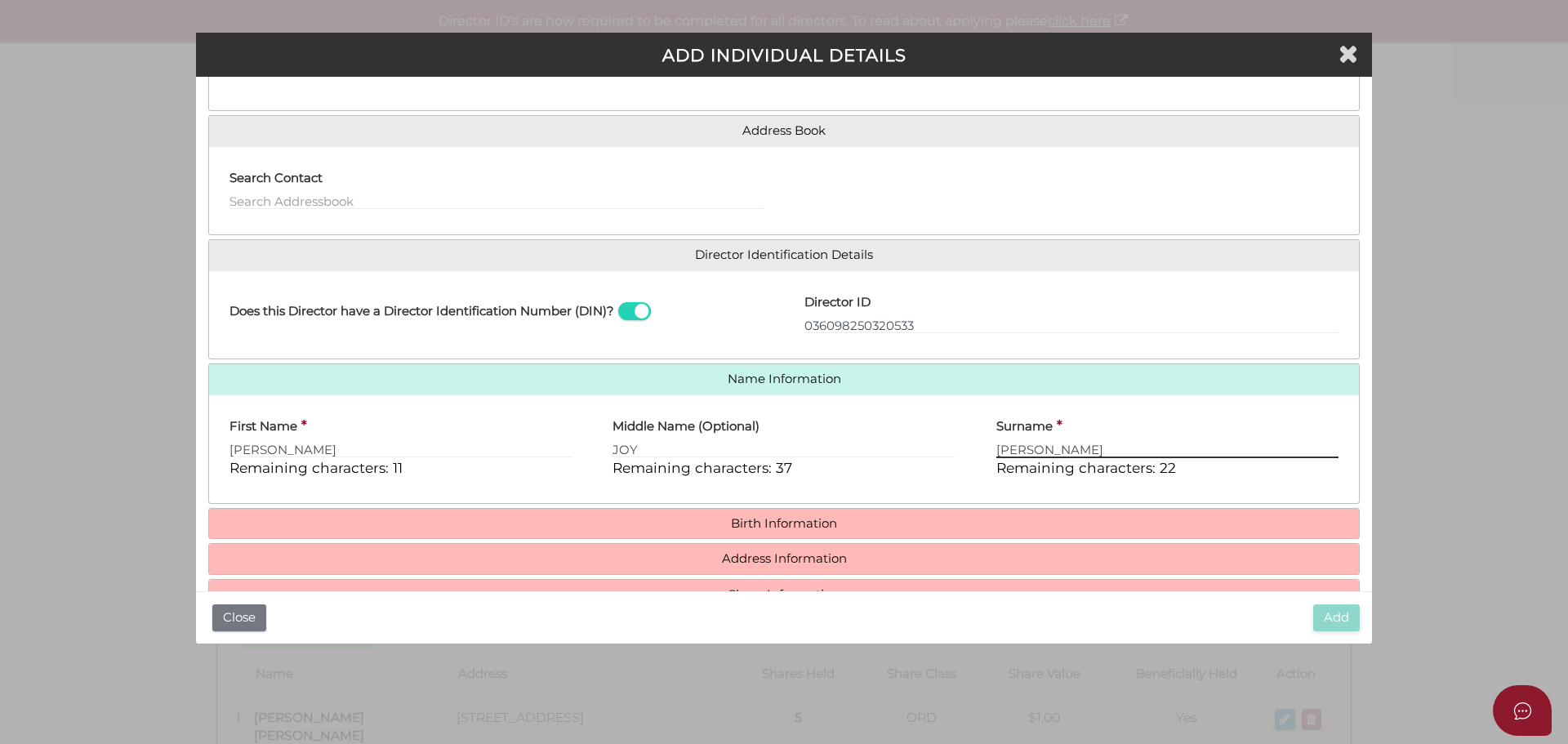
type input "GARDINER"
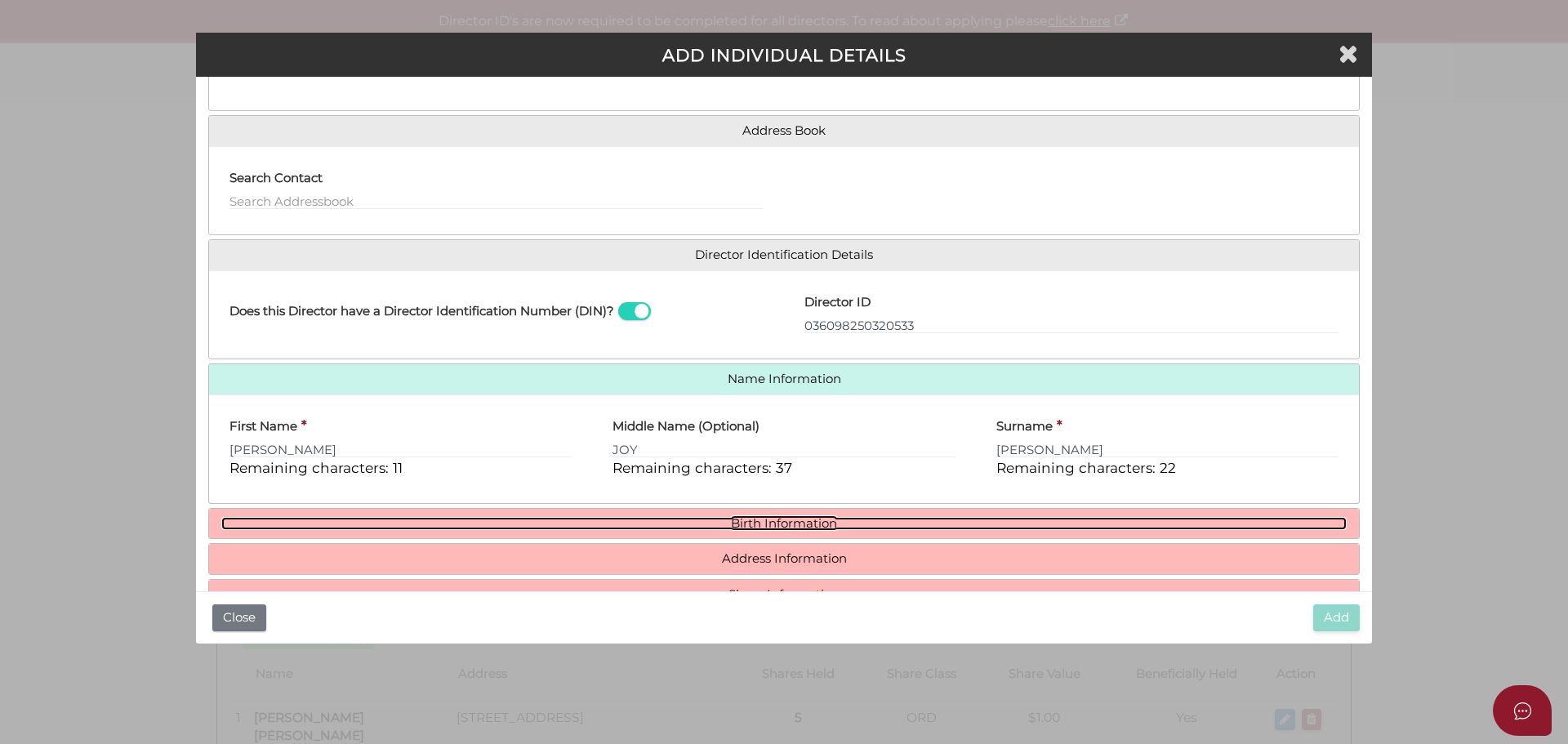
click at [773, 517] on link "Birth Information" at bounding box center [784, 523] width 1125 height 14
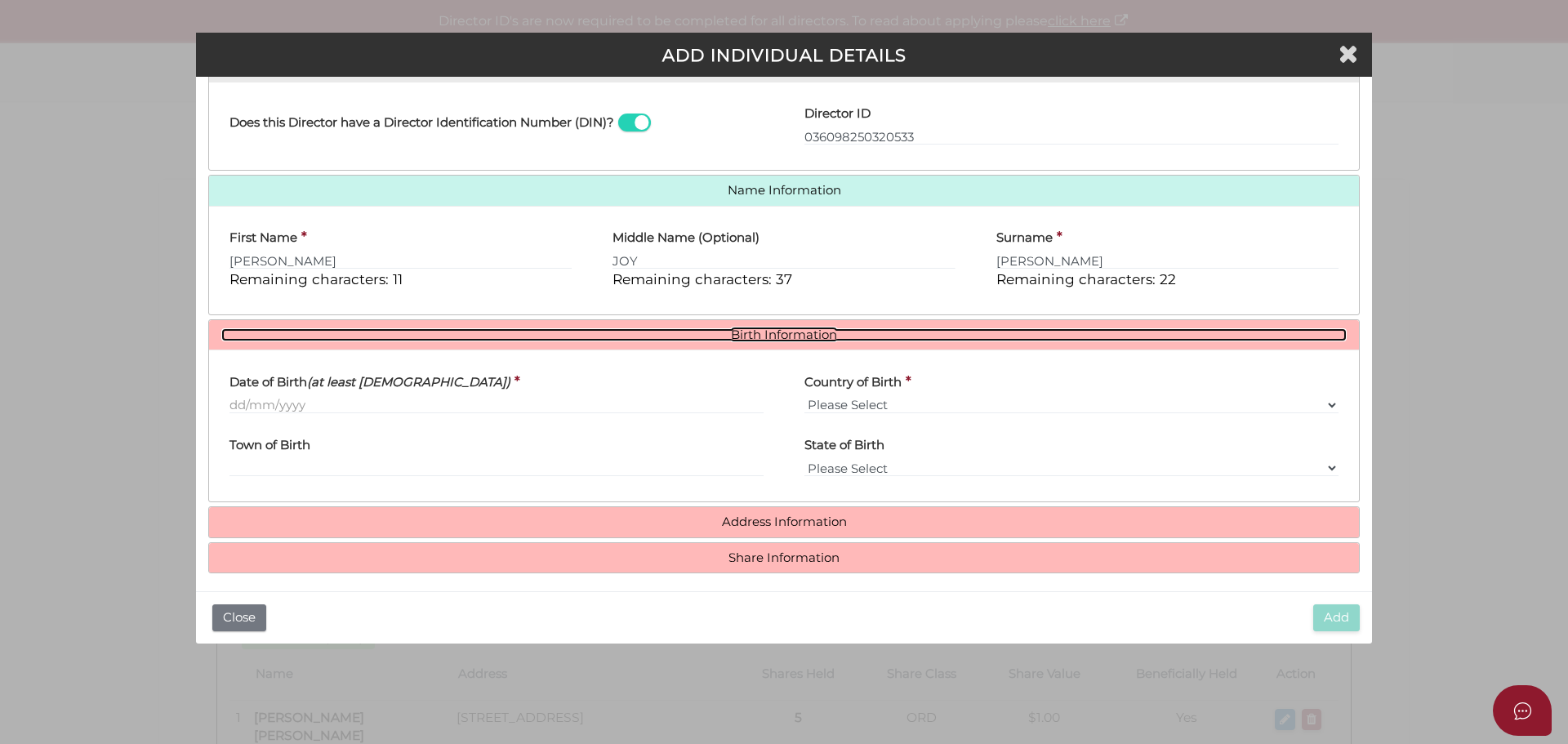
scroll to position [292, 0]
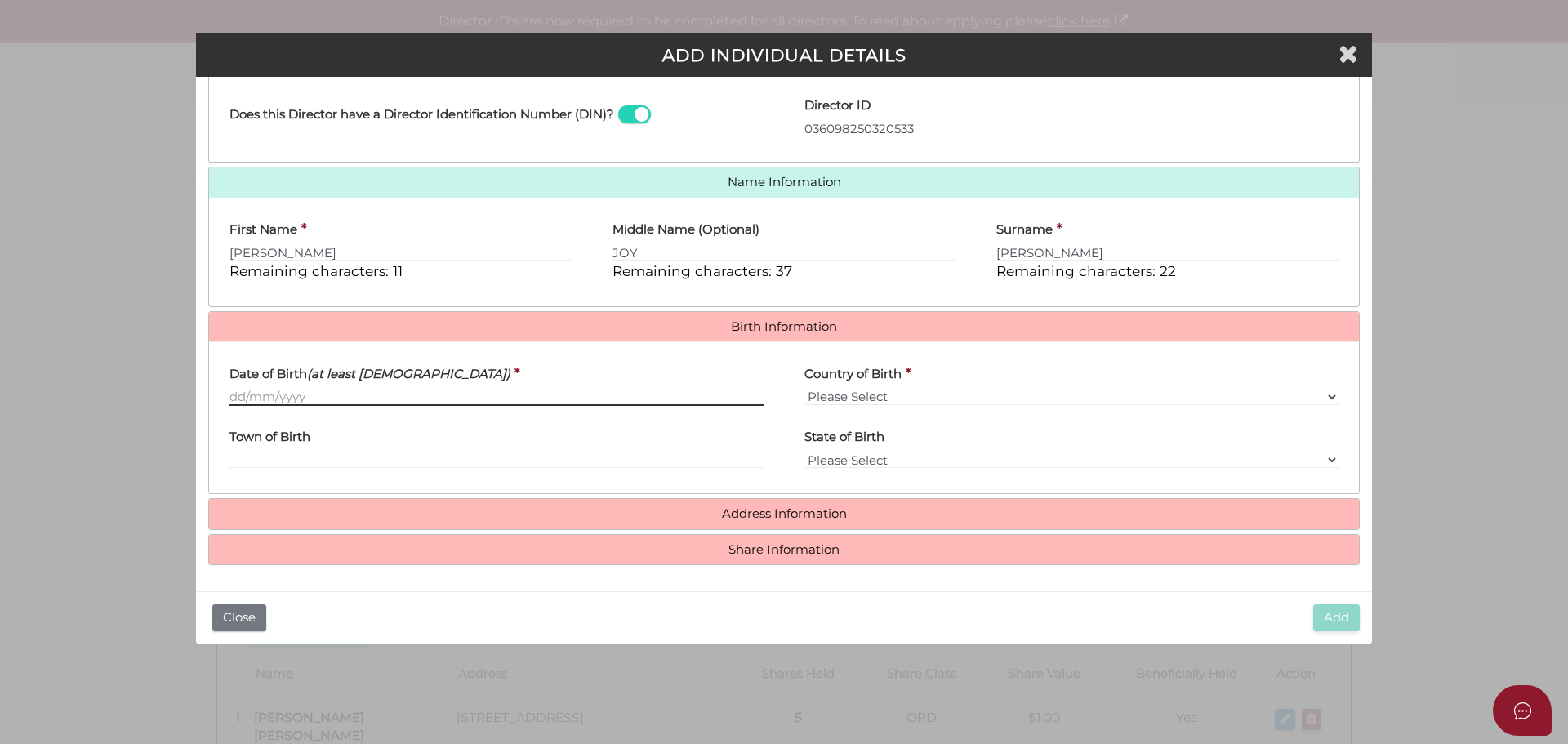
click at [230, 393] on input "Date of Birth (at least 18 years old)" at bounding box center [496, 396] width 534 height 18
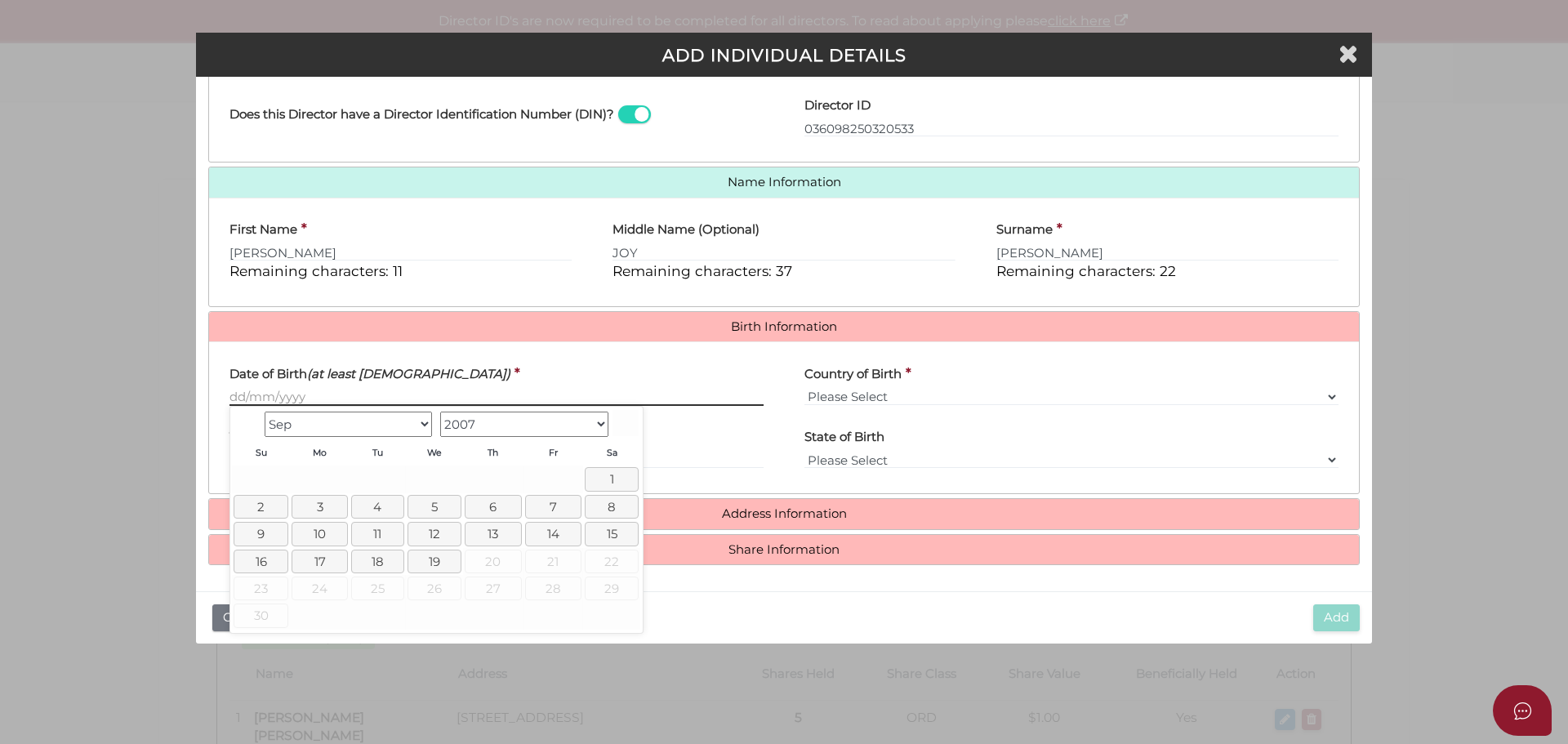
click at [245, 391] on input "Date of Birth (at least 18 years old)" at bounding box center [496, 396] width 534 height 18
type input "[DATE]"
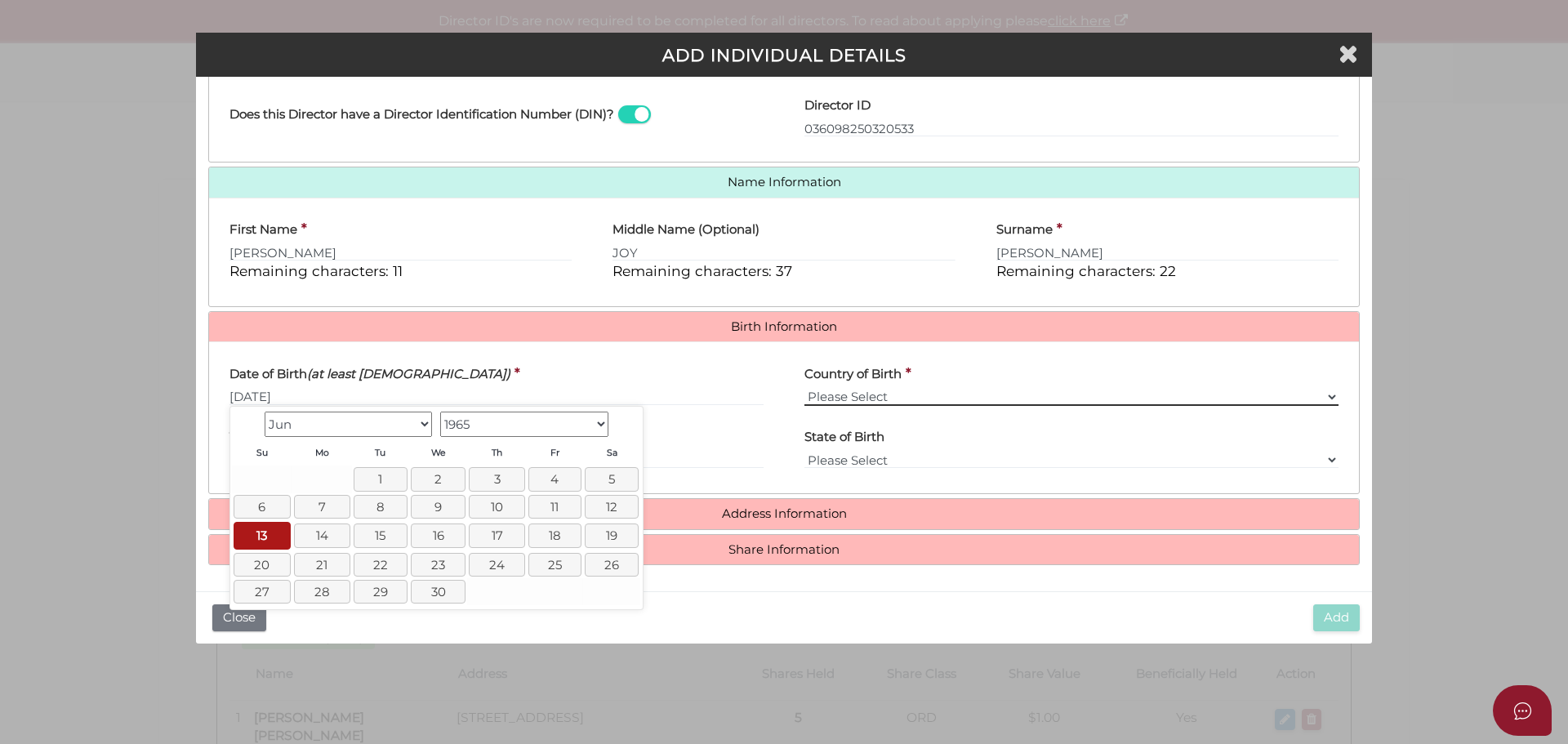
click at [823, 393] on select "Please Select v Australia Afghanistan Albania Algeria American Samoa Andorra An…" at bounding box center [1071, 396] width 534 height 18
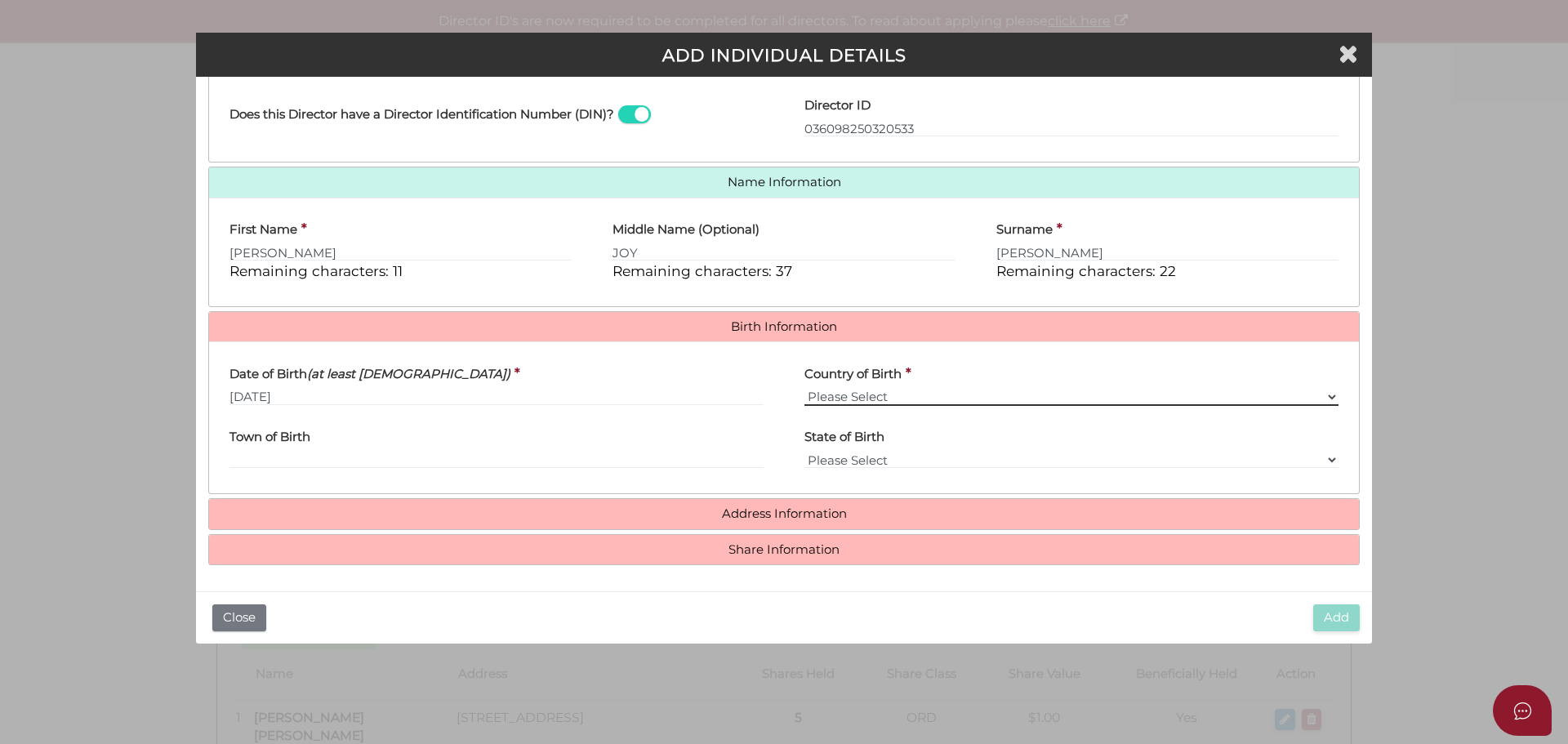
click at [845, 395] on select "Please Select v Australia Afghanistan Albania Algeria American Samoa Andorra An…" at bounding box center [1071, 396] width 534 height 18
select select "[GEOGRAPHIC_DATA]"
click at [804, 388] on select "Please Select v Australia Afghanistan Albania Algeria American Samoa Andorra An…" at bounding box center [1071, 396] width 534 height 18
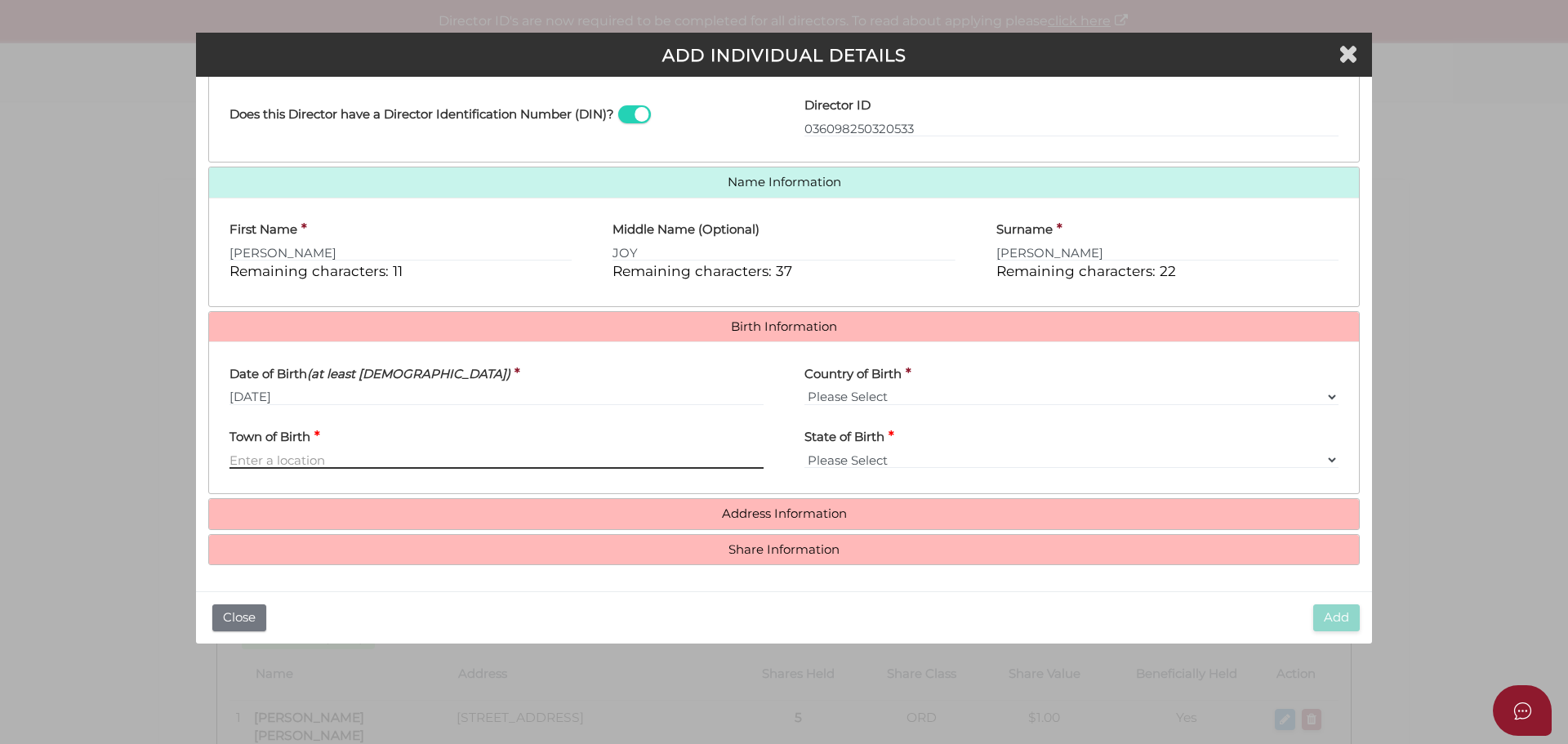
click at [303, 454] on input "Town of Birth" at bounding box center [496, 459] width 534 height 18
type input "Melbourne"
select select "VIC"
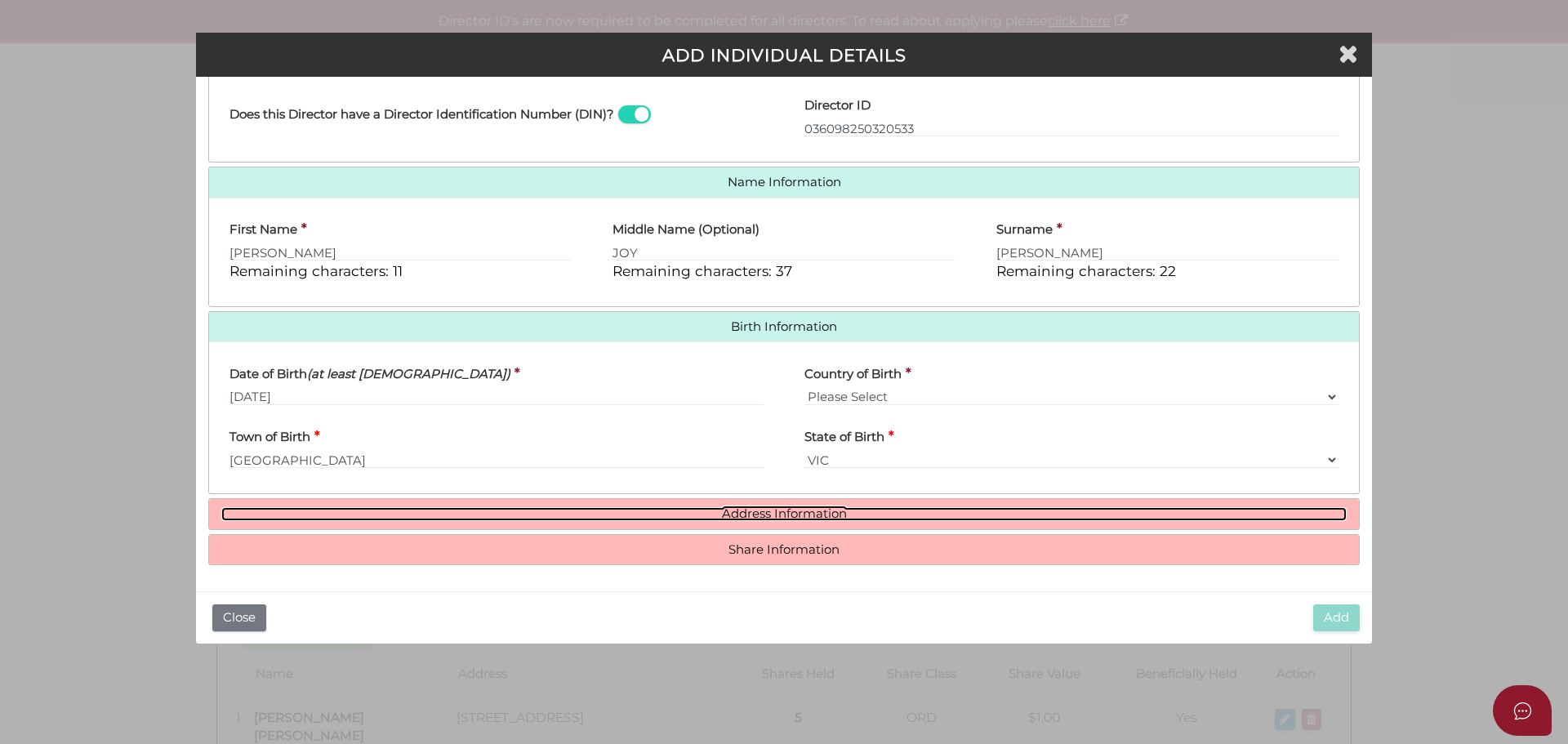
click at [752, 515] on link "Address Information" at bounding box center [784, 514] width 1125 height 14
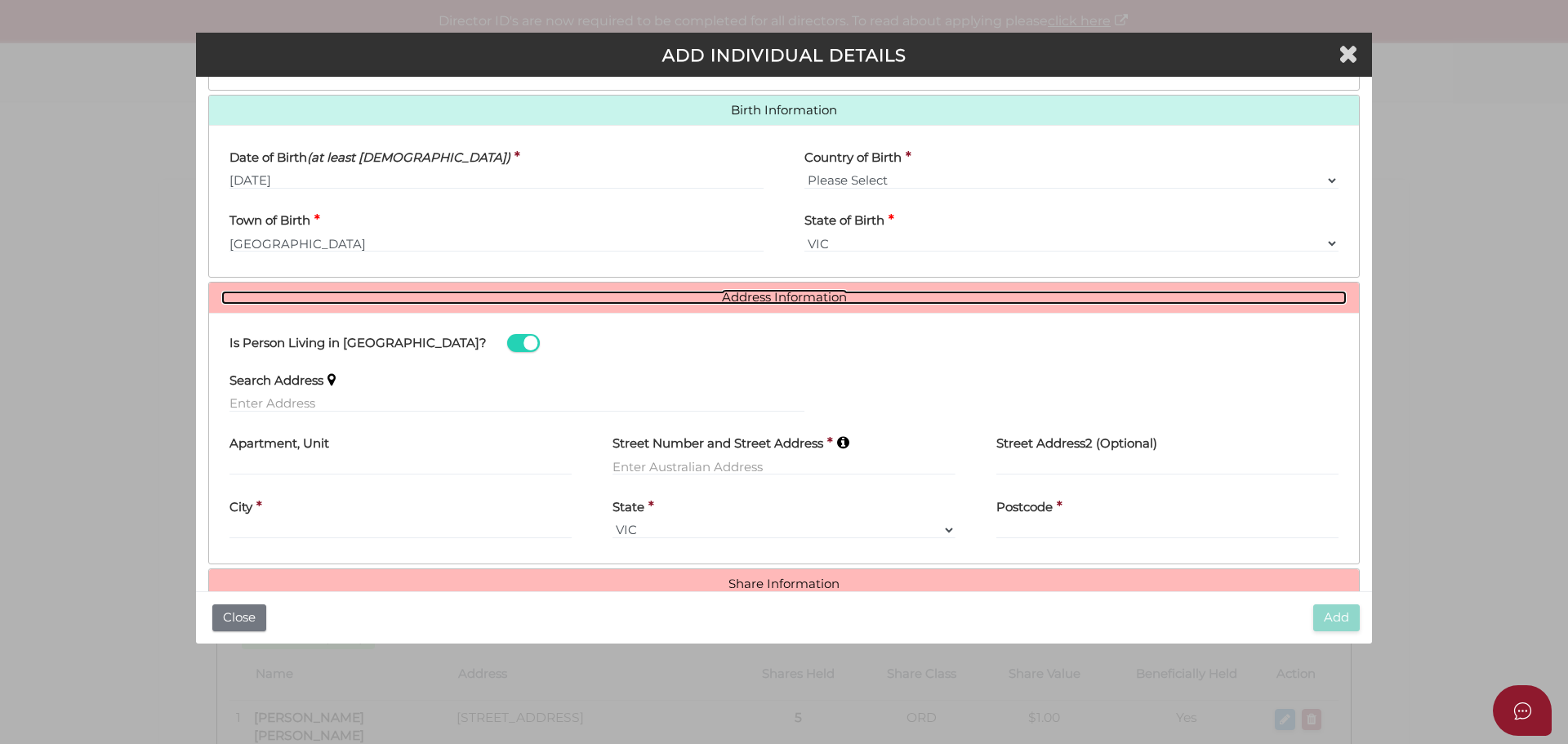
scroll to position [536, 0]
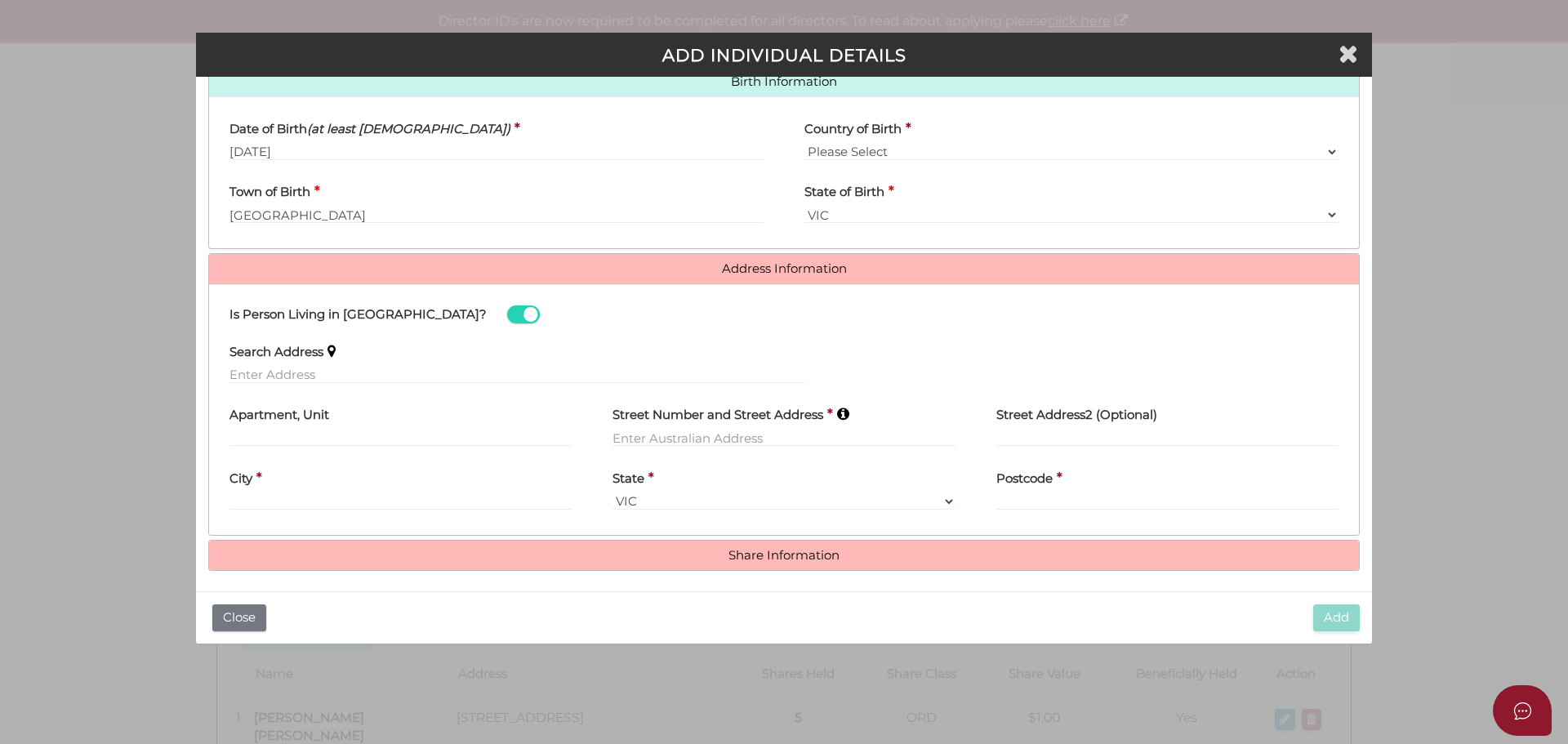
click at [646, 424] on label "Street Number and Street Address" at bounding box center [718, 413] width 211 height 33
click at [608, 432] on div "Street Number and Street Address *" at bounding box center [784, 428] width 383 height 64
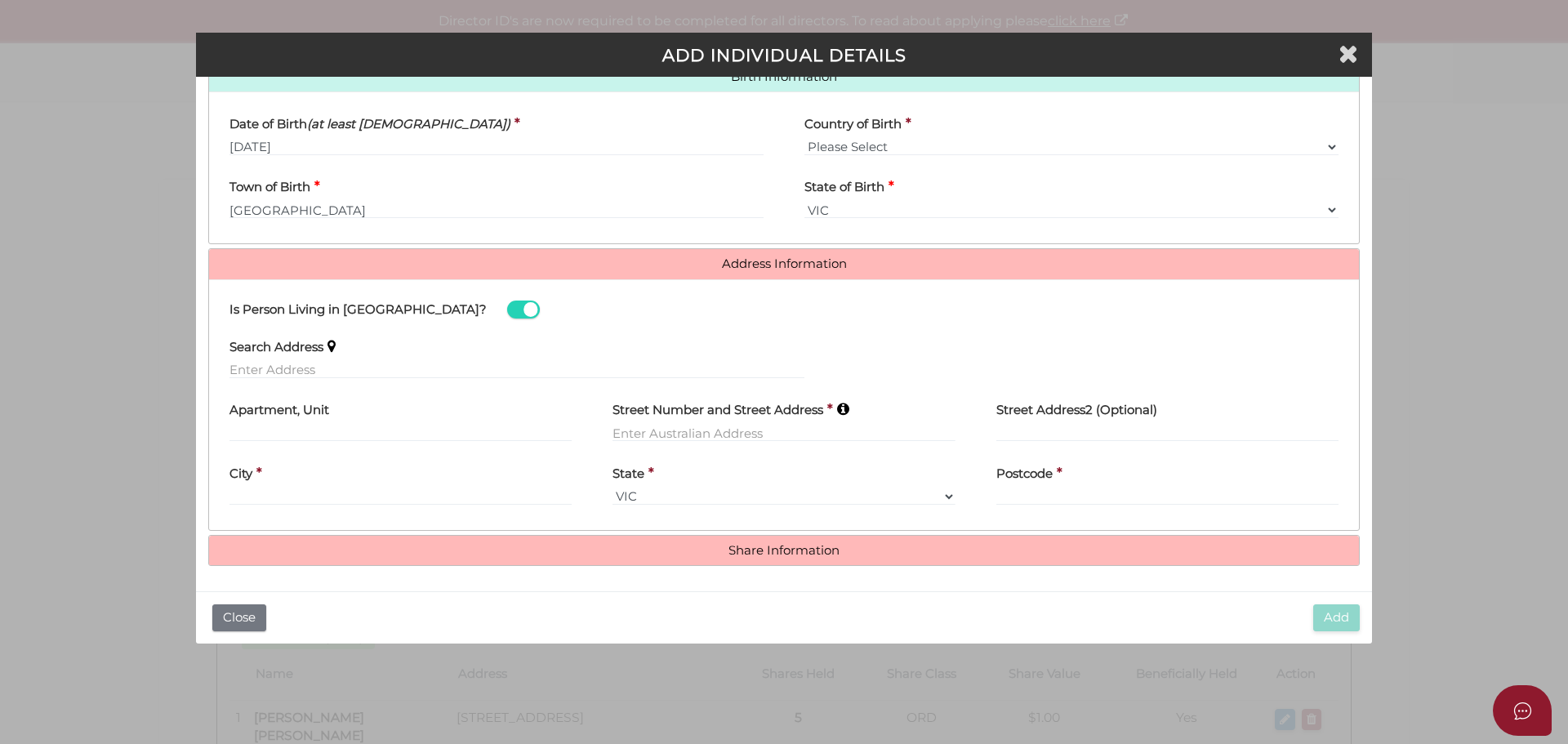
scroll to position [542, 0]
click at [629, 423] on label "Street Number and Street Address" at bounding box center [718, 407] width 211 height 33
click at [620, 432] on input "text" at bounding box center [784, 432] width 342 height 18
type input "275 SEVEN MILE ROAD"
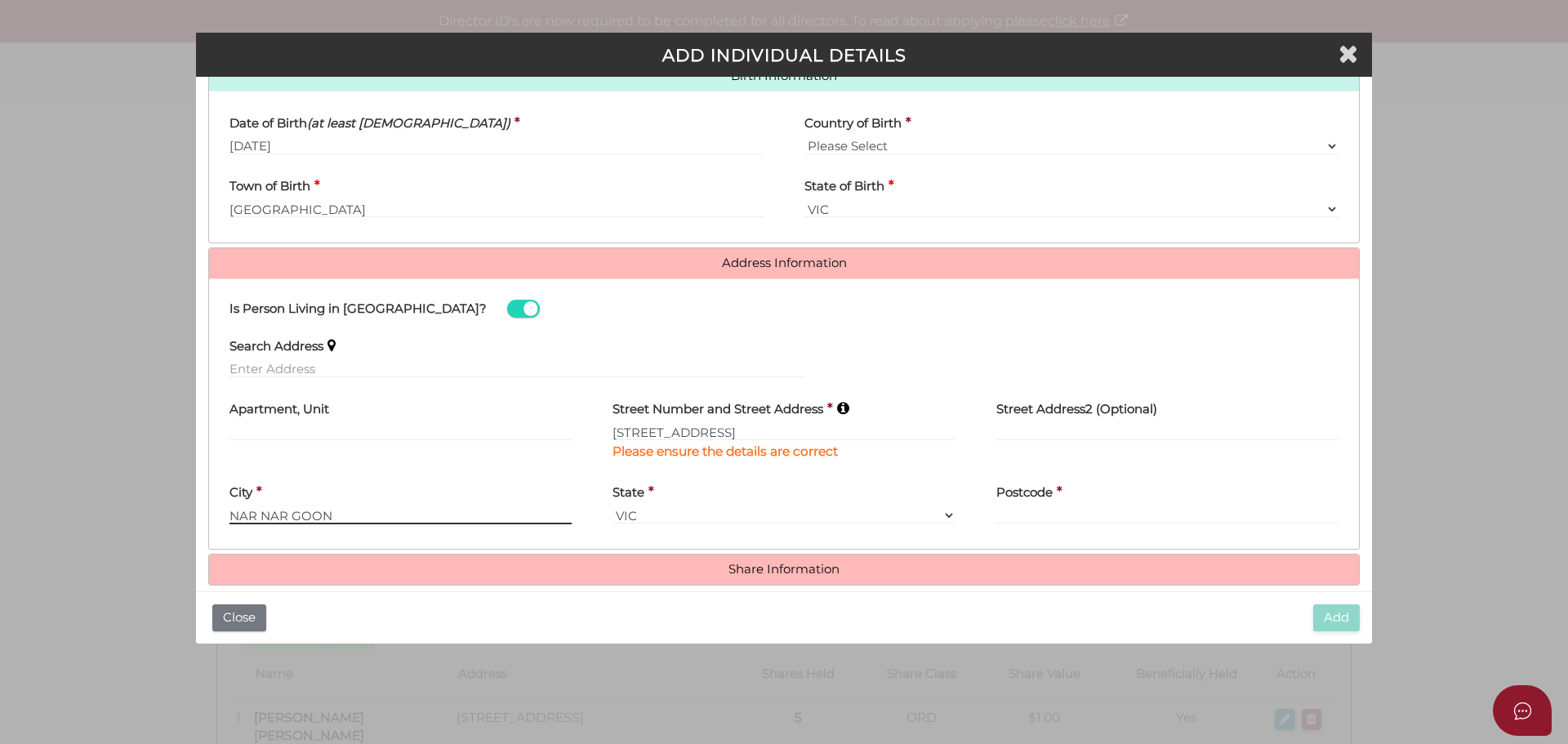
type input "NAR NAR GOON"
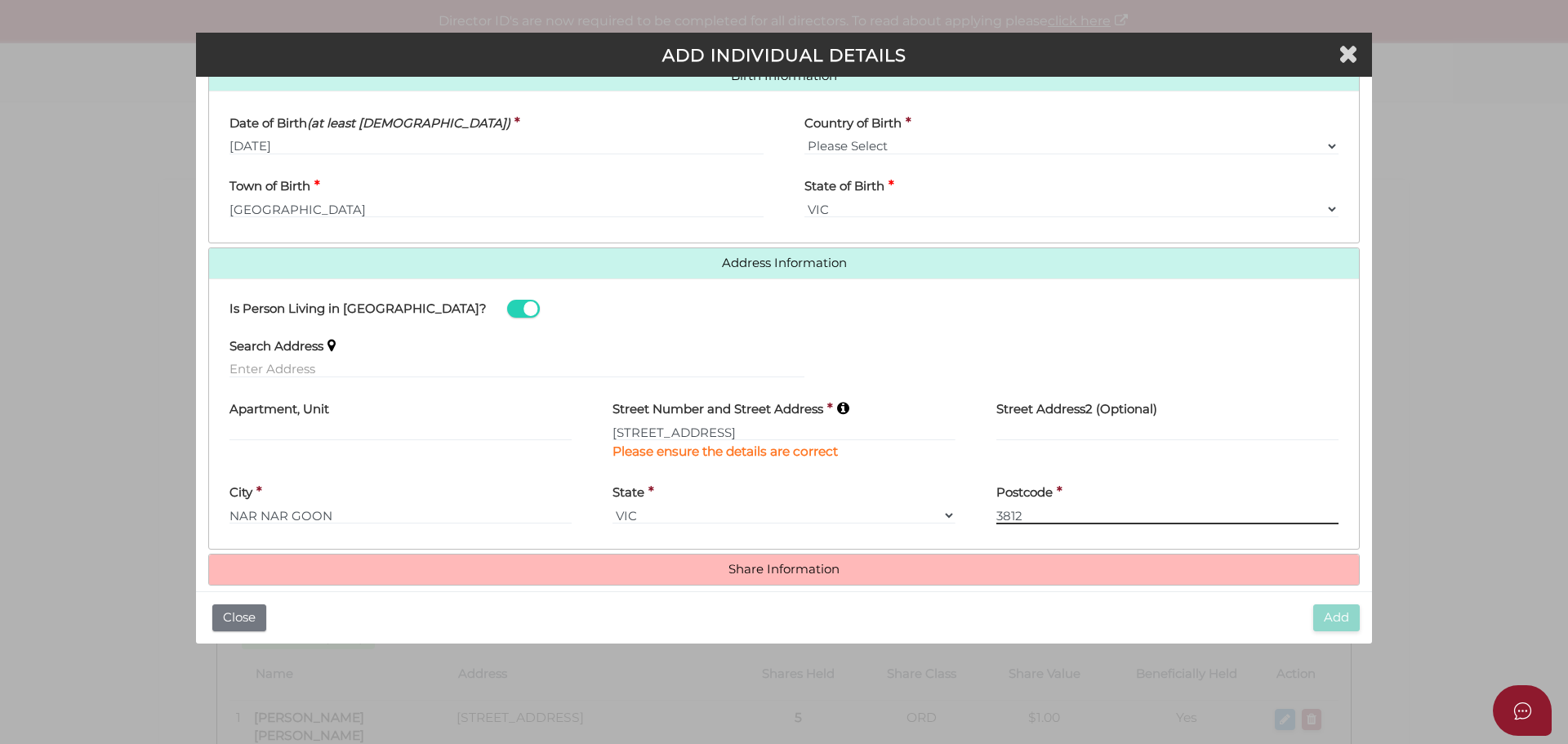
type input "3812"
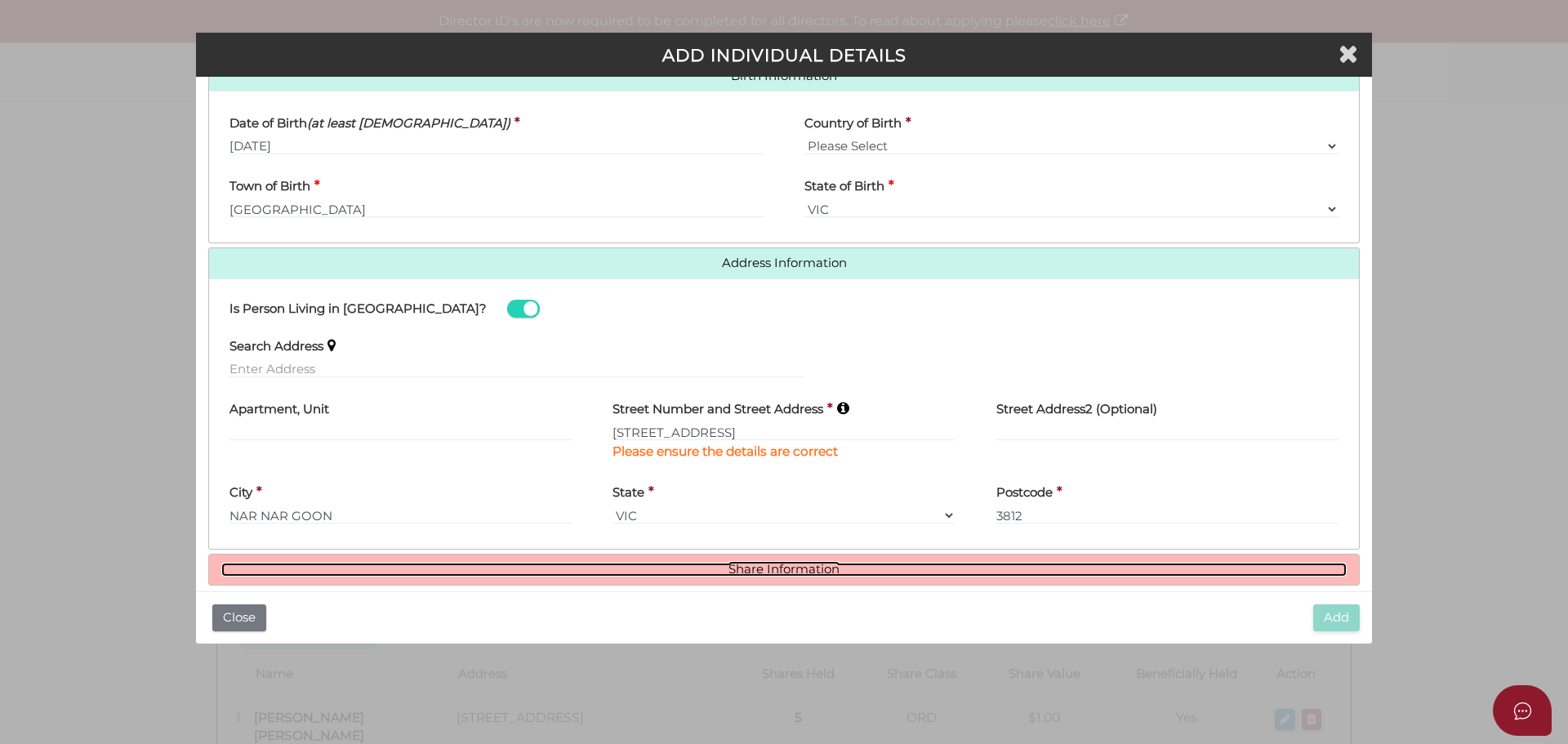
click at [743, 563] on link "Share Information" at bounding box center [784, 570] width 1125 height 14
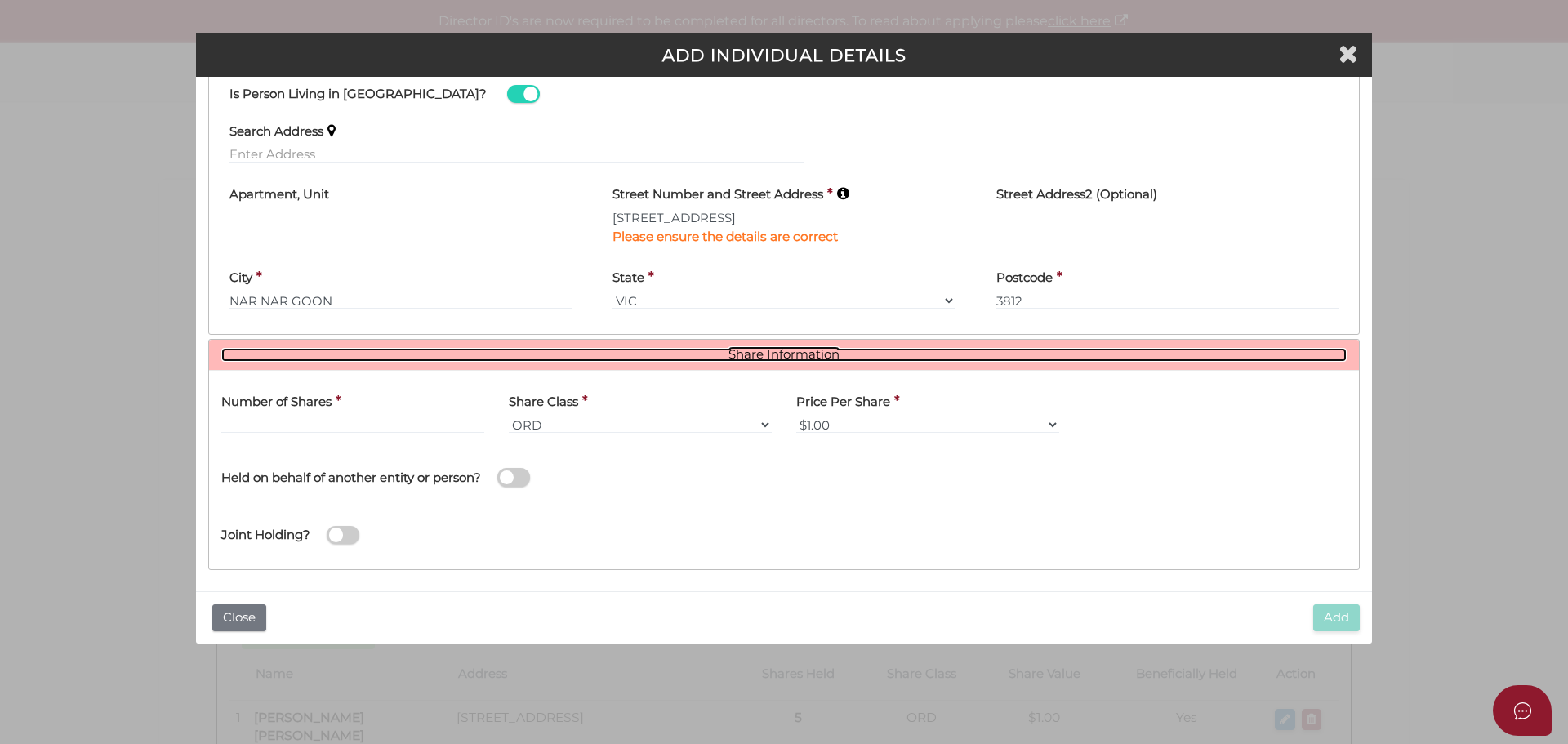
scroll to position [762, 0]
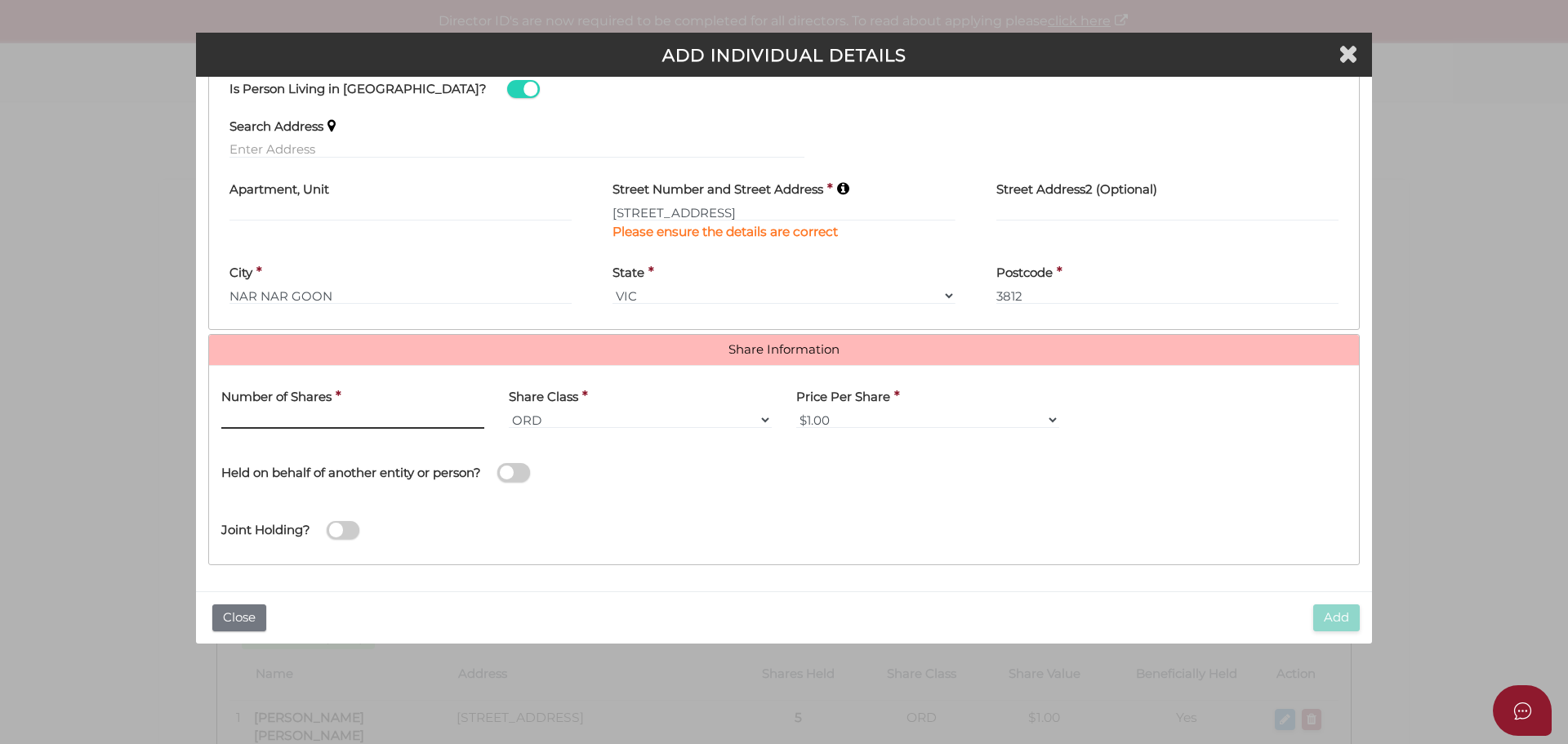
click at [239, 418] on input "text" at bounding box center [353, 420] width 263 height 18
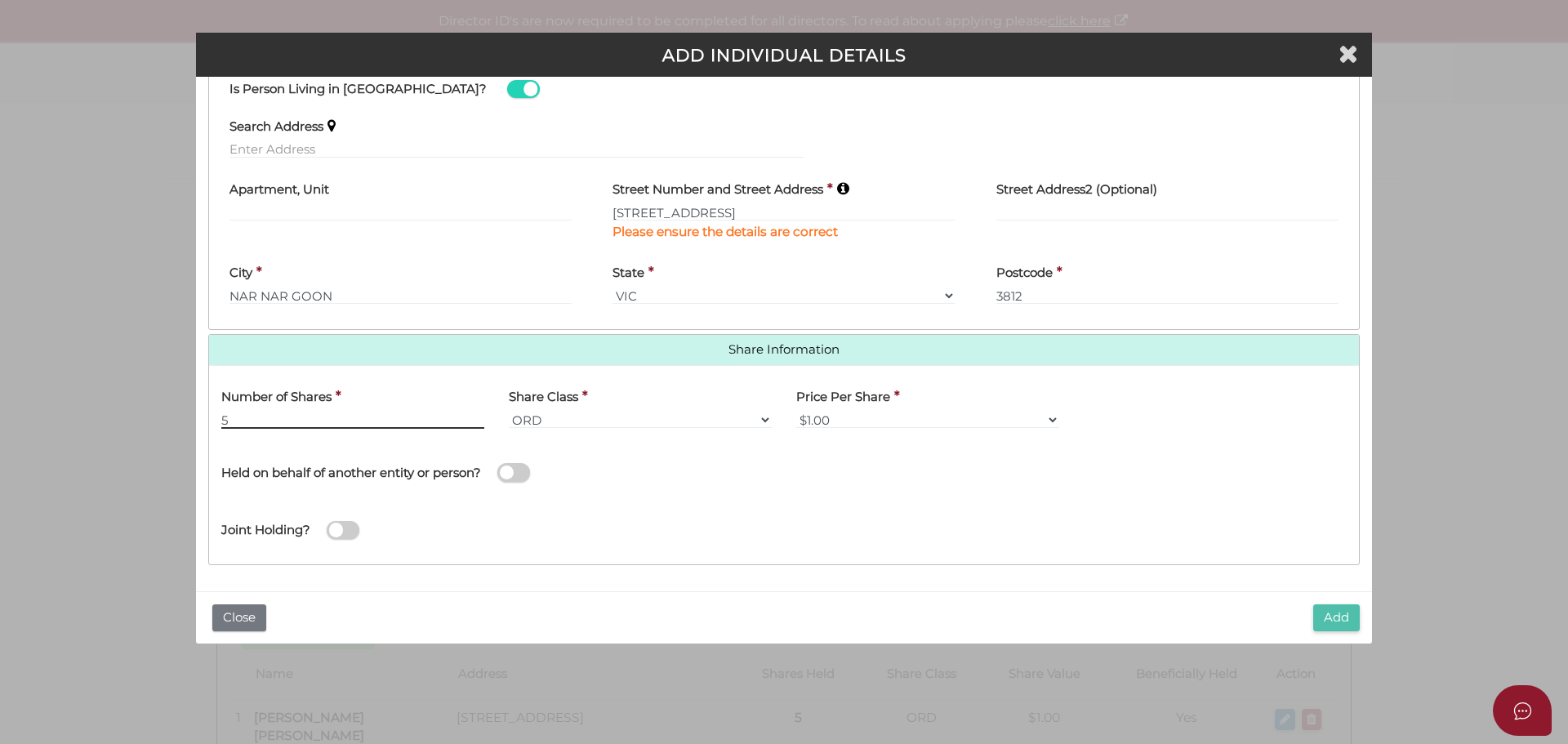
type input "5"
click at [1336, 614] on button "Add" at bounding box center [1336, 617] width 46 height 27
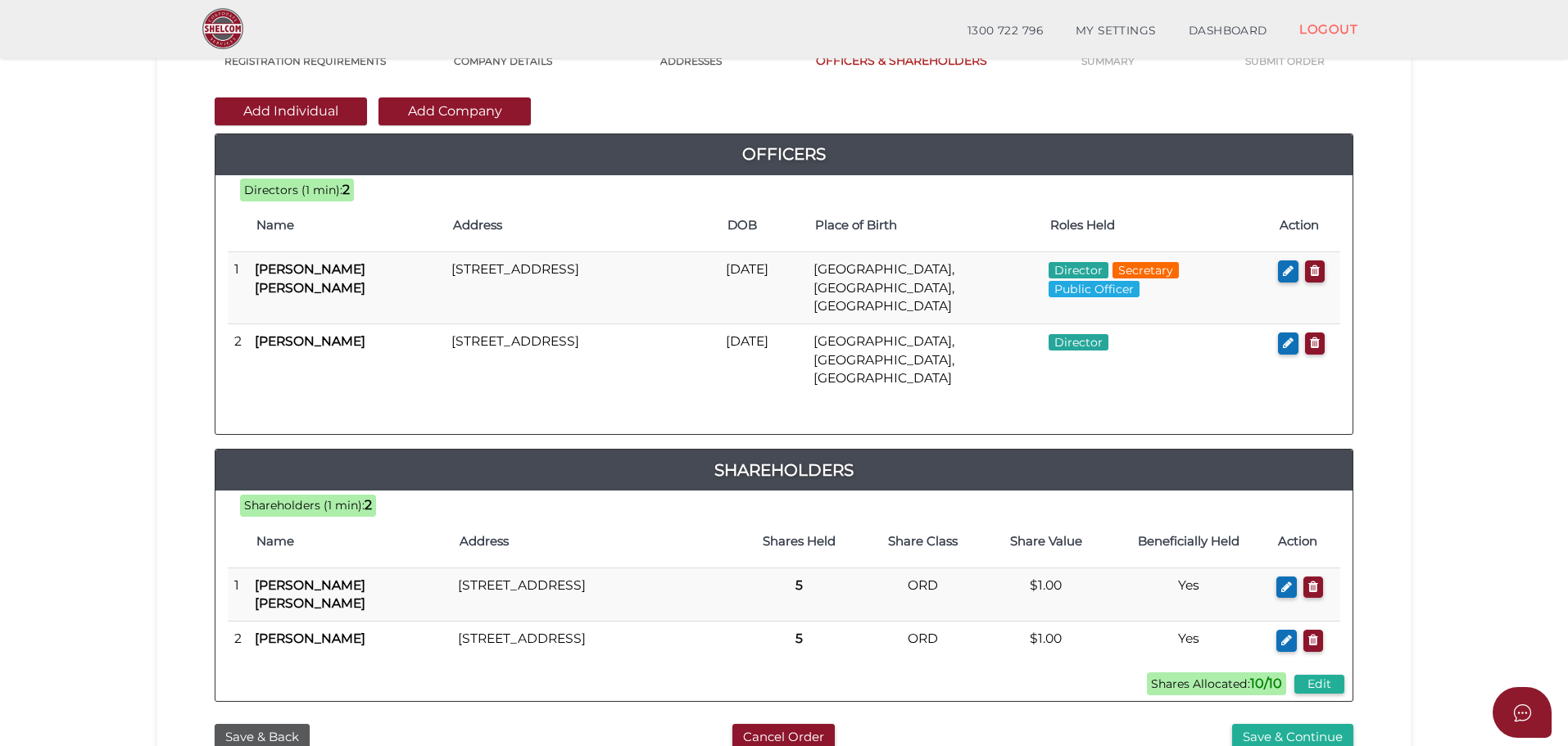
scroll to position [163, 0]
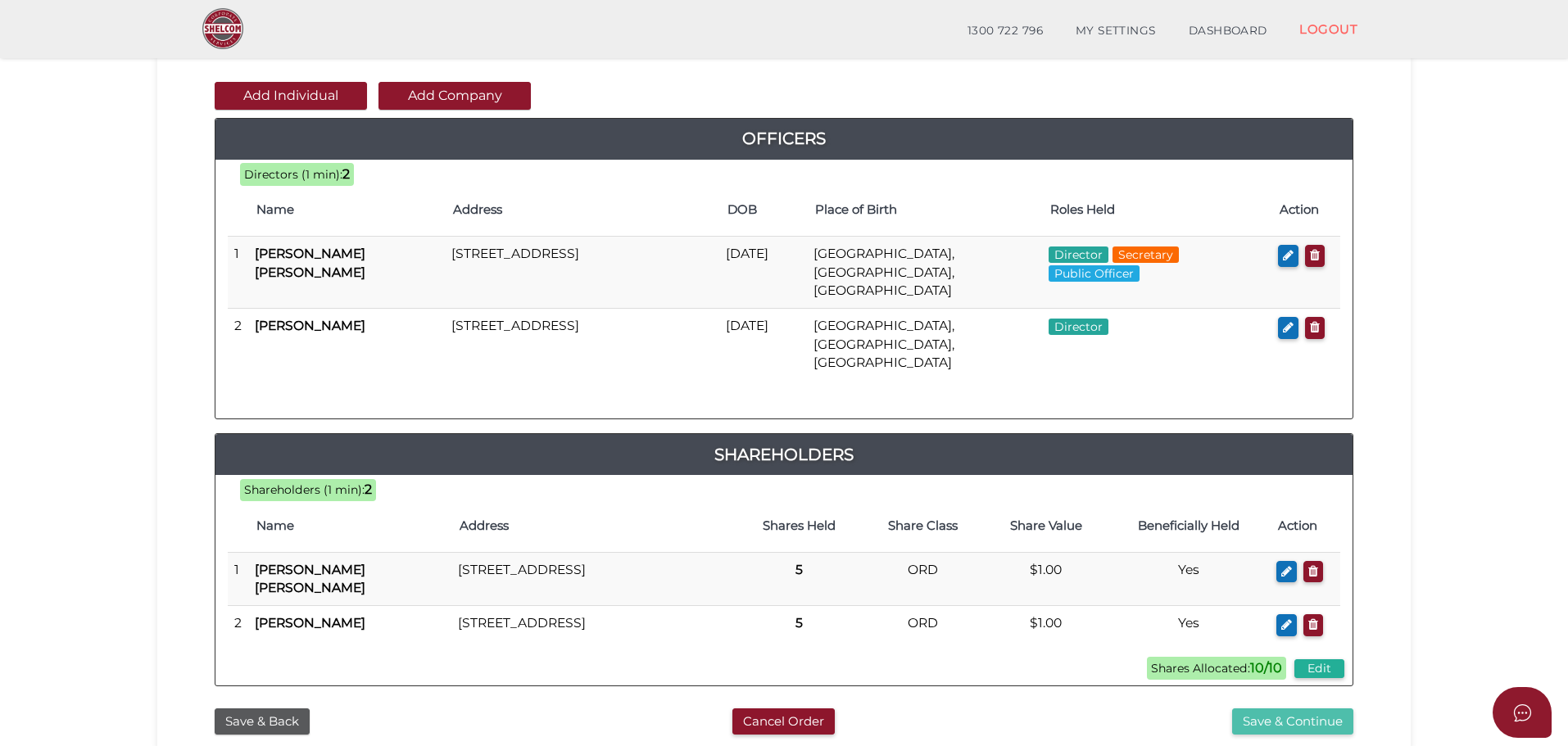
click at [1257, 708] on button "Save & Continue" at bounding box center [1292, 721] width 121 height 27
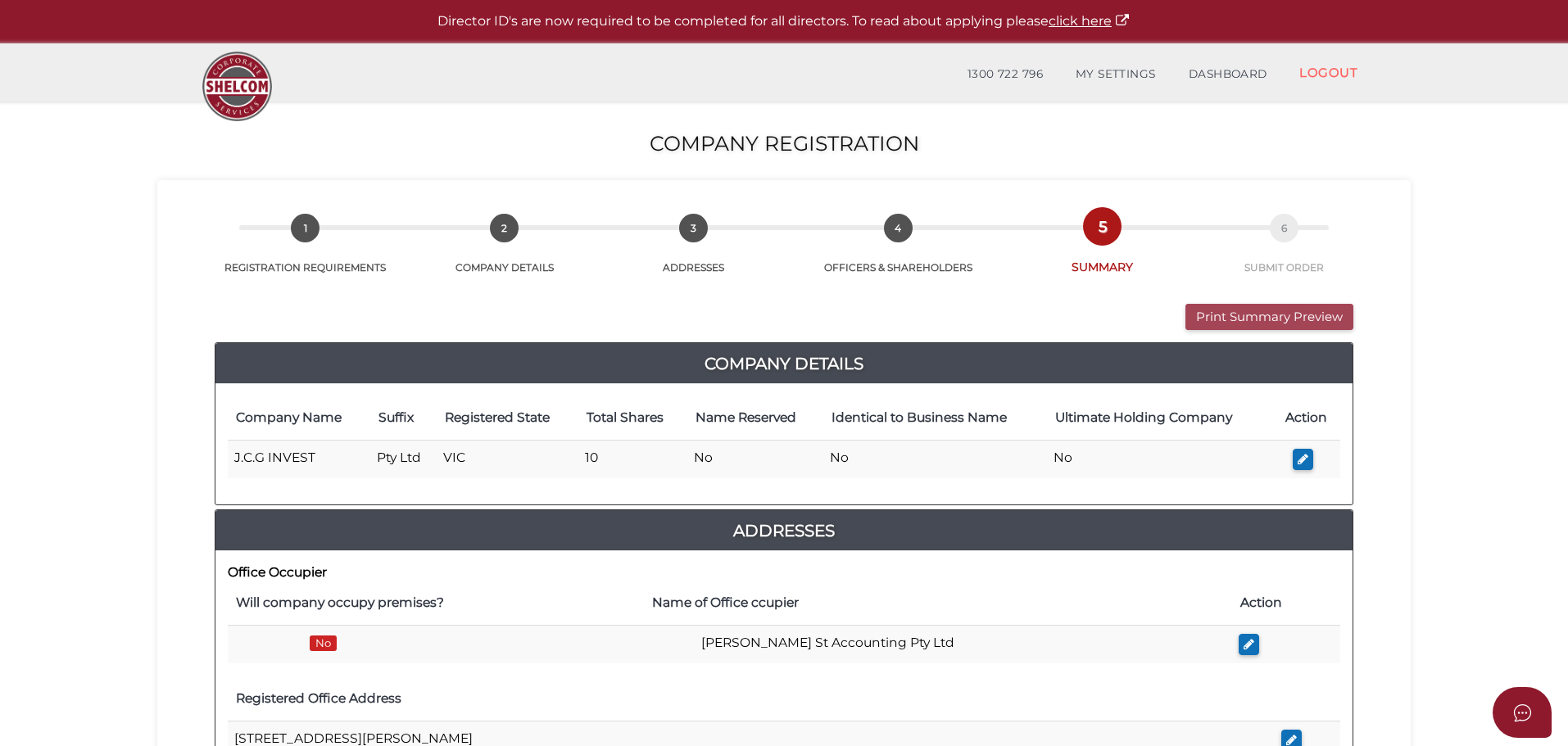
click at [1225, 318] on button "Print Summary Preview" at bounding box center [1269, 317] width 168 height 27
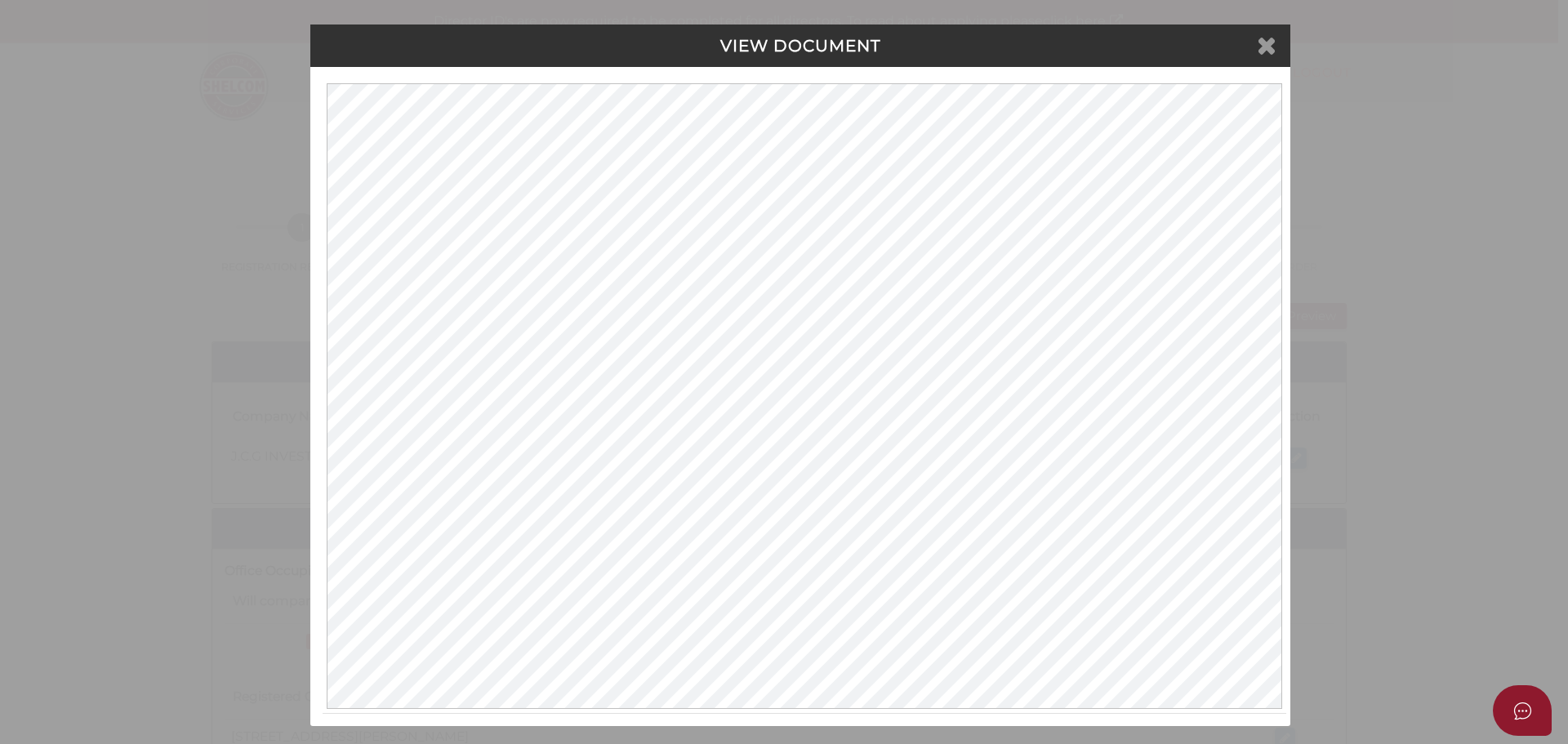
click at [1266, 45] on icon at bounding box center [1267, 45] width 20 height 25
